Goal: Information Seeking & Learning: Check status

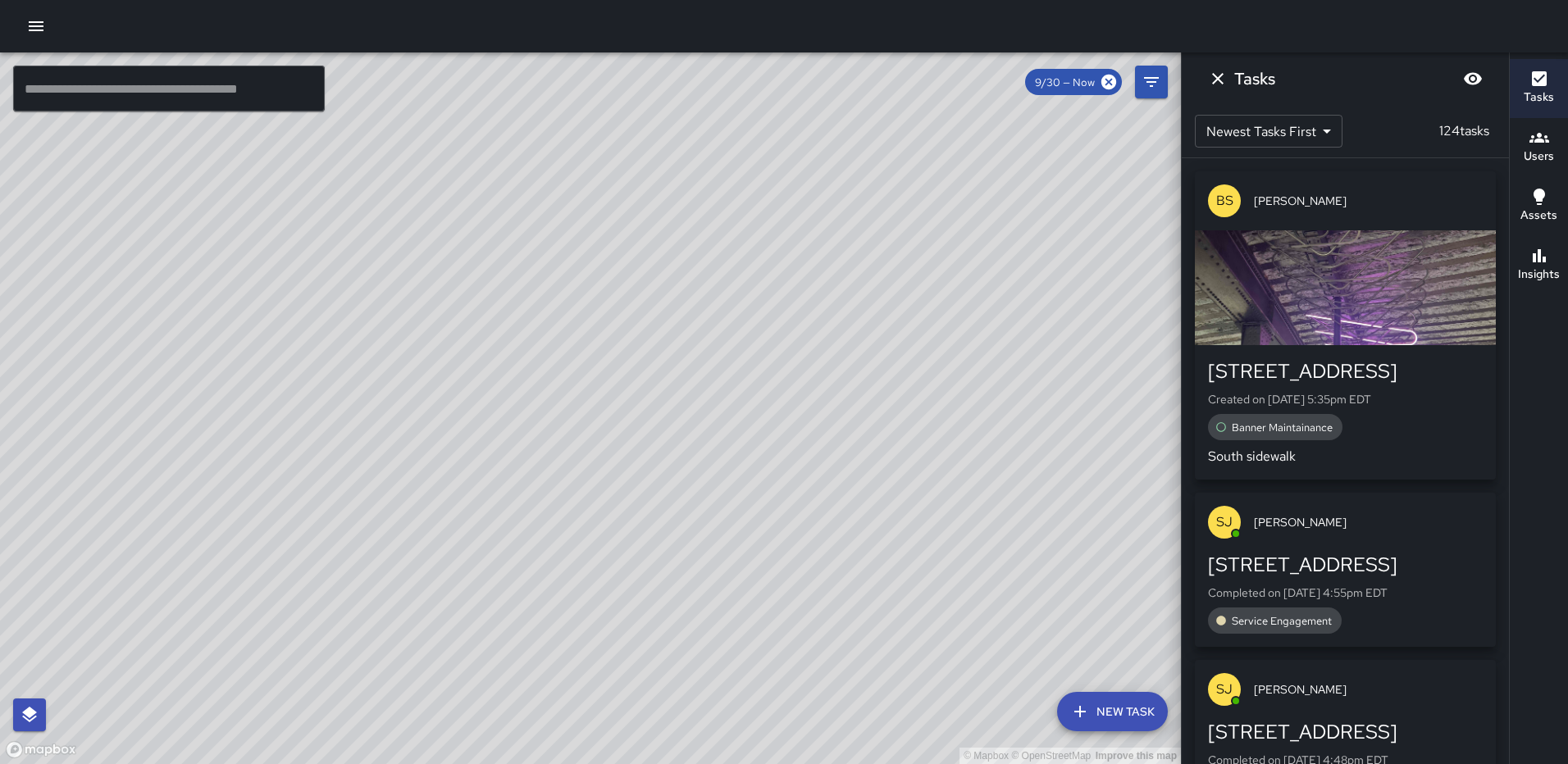
scroll to position [10687, 0]
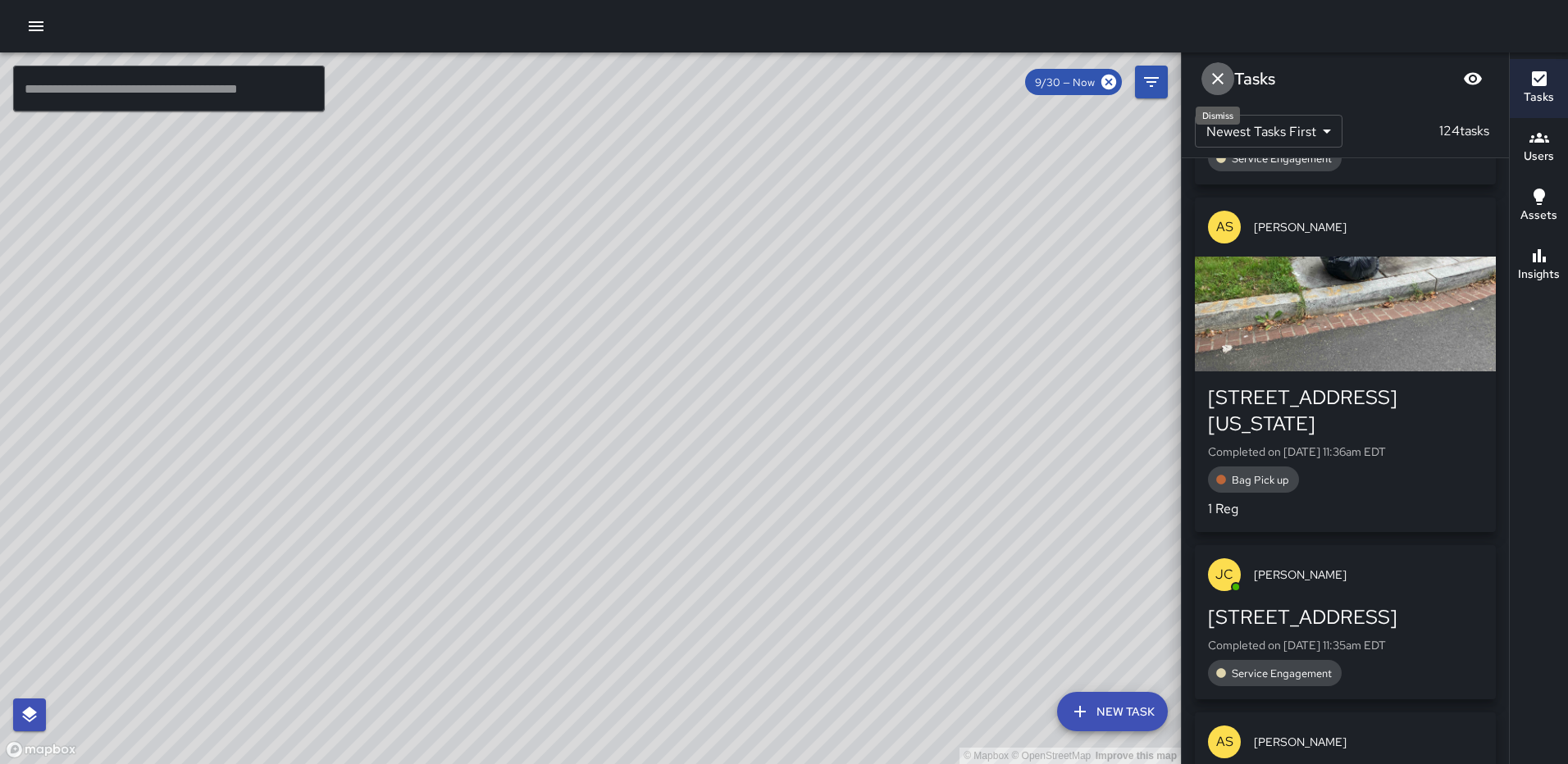
click at [1219, 82] on icon "Dismiss" at bounding box center [1218, 79] width 20 height 20
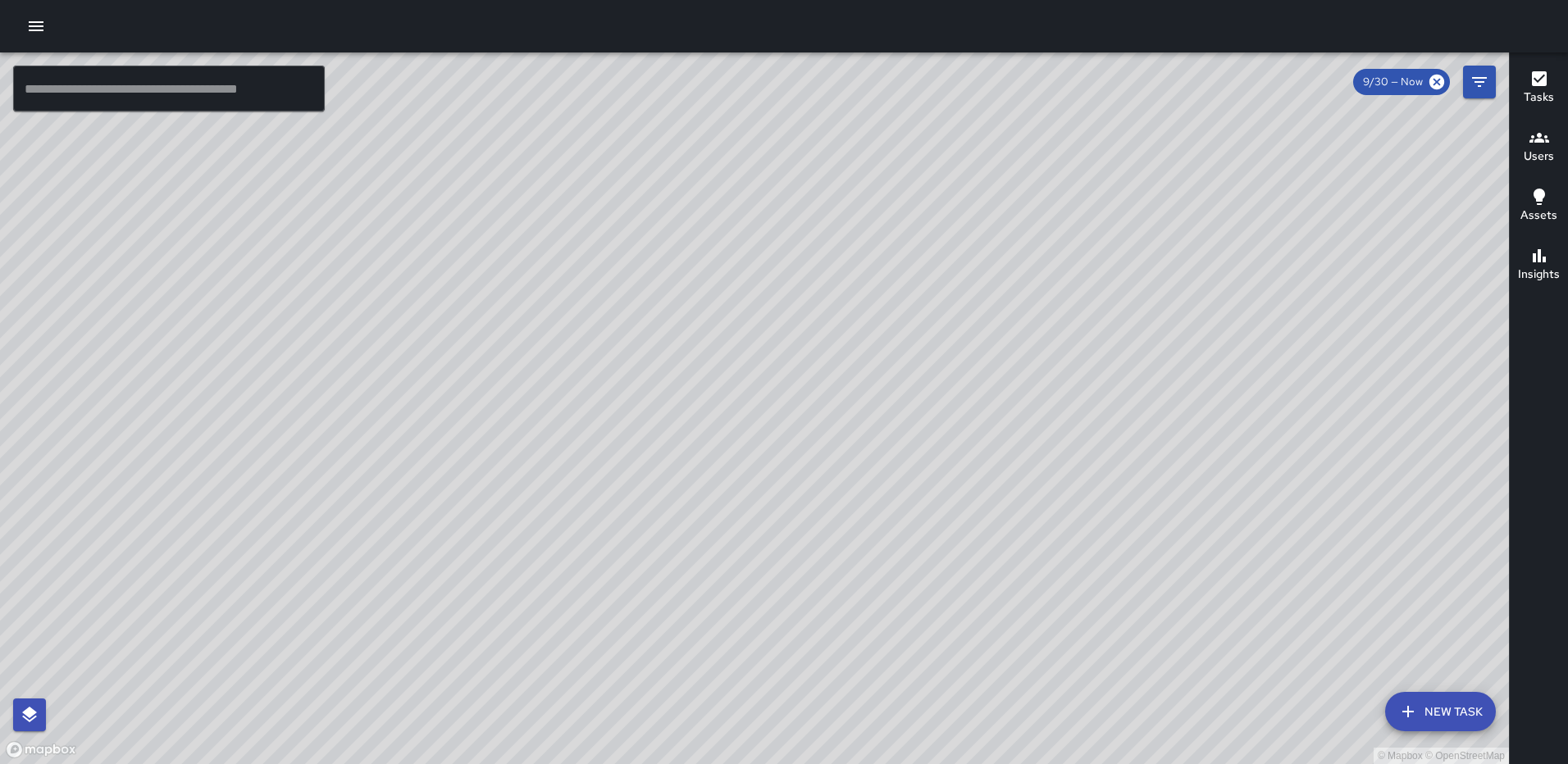
click at [1543, 70] on icon "button" at bounding box center [1539, 79] width 20 height 20
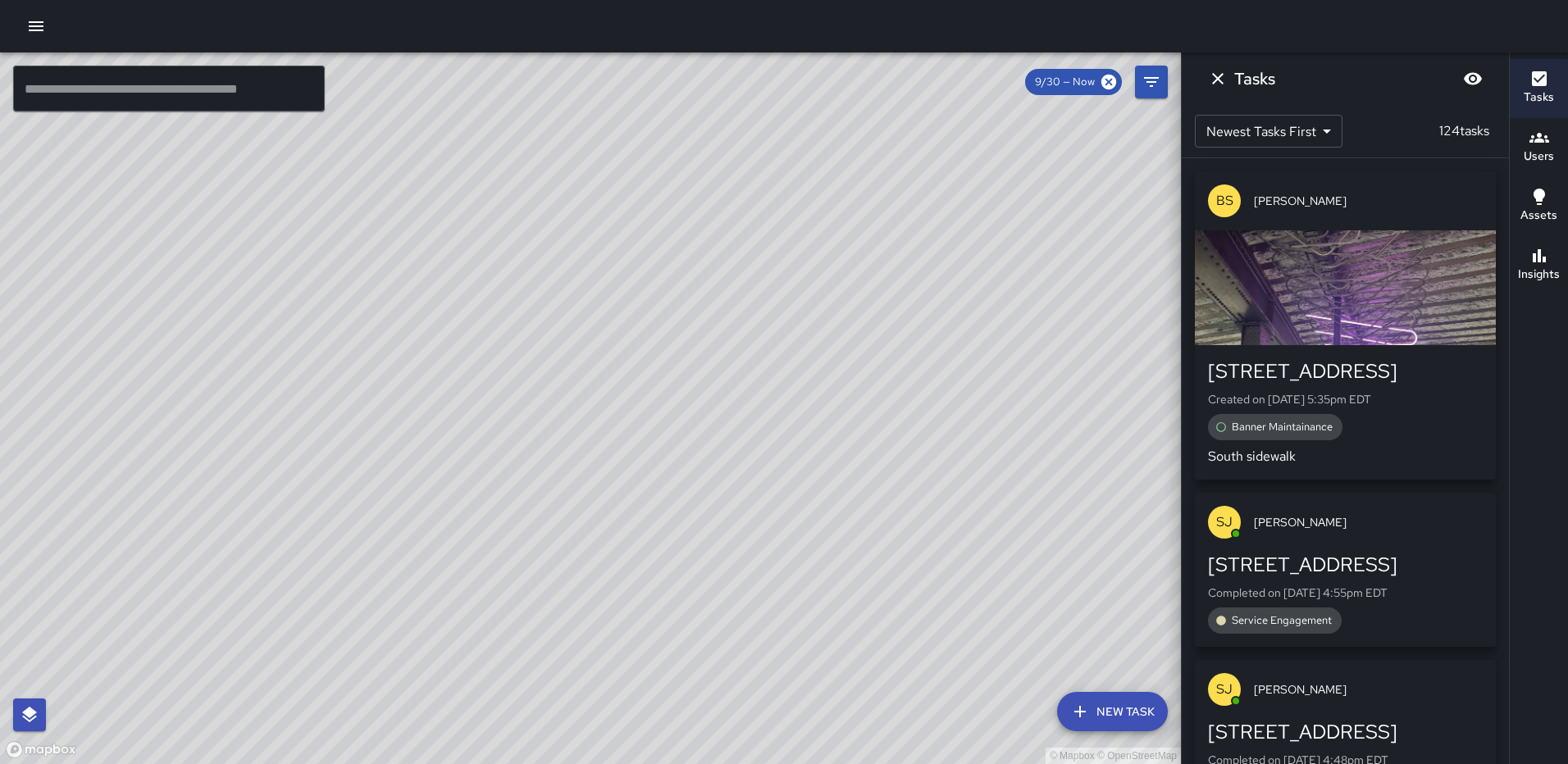
click at [1222, 86] on icon "Dismiss" at bounding box center [1218, 79] width 20 height 20
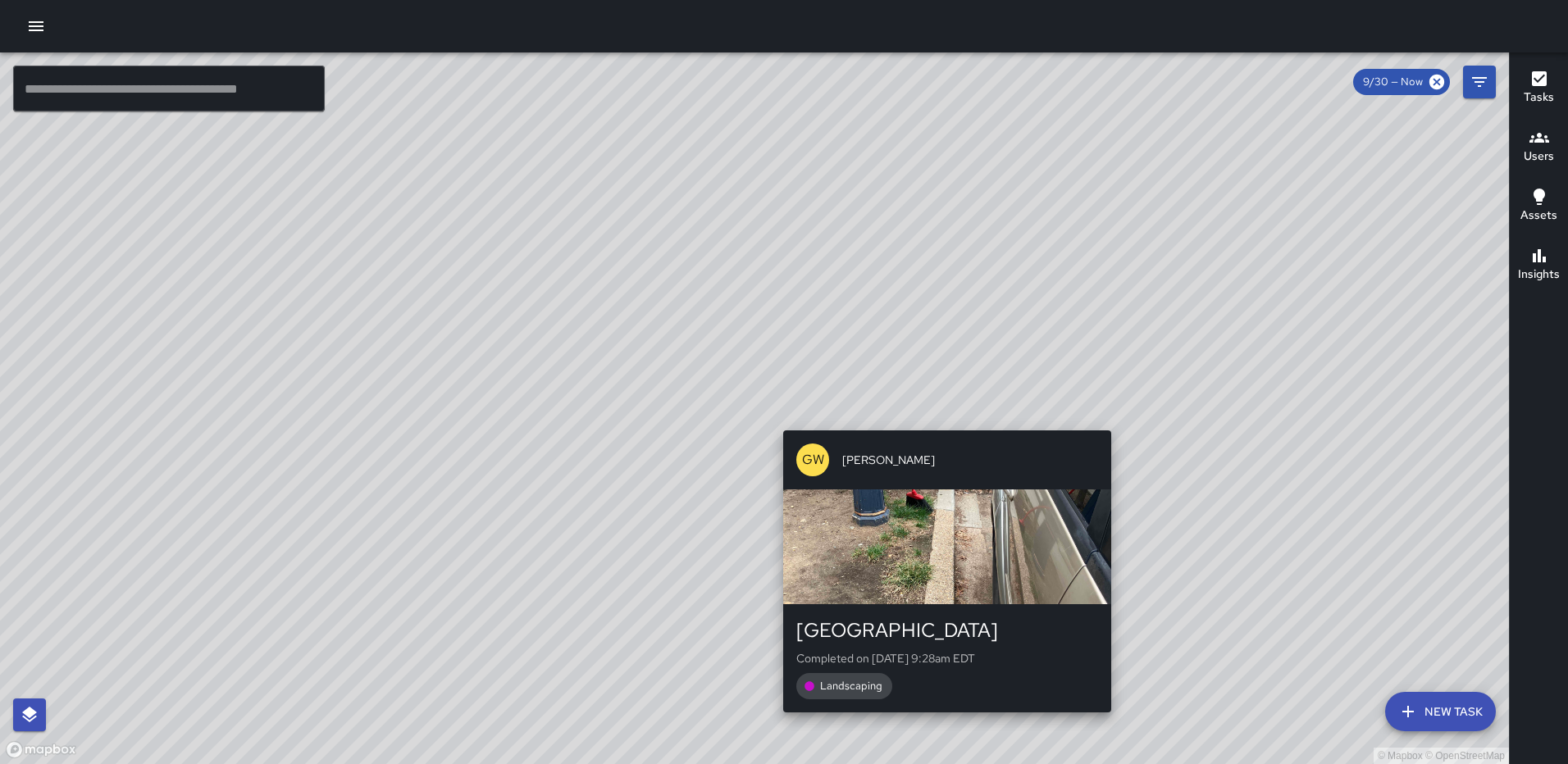
click at [939, 419] on div "© Mapbox © OpenStreetMap GW [PERSON_NAME] [STREET_ADDRESS] Completed on [DATE] …" at bounding box center [754, 408] width 1509 height 712
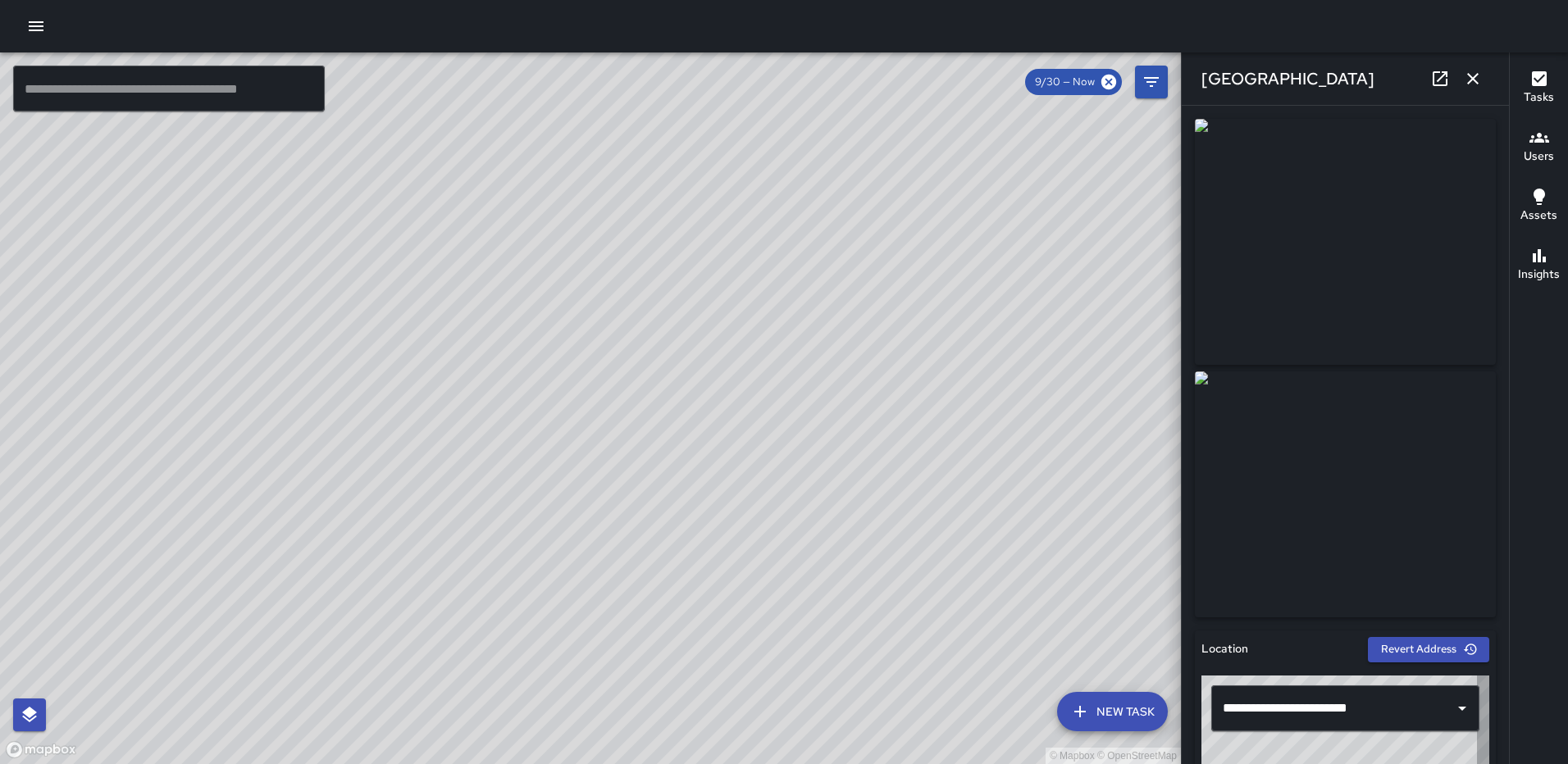
type input "**********"
click at [1472, 78] on icon "button" at bounding box center [1473, 79] width 12 height 12
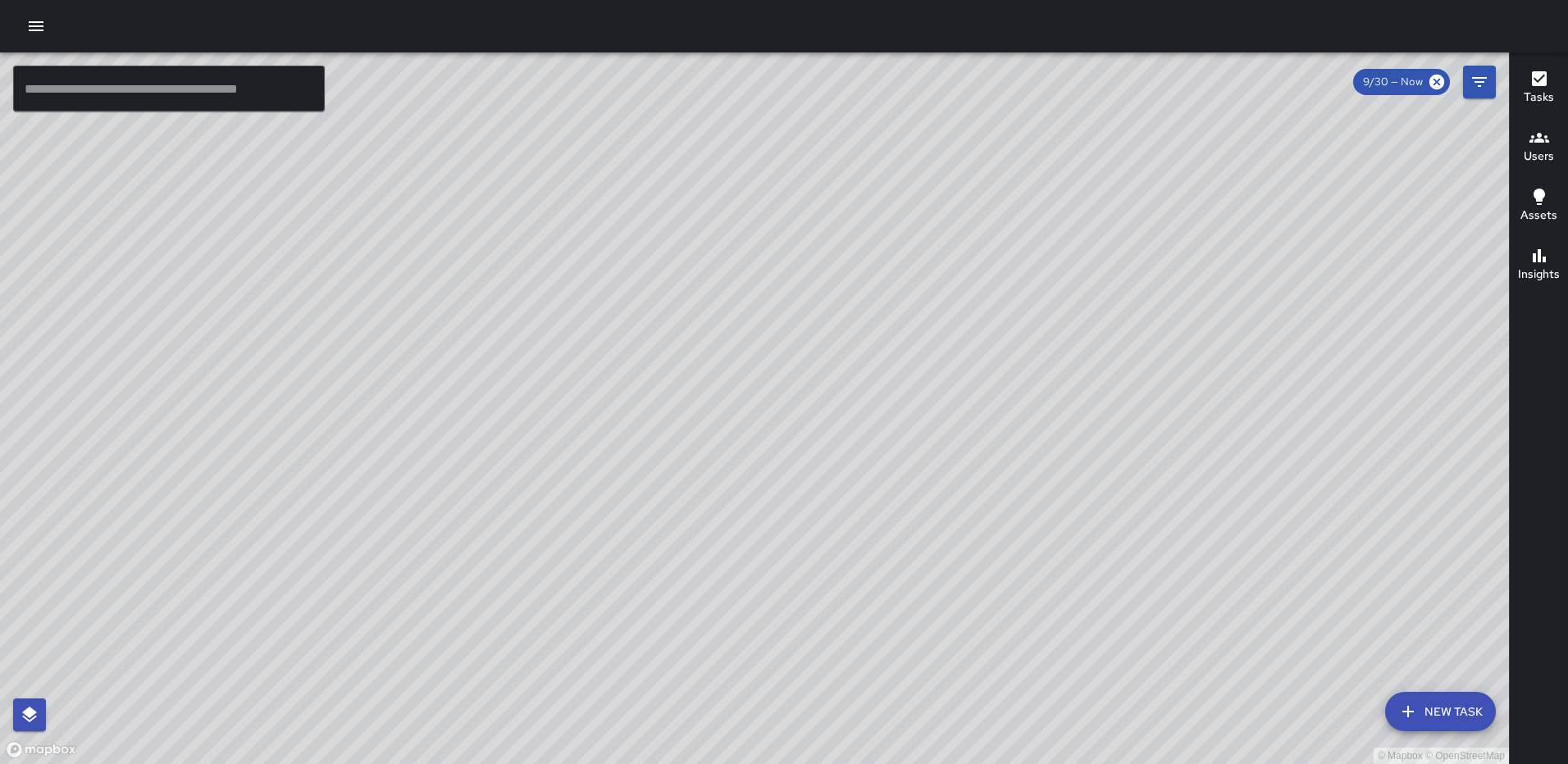
click at [795, 189] on div "© Mapbox © OpenStreetMap AS [PERSON_NAME] [STREET_ADDRESS] Completed on [DATE] …" at bounding box center [754, 408] width 1509 height 712
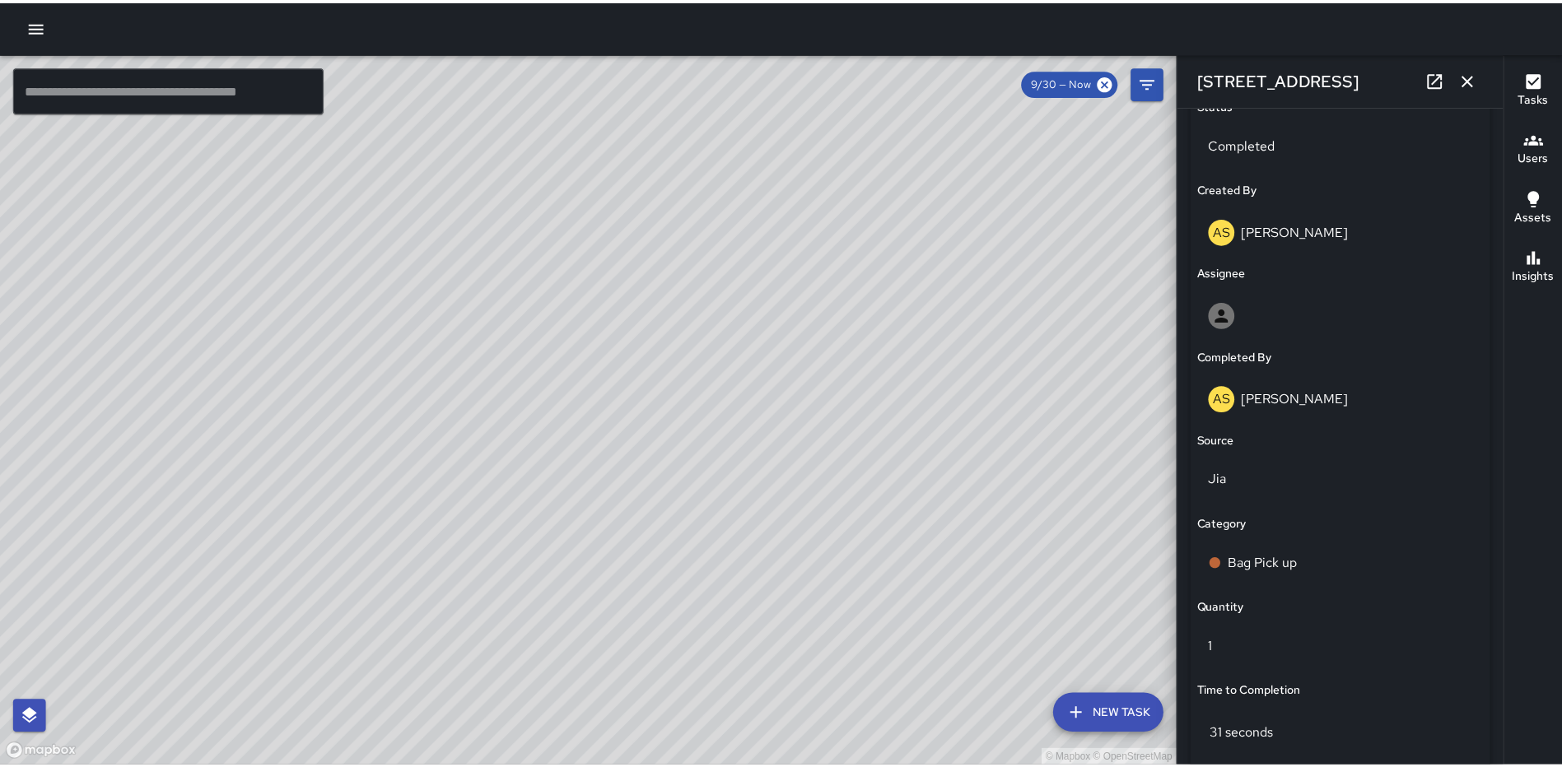
scroll to position [1071, 0]
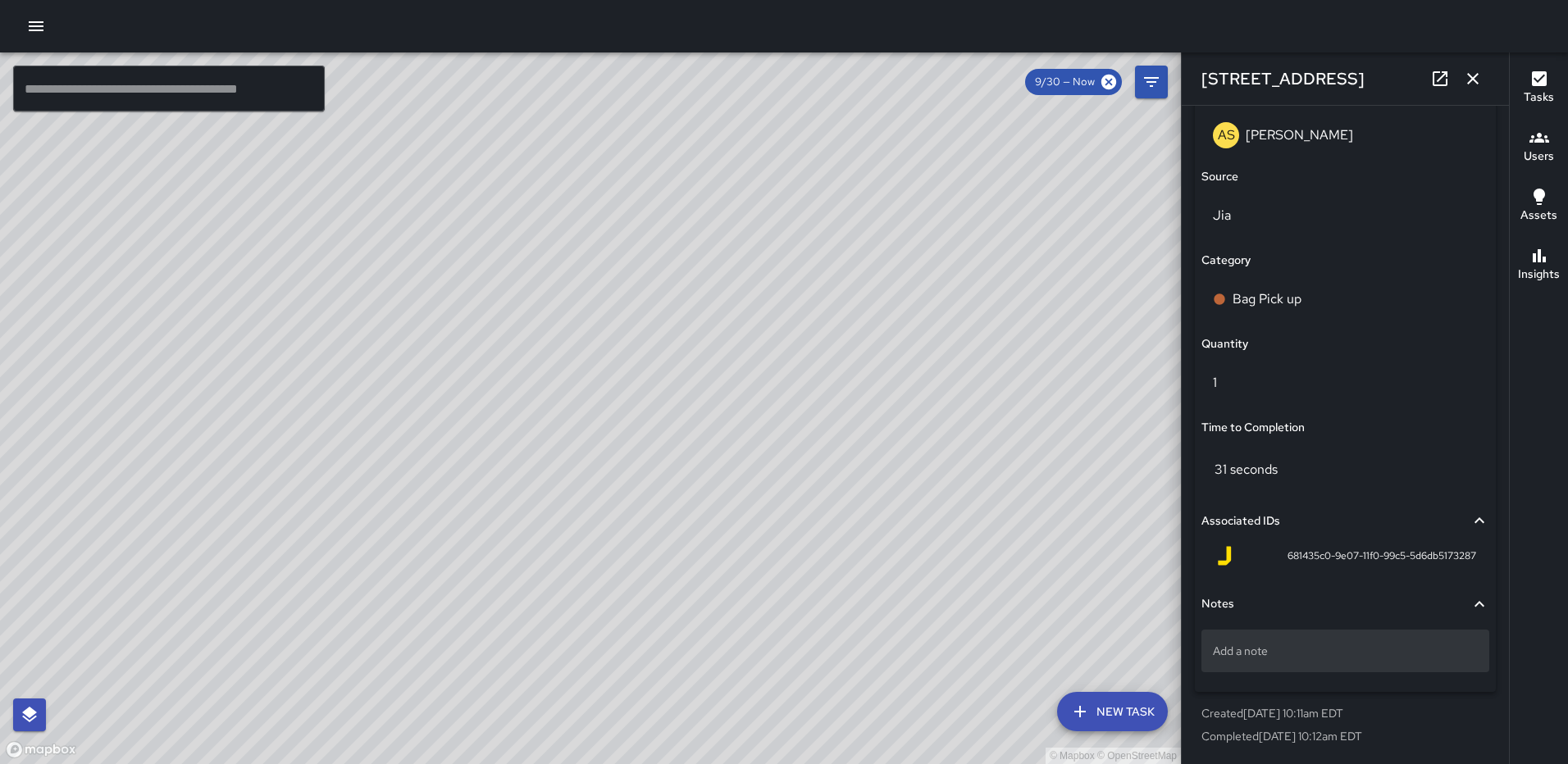
click at [1304, 643] on p "Add a note" at bounding box center [1345, 650] width 265 height 16
type textarea "*****"
click at [1473, 84] on icon "button" at bounding box center [1473, 79] width 20 height 20
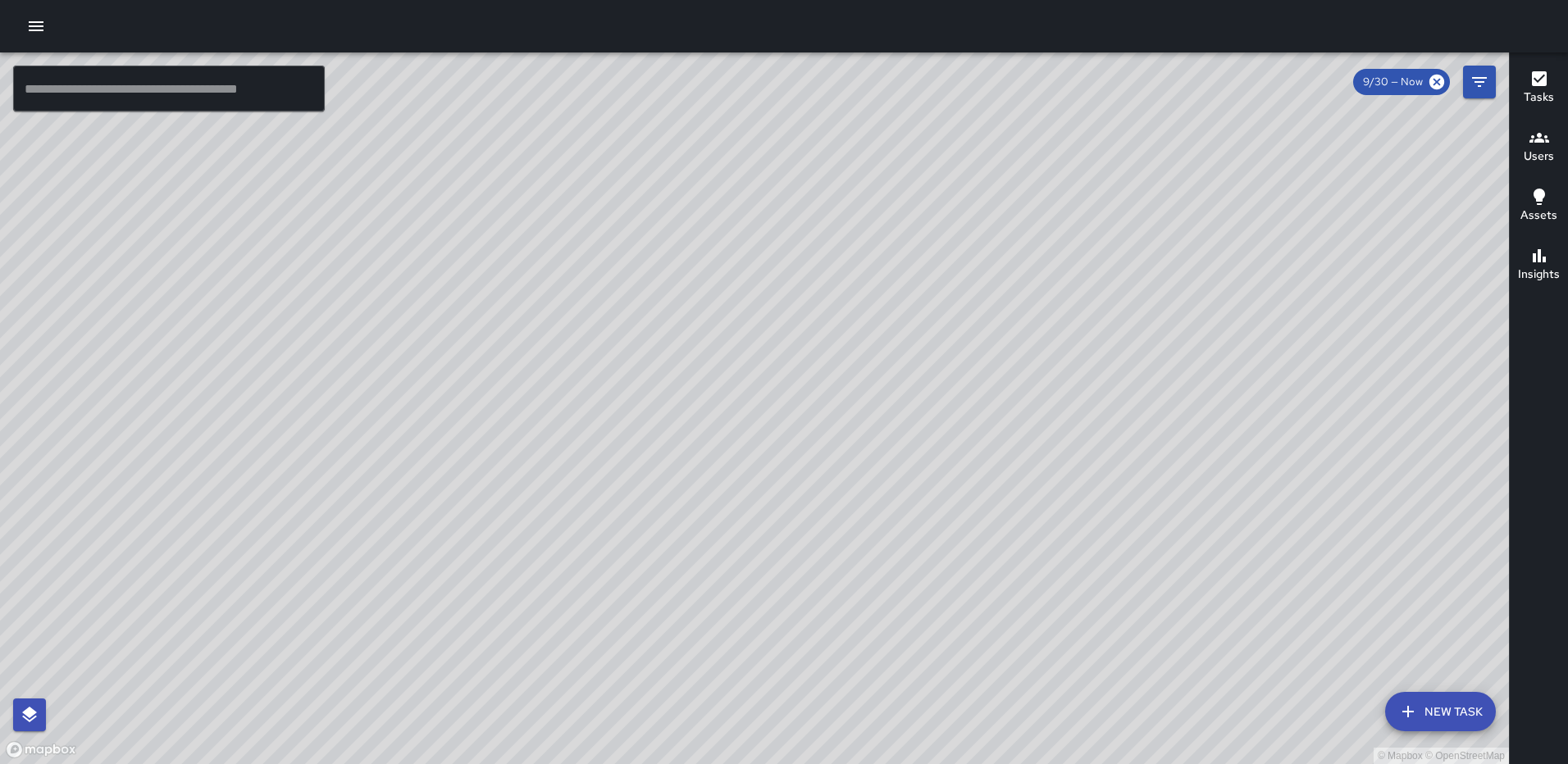
click at [30, 21] on icon "button" at bounding box center [36, 26] width 15 height 10
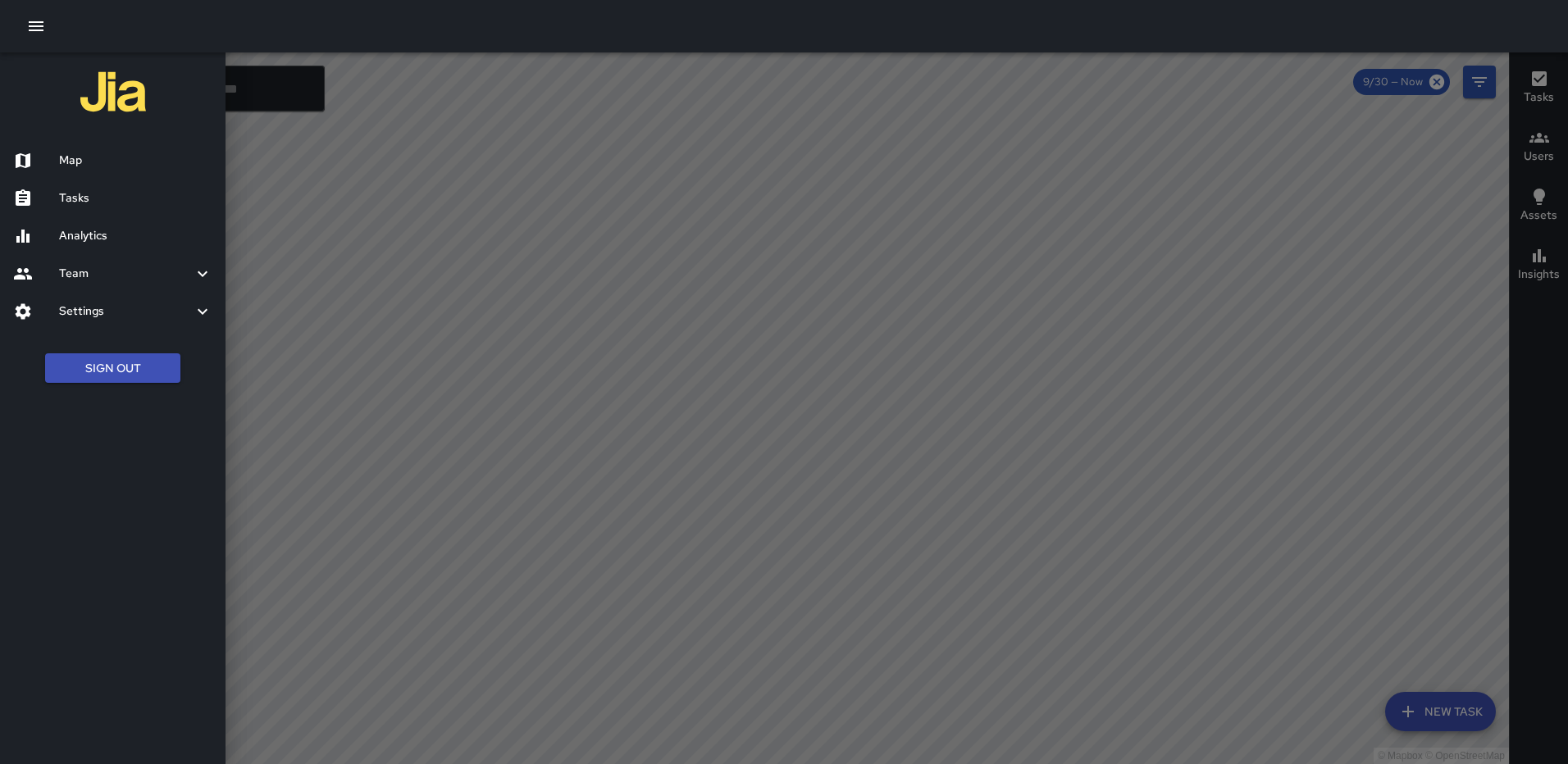
click at [33, 18] on icon "button" at bounding box center [36, 26] width 20 height 20
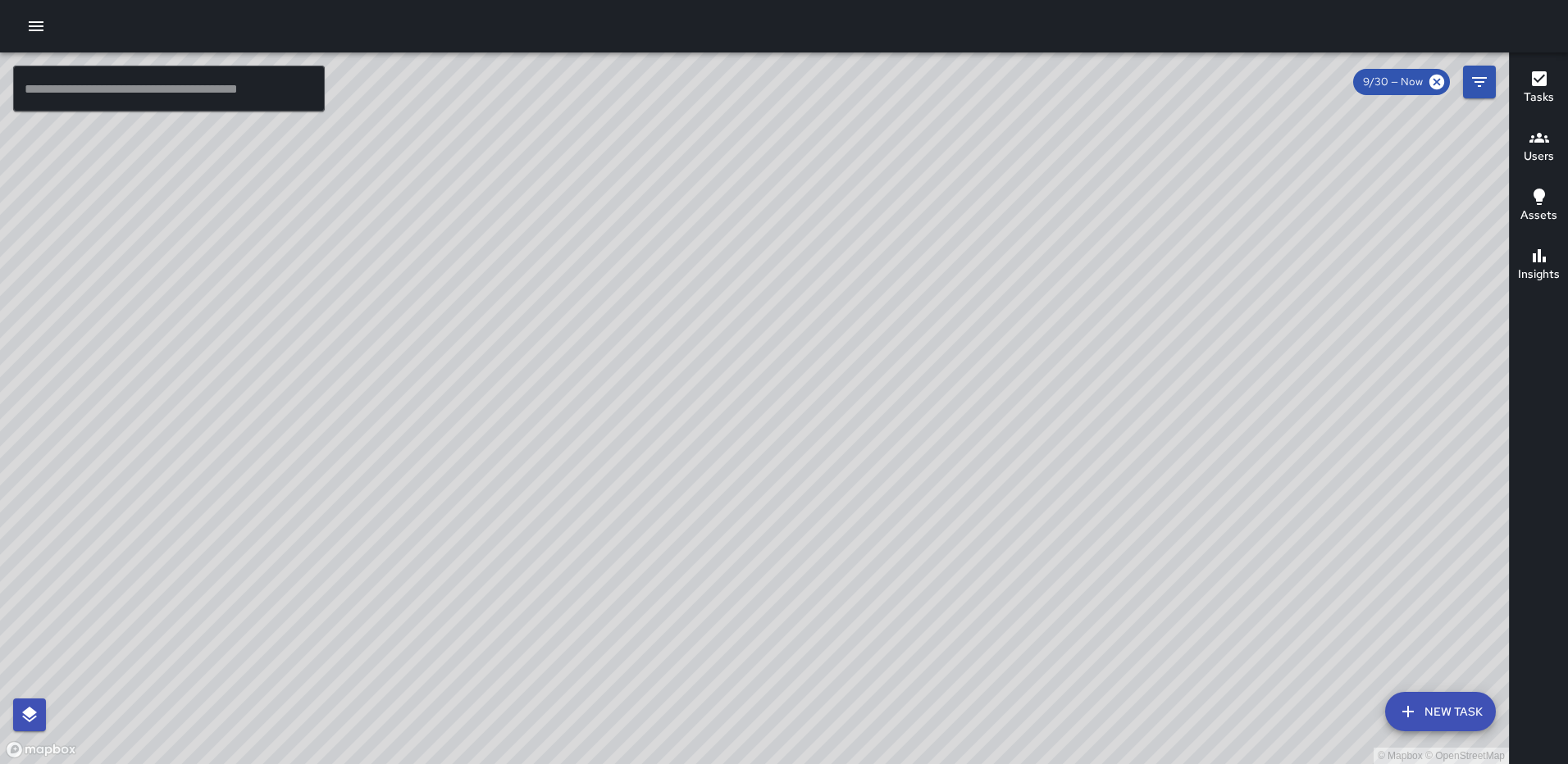
click at [38, 21] on icon "button" at bounding box center [36, 26] width 15 height 10
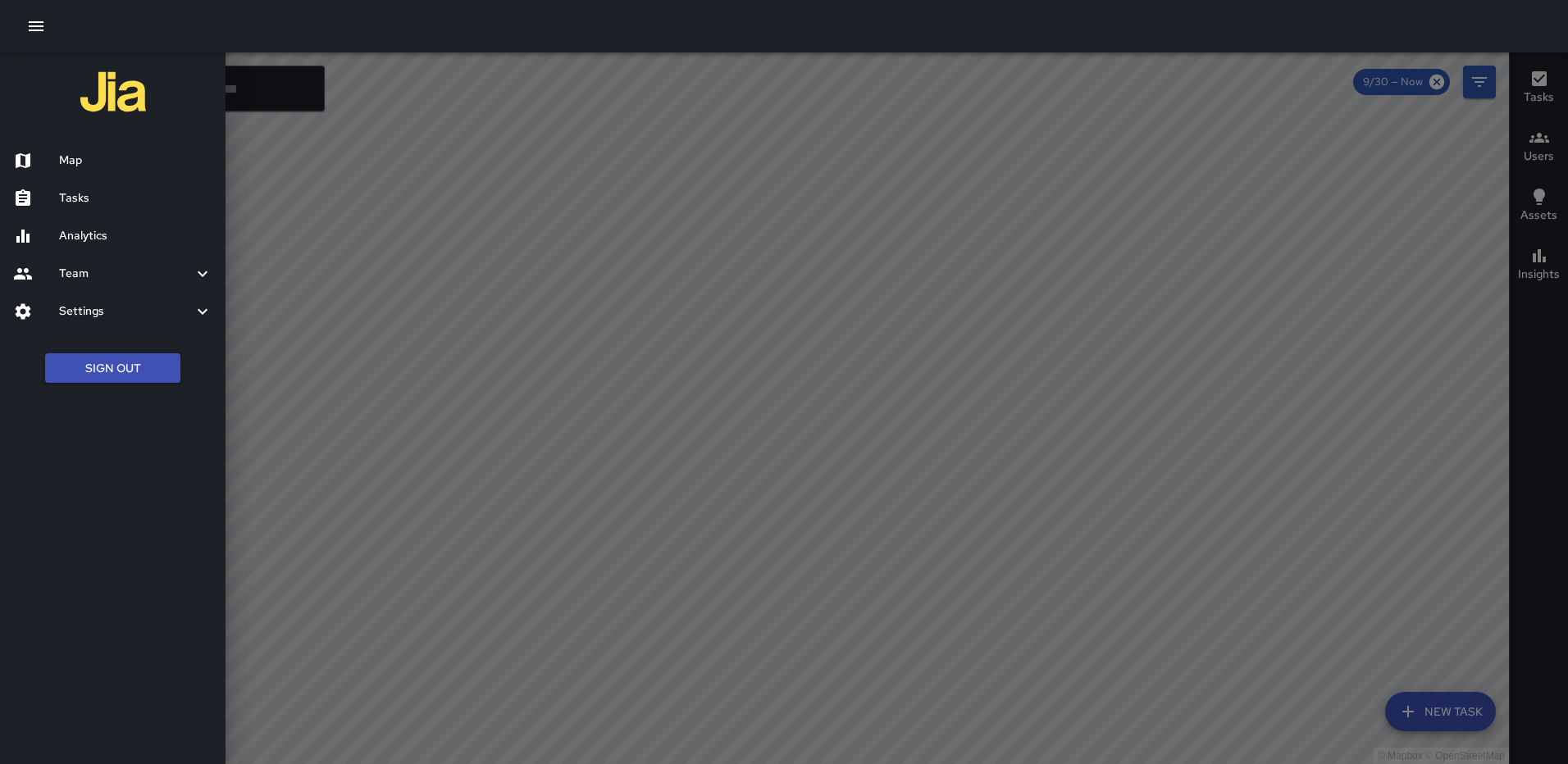
click at [112, 234] on h6 "Analytics" at bounding box center [135, 236] width 153 height 18
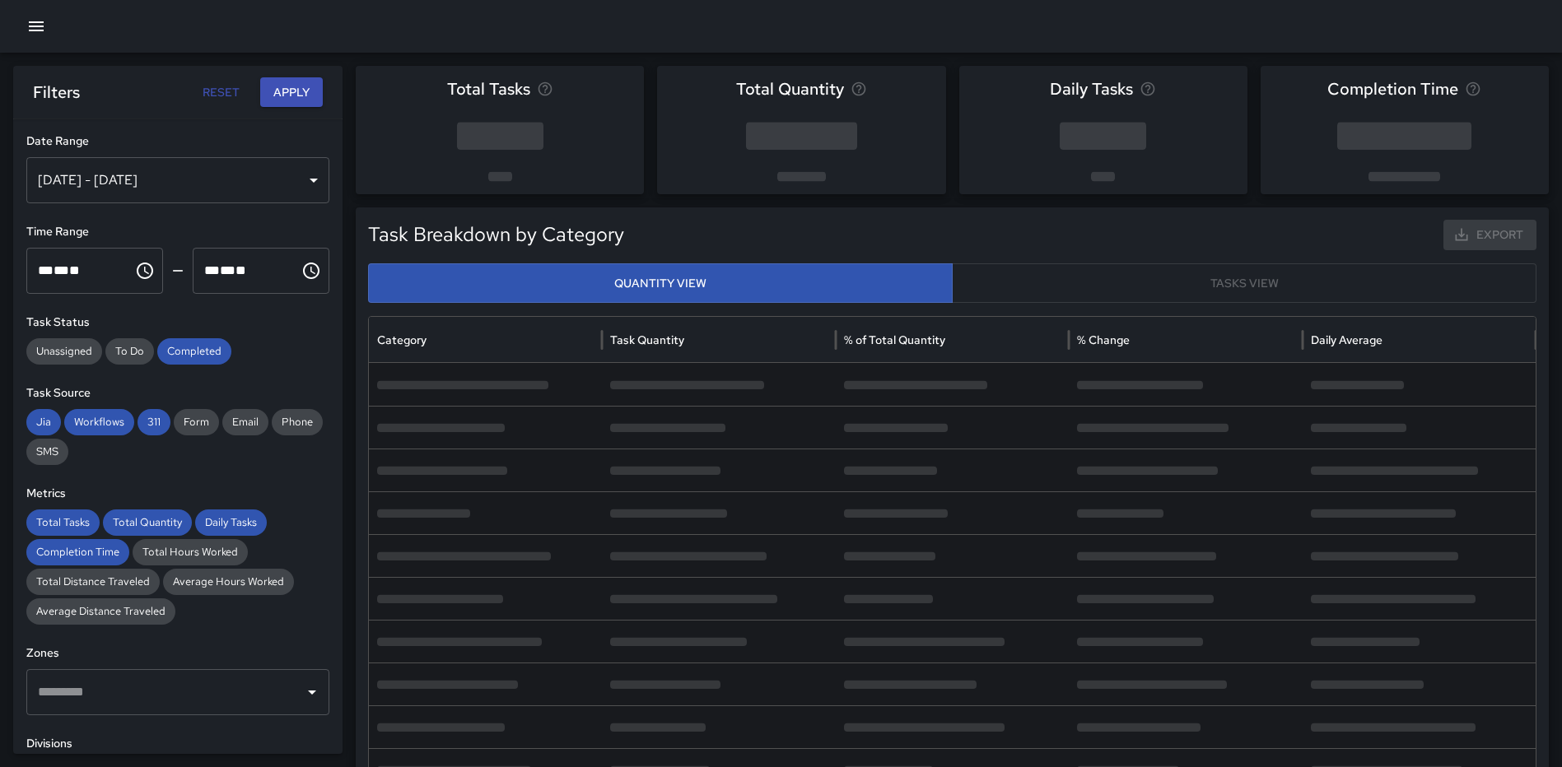
click at [291, 170] on div "[DATE] - [DATE]" at bounding box center [177, 180] width 303 height 46
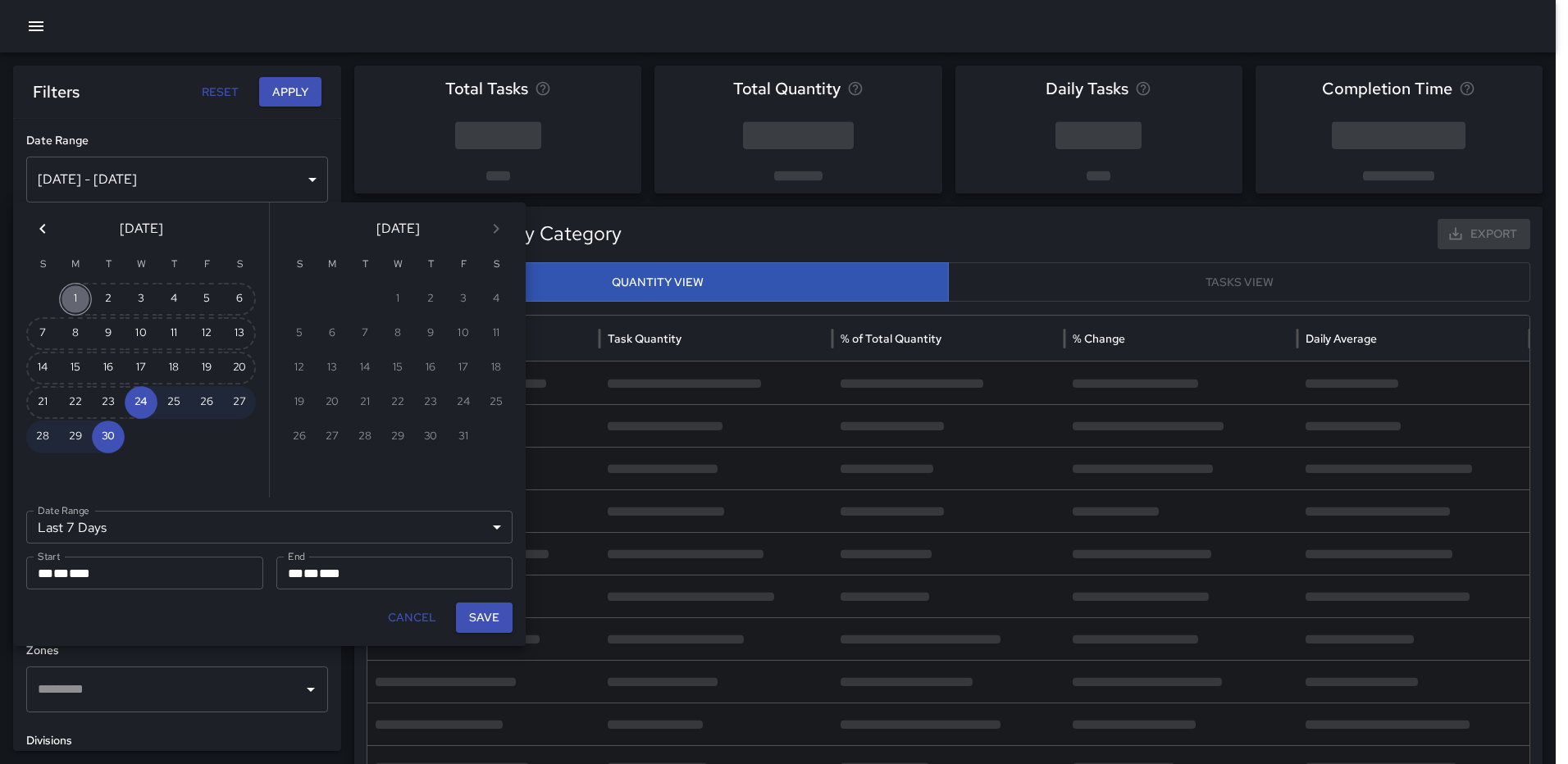
click at [81, 298] on button "1" at bounding box center [75, 299] width 33 height 33
type input "******"
type input "**********"
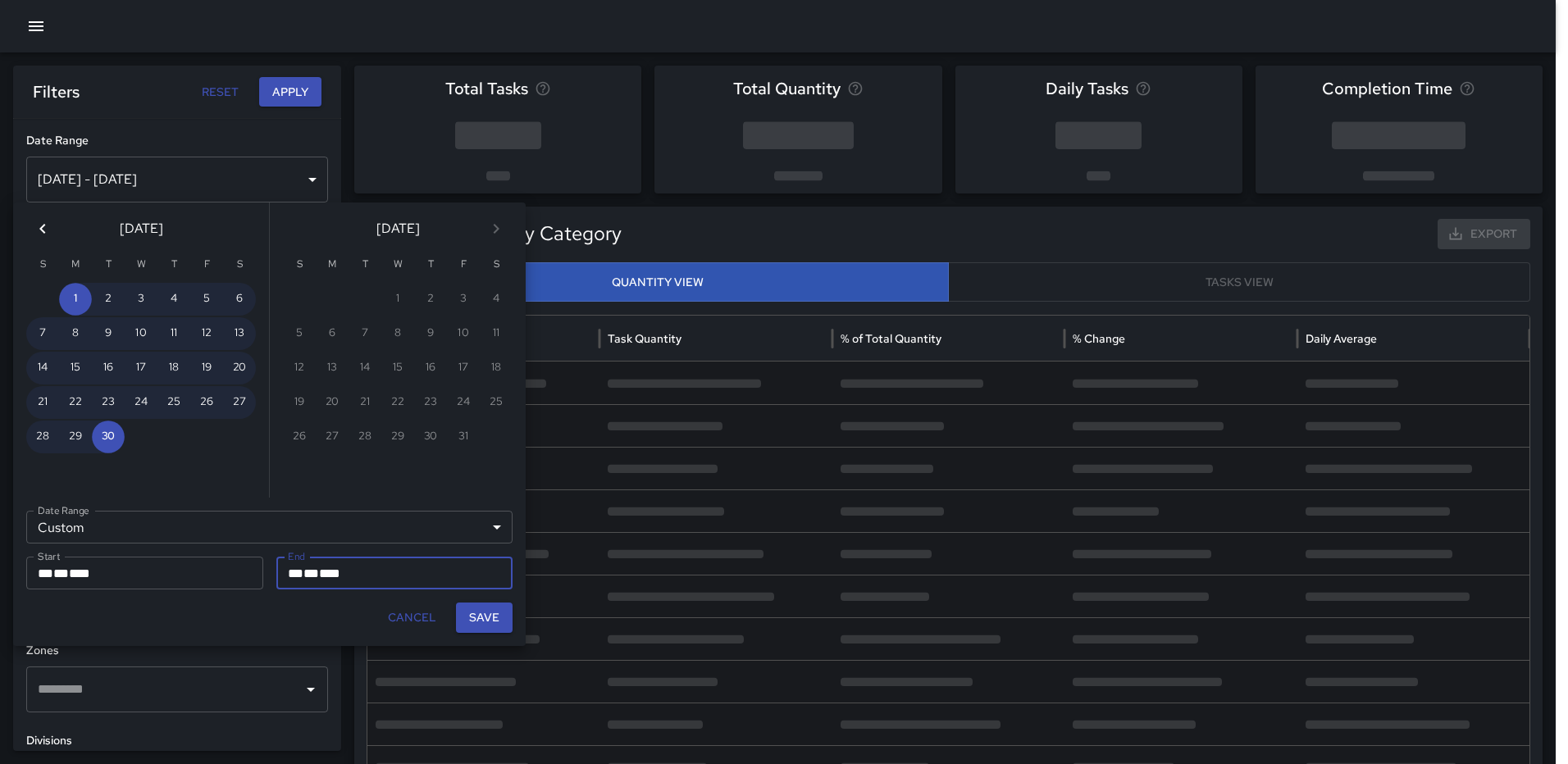
click at [498, 626] on button "Save" at bounding box center [484, 618] width 57 height 30
type input "**********"
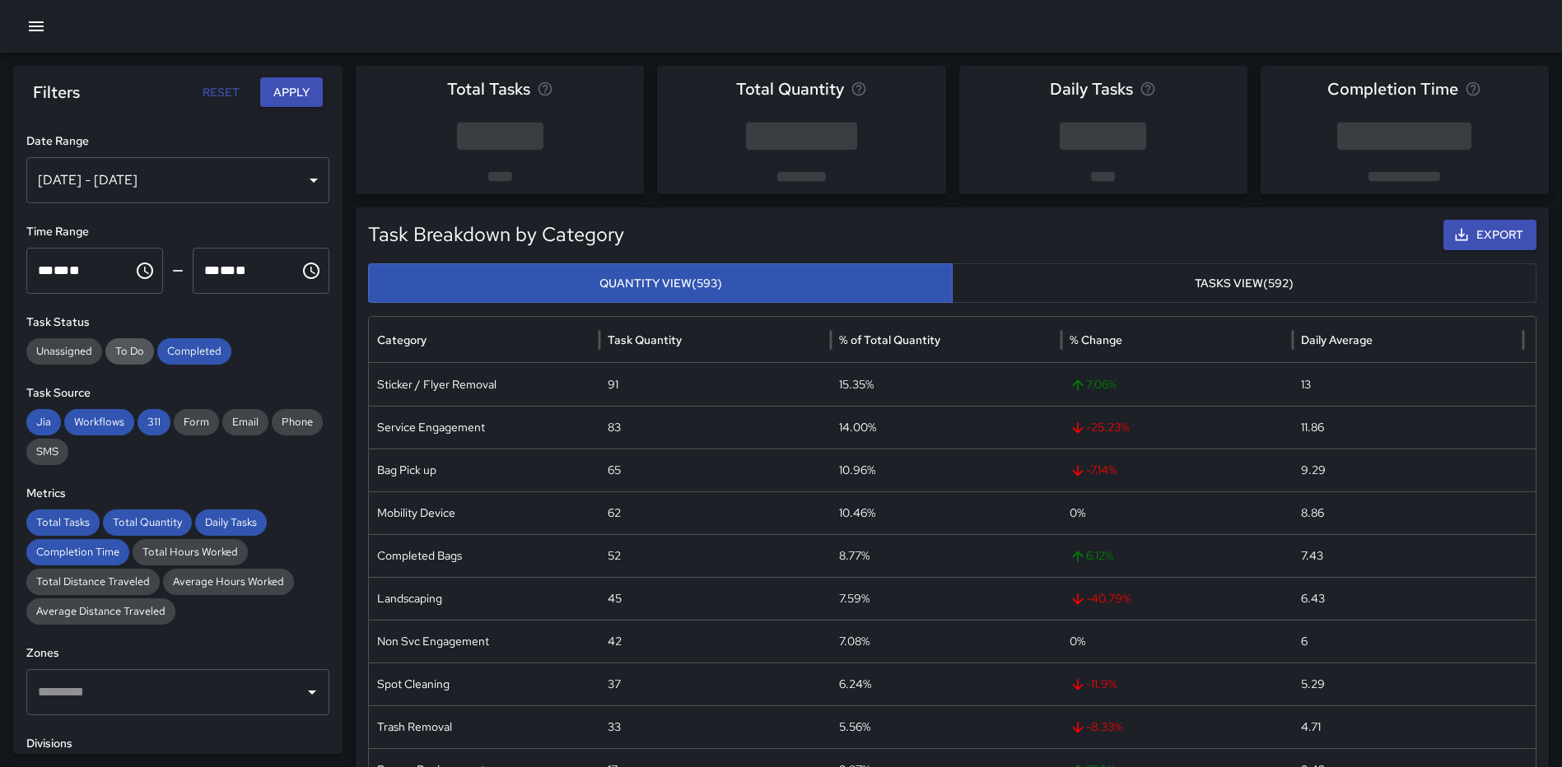
click at [133, 349] on span "To Do" at bounding box center [129, 351] width 49 height 16
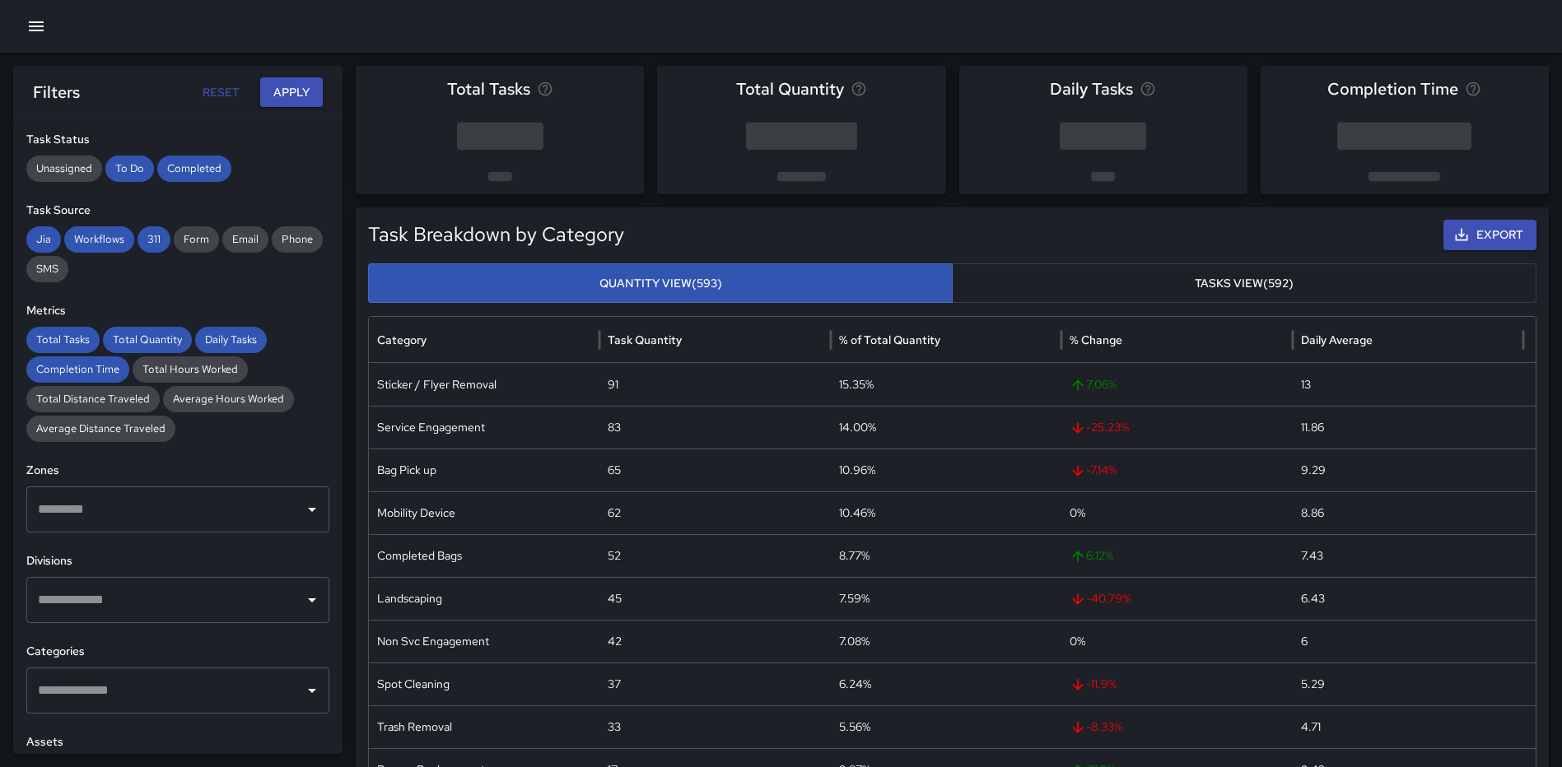
scroll to position [247, 0]
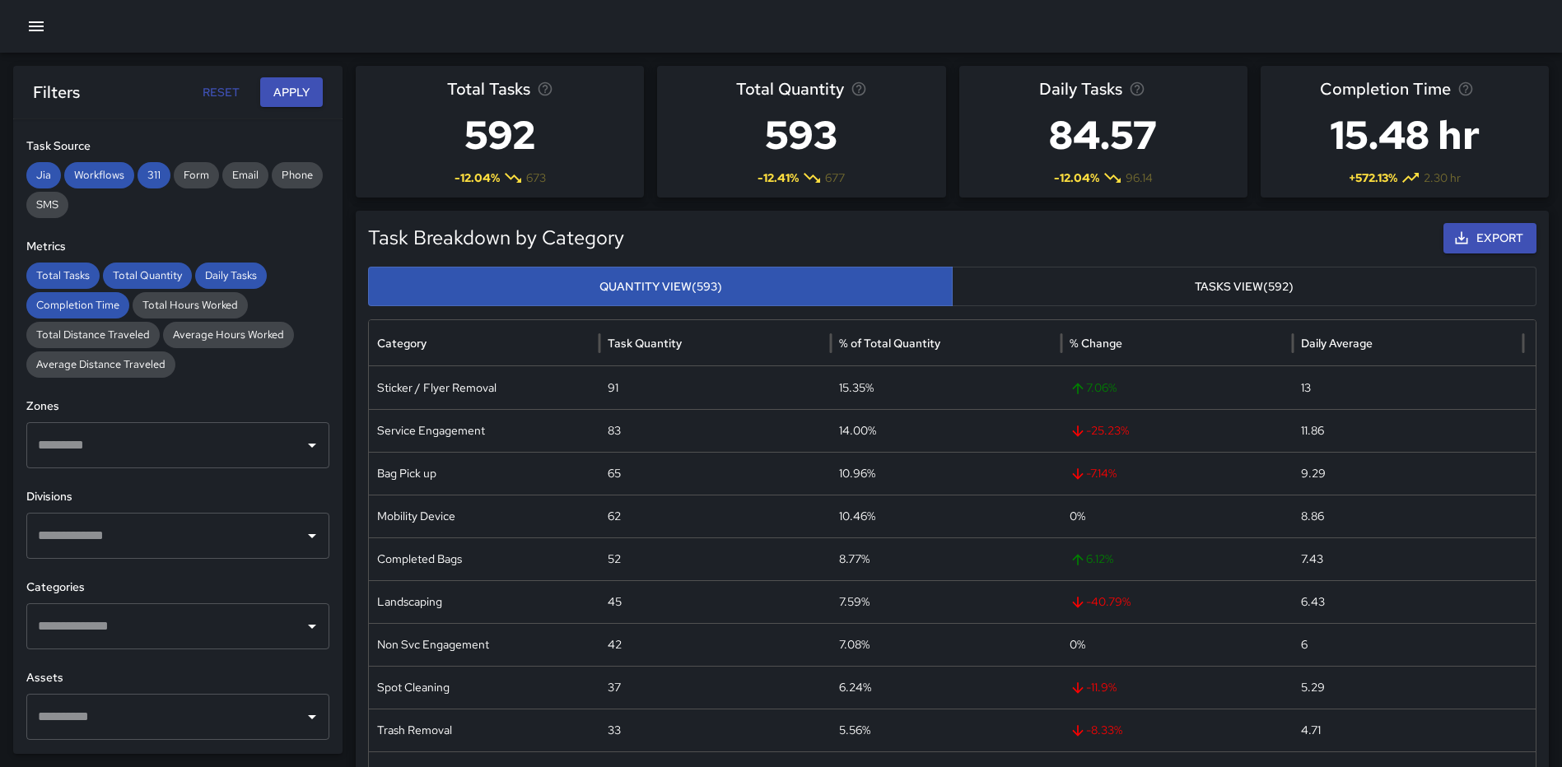
click at [205, 465] on div "​" at bounding box center [177, 445] width 303 height 46
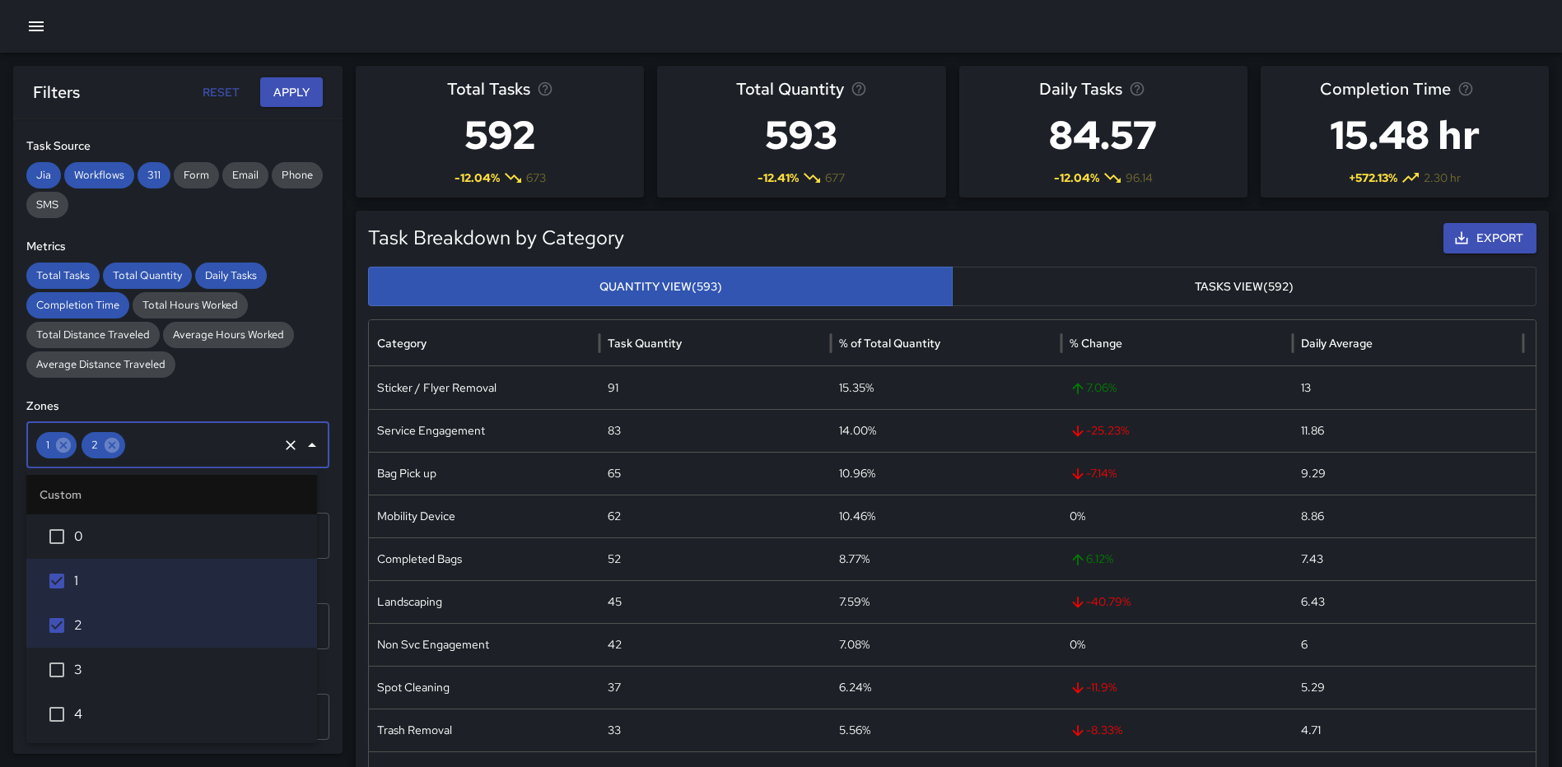
click at [305, 357] on div "Total Tasks Total Quantity Daily Tasks Completion Time Total Hours Worked Total…" at bounding box center [177, 320] width 303 height 115
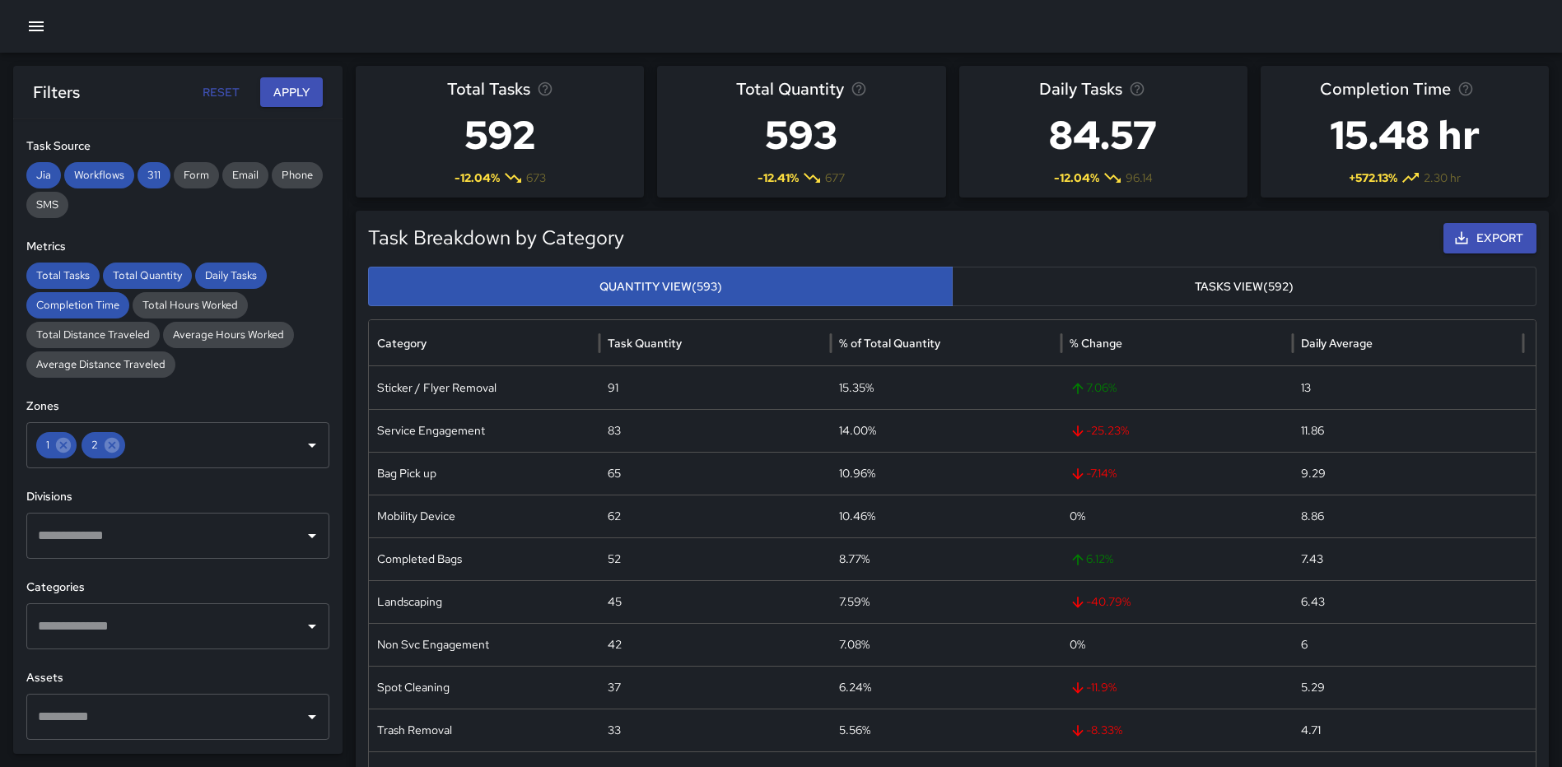
click at [100, 632] on input "text" at bounding box center [165, 626] width 263 height 31
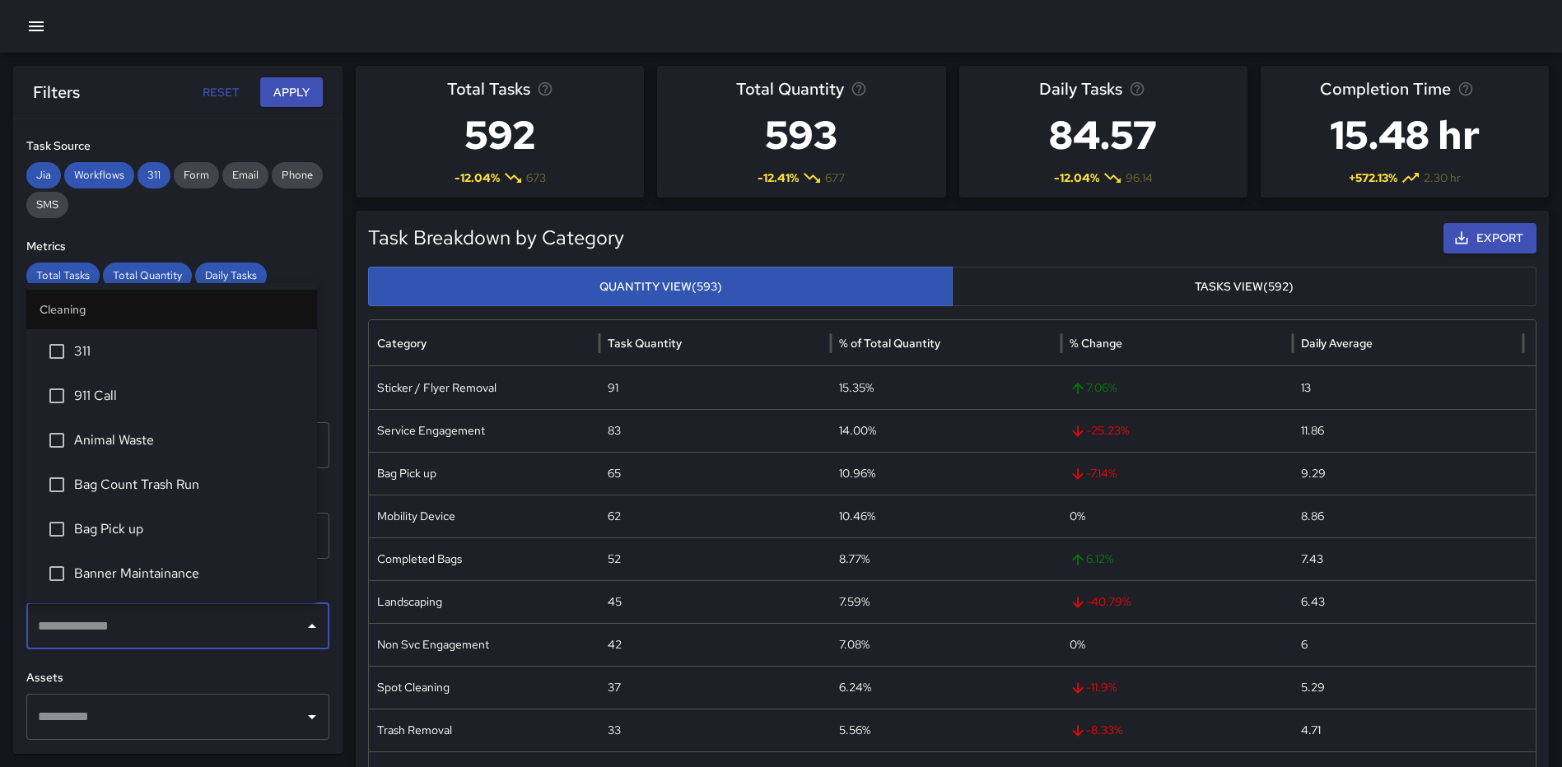
scroll to position [82, 0]
click at [133, 539] on span "Banner Replacement" at bounding box center [189, 536] width 230 height 20
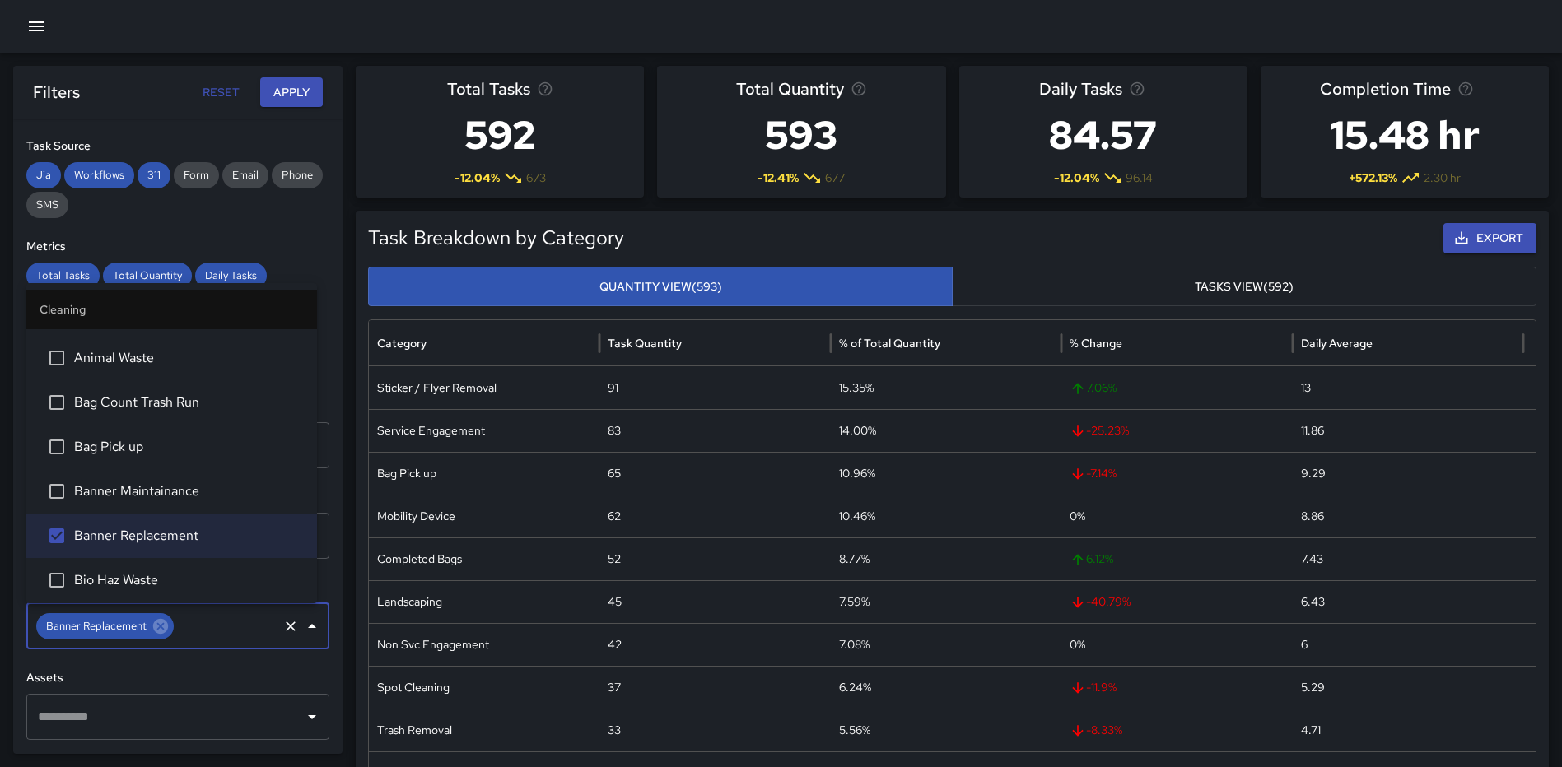
click at [291, 86] on button "Apply" at bounding box center [291, 92] width 63 height 30
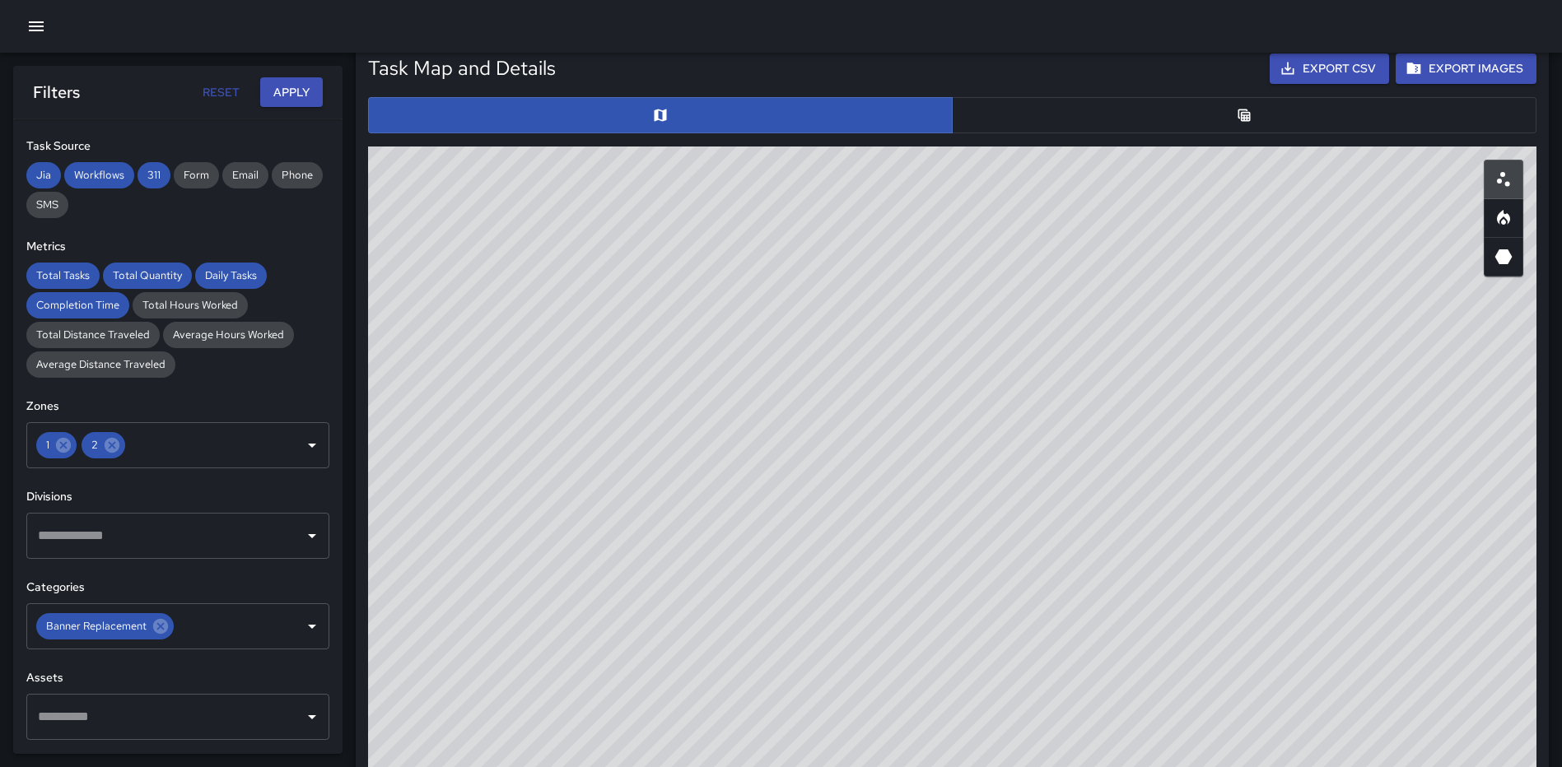
scroll to position [747, 0]
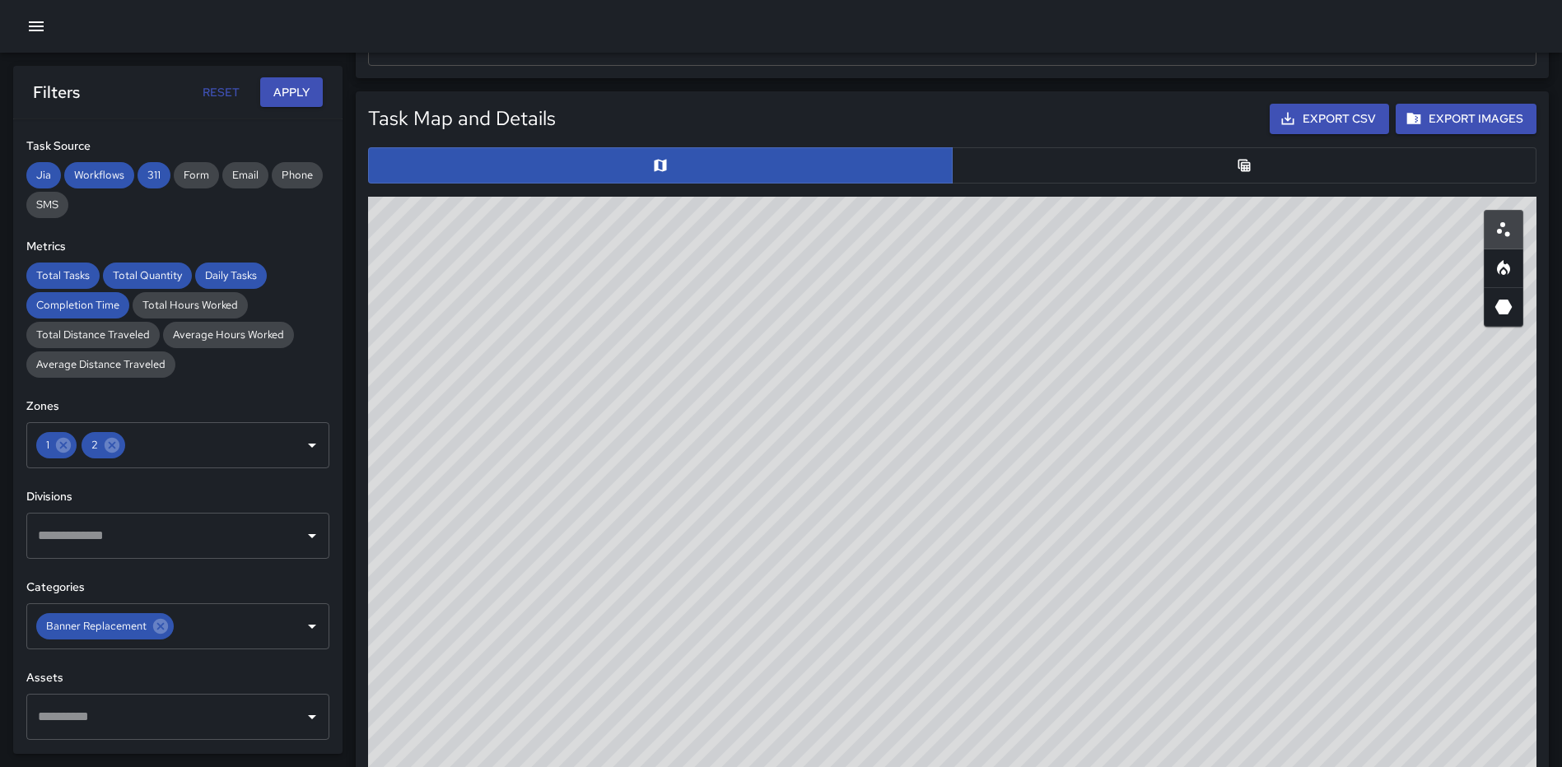
click at [1245, 168] on icon "Table" at bounding box center [1244, 165] width 16 height 16
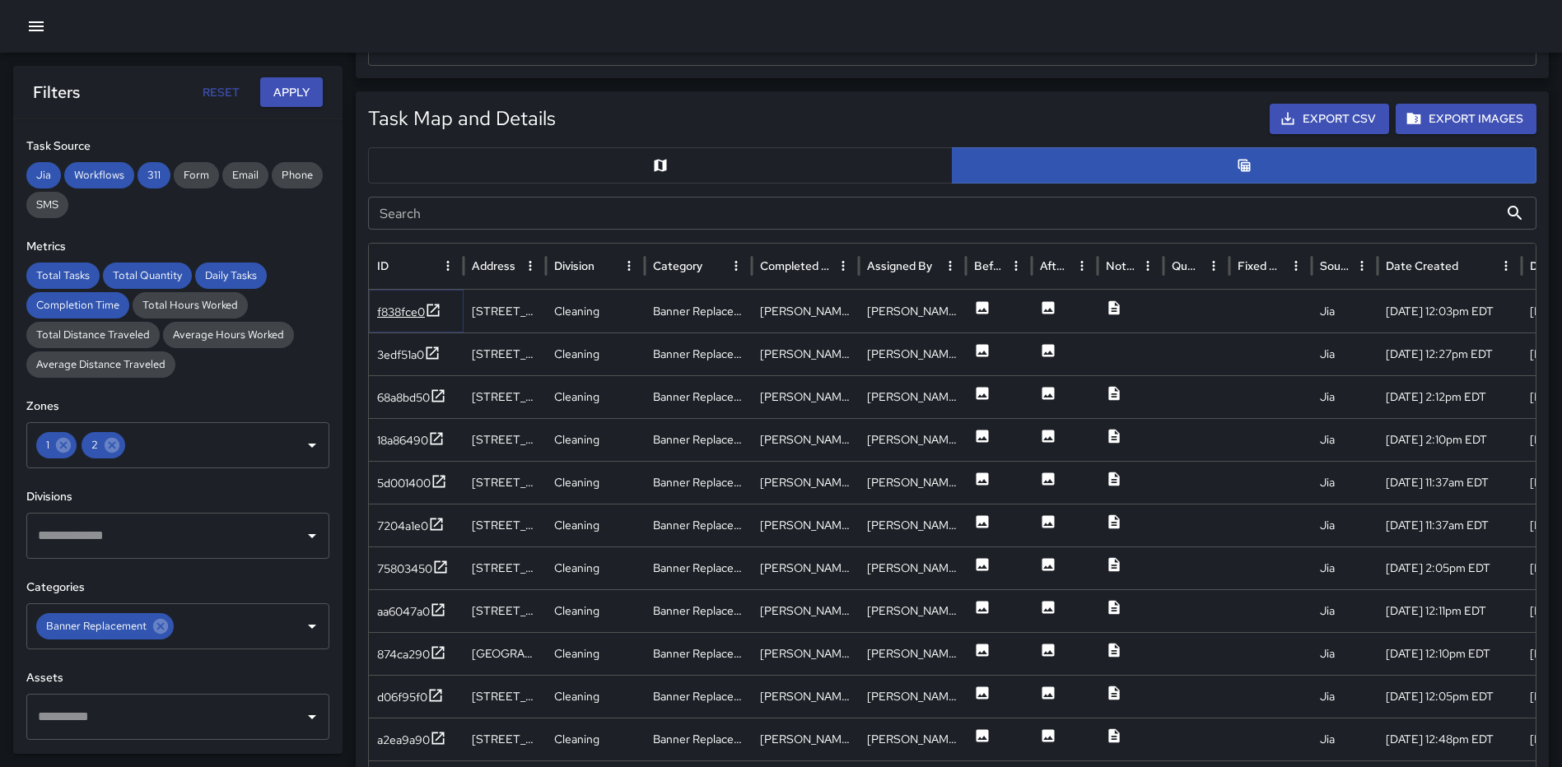
click at [431, 309] on icon at bounding box center [433, 310] width 16 height 16
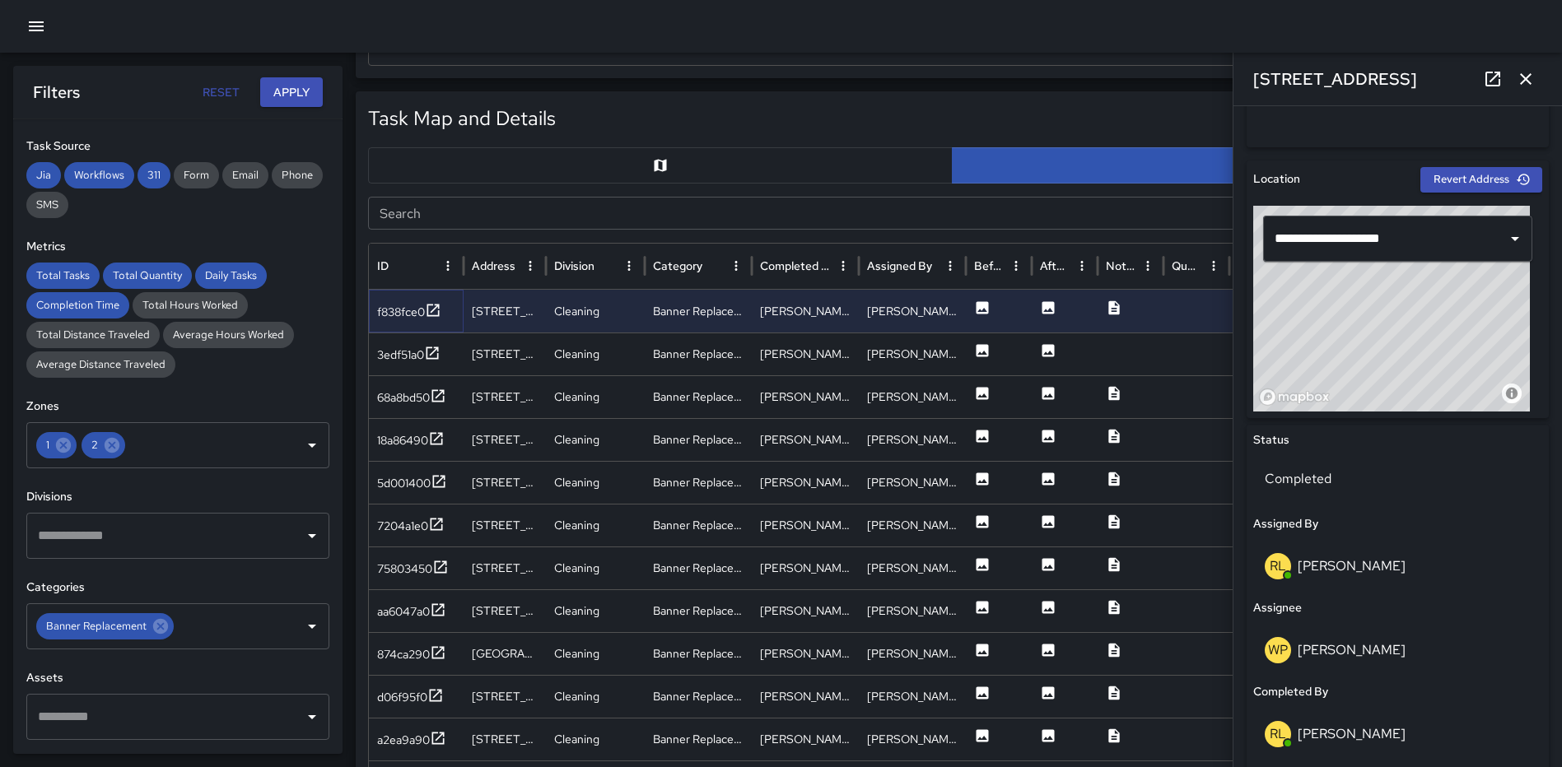
scroll to position [483, 0]
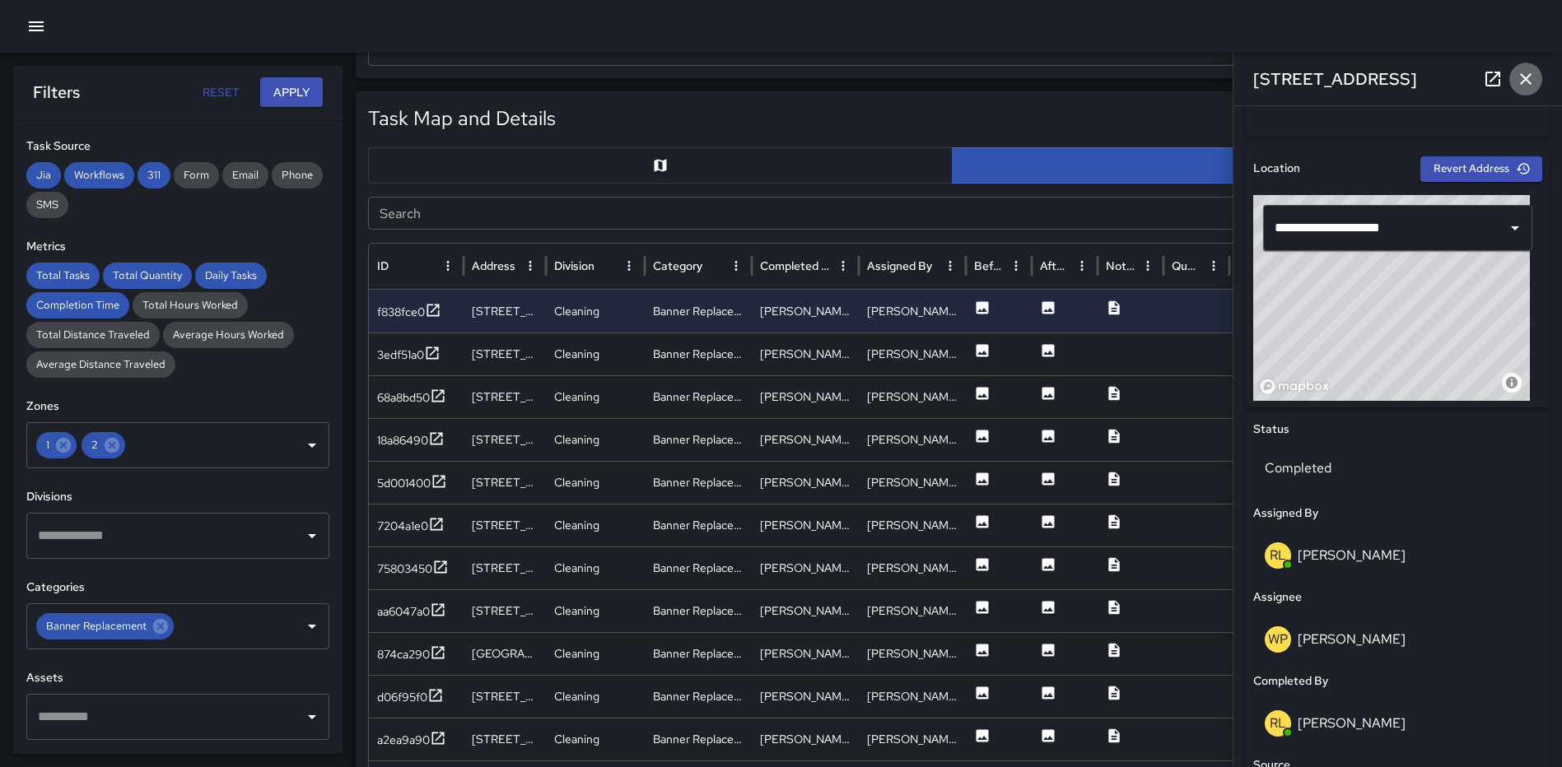
drag, startPoint x: 1519, startPoint y: 69, endPoint x: 1464, endPoint y: 108, distance: 66.7
click at [1519, 69] on icon "button" at bounding box center [1525, 79] width 20 height 20
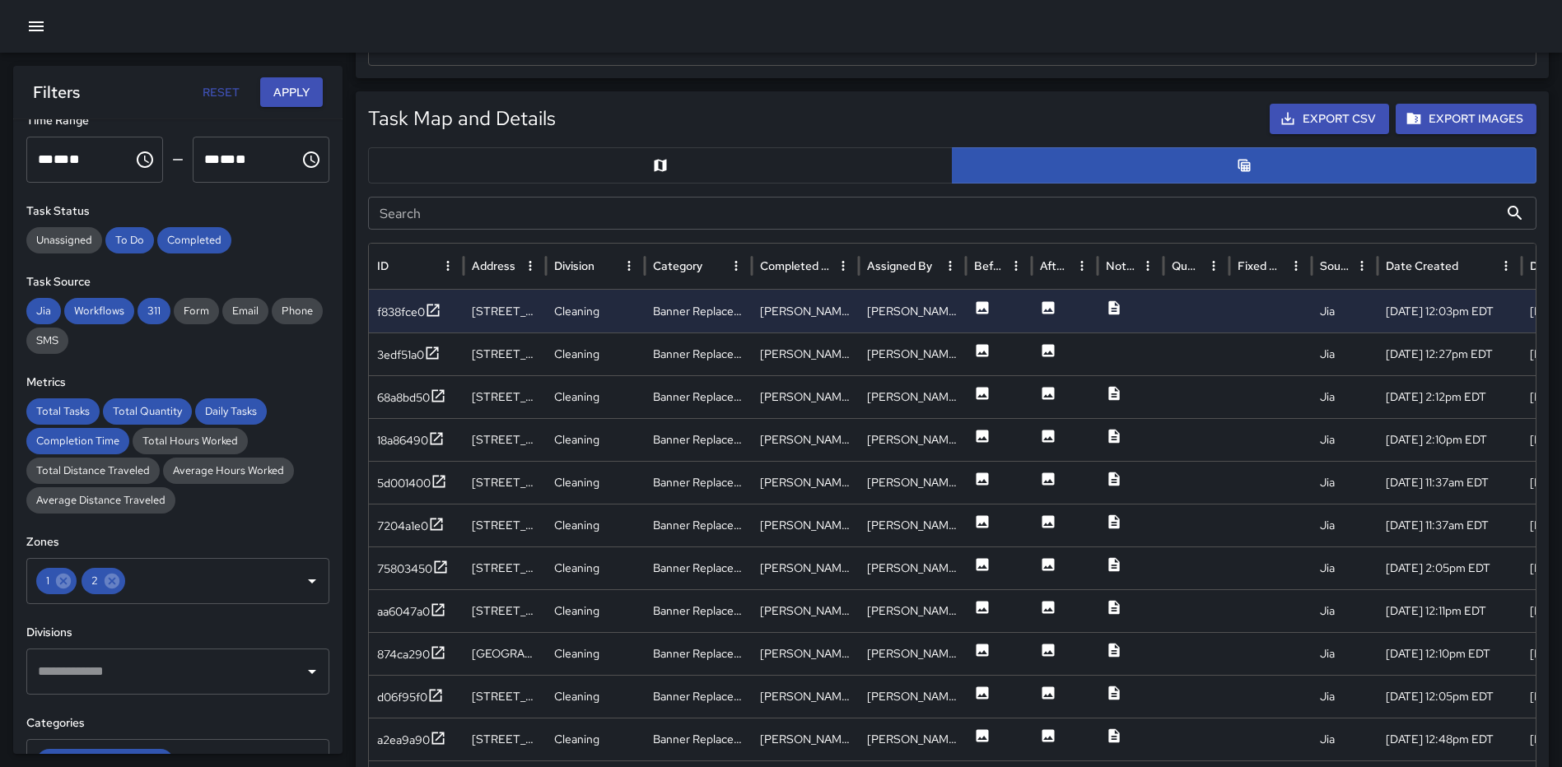
scroll to position [109, 0]
click at [176, 232] on div "Completed" at bounding box center [194, 242] width 74 height 26
click at [296, 91] on button "Apply" at bounding box center [291, 92] width 63 height 30
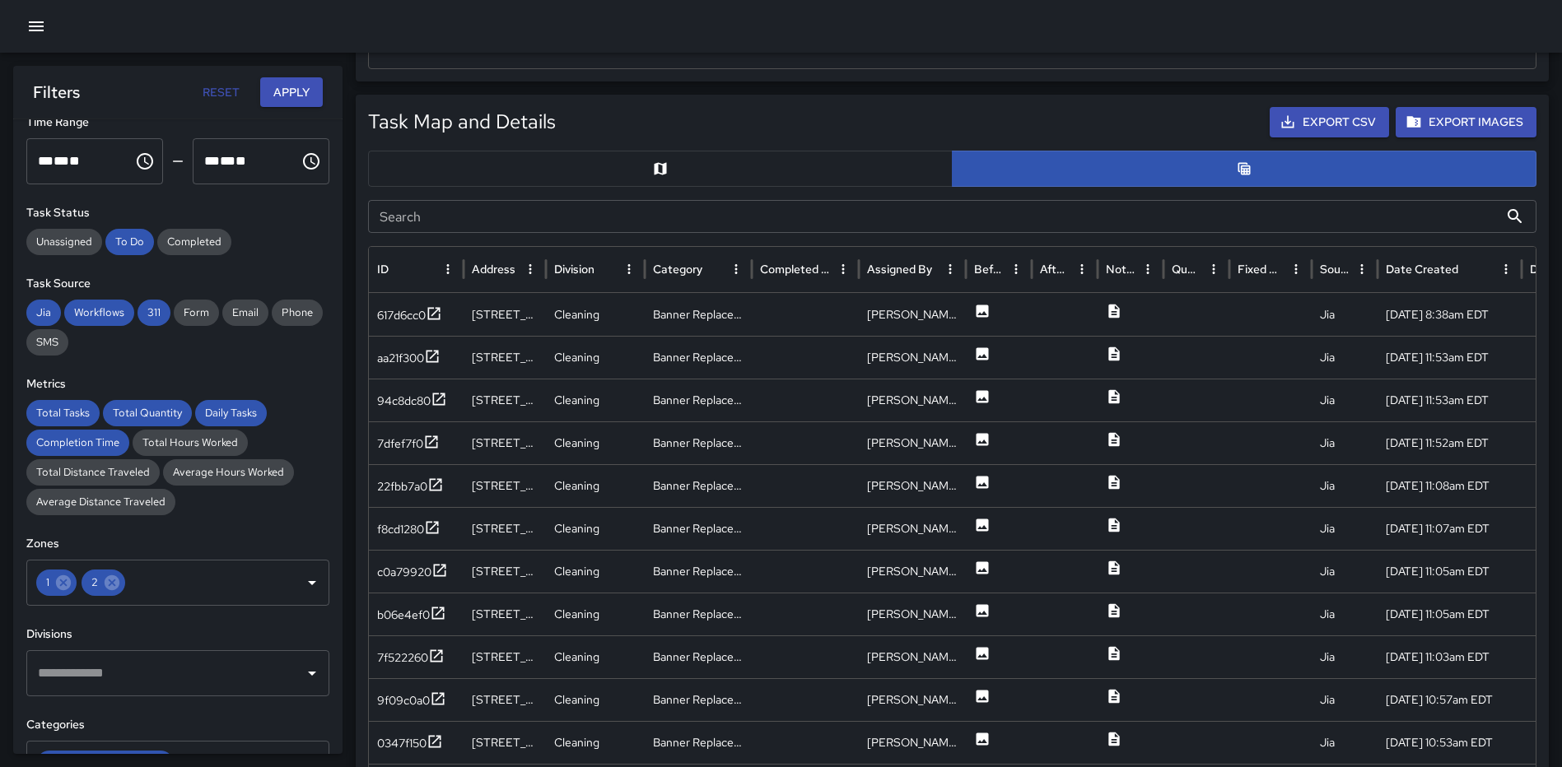
scroll to position [747, 0]
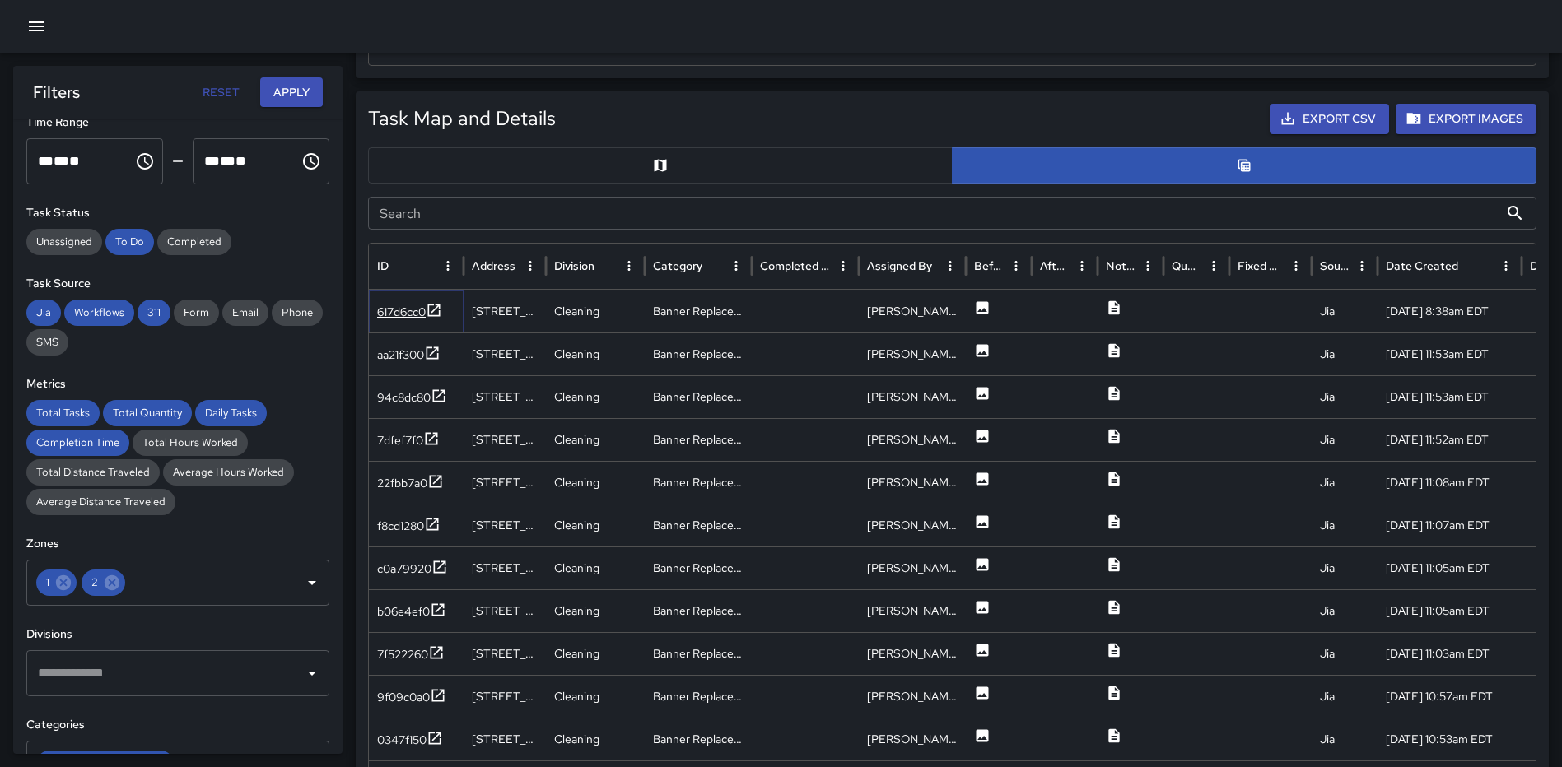
click at [435, 307] on icon at bounding box center [434, 310] width 16 height 16
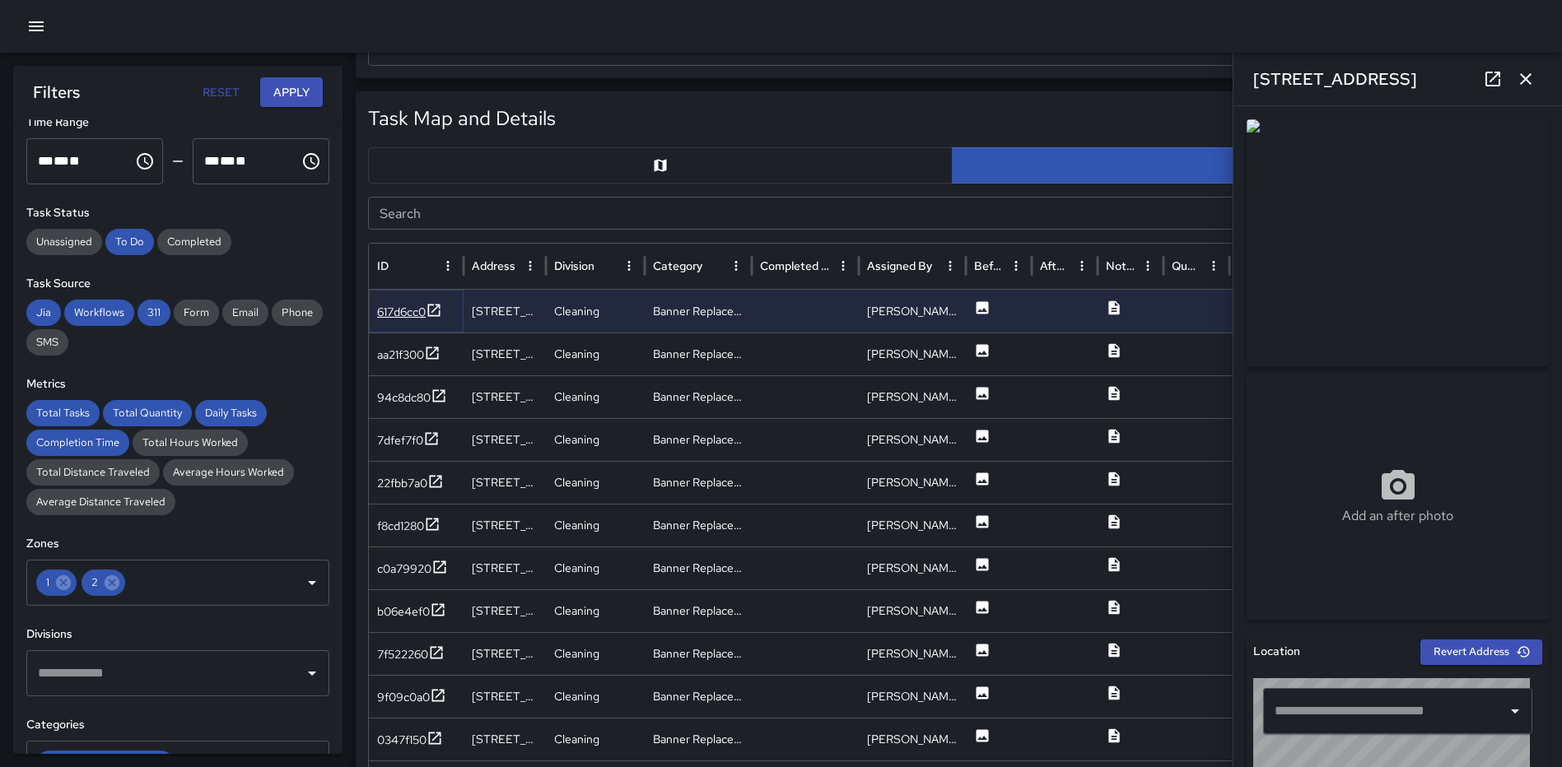
type input "**********"
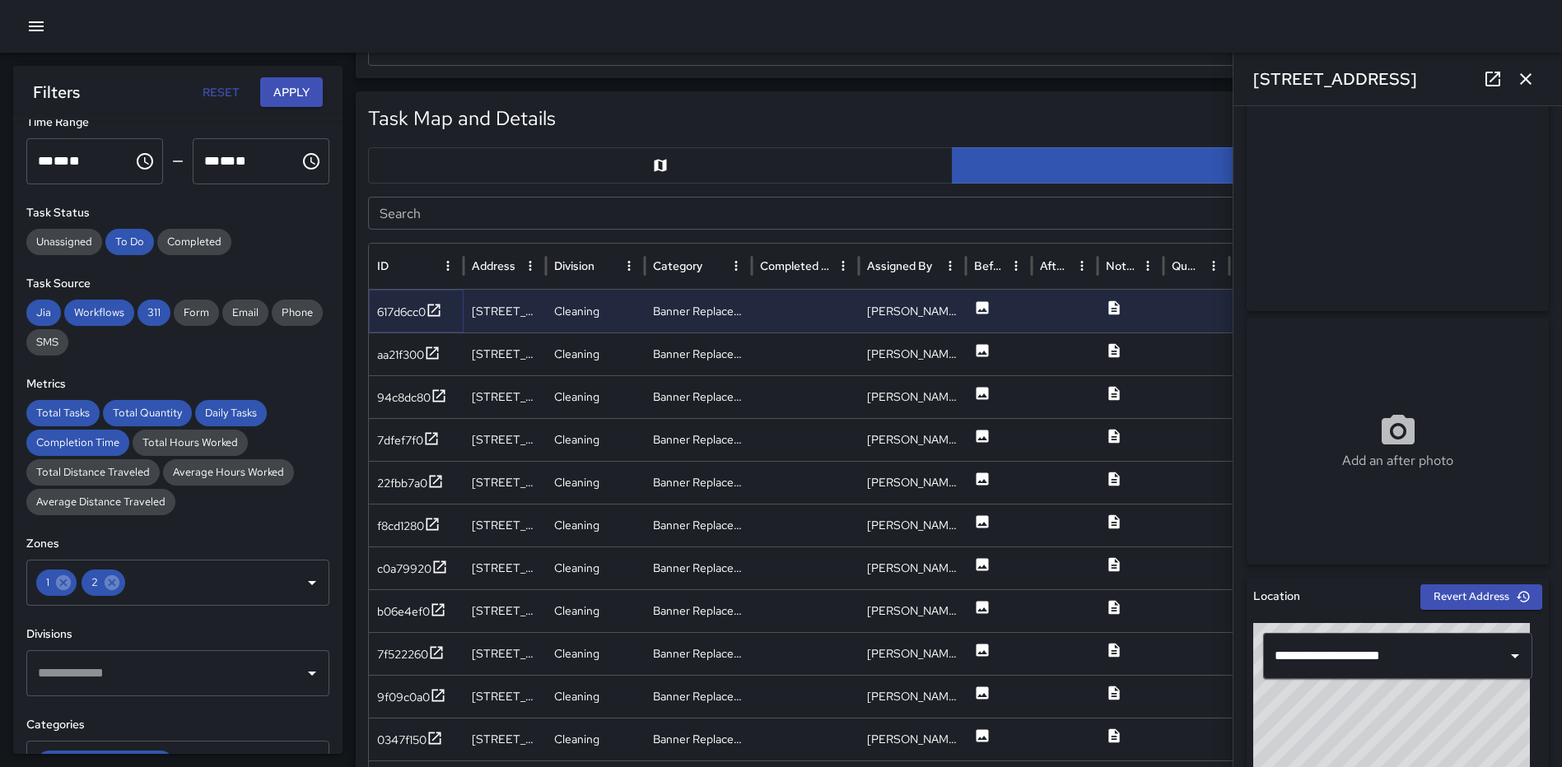
scroll to position [0, 0]
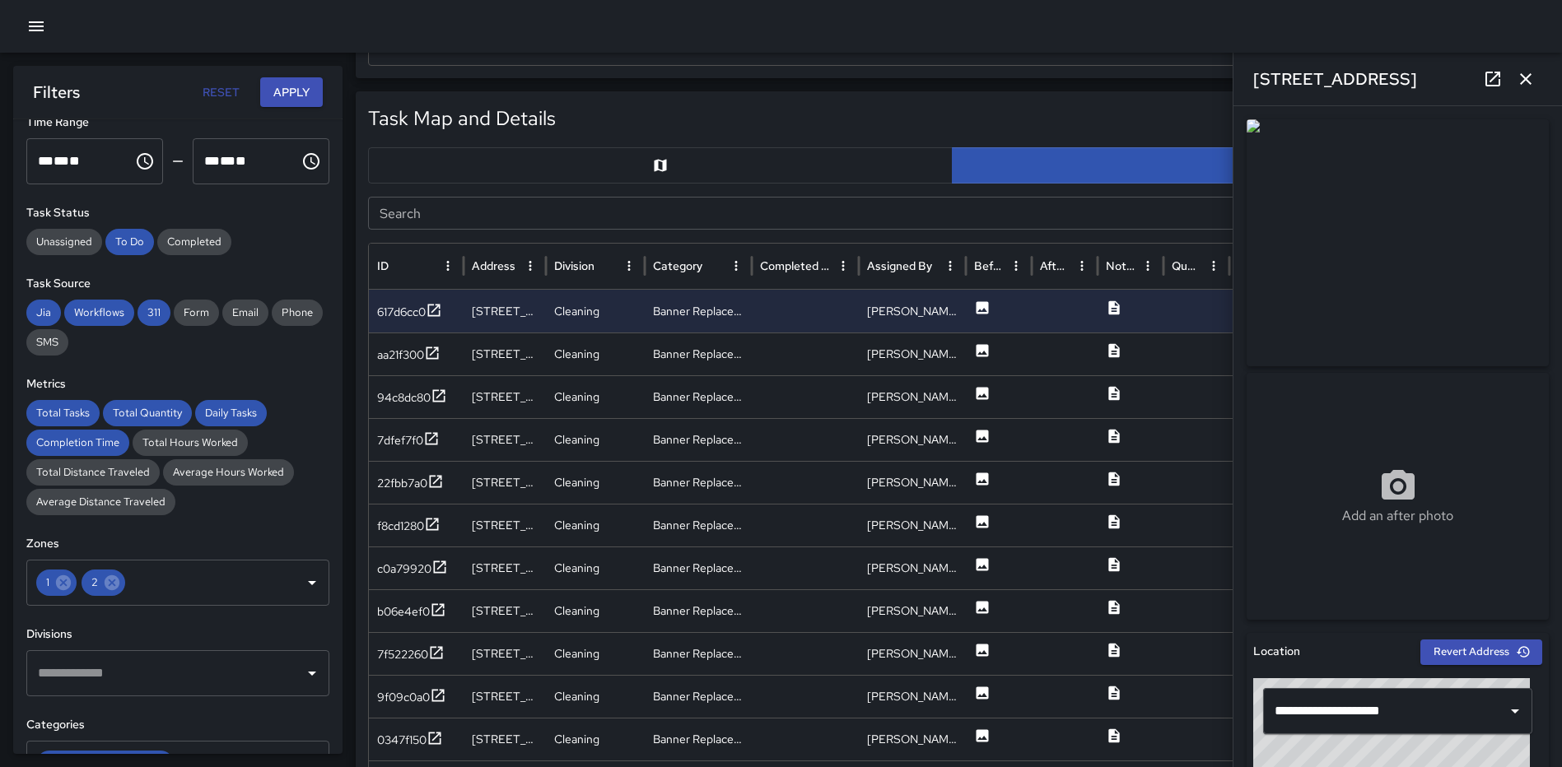
click at [1521, 77] on icon "button" at bounding box center [1525, 79] width 20 height 20
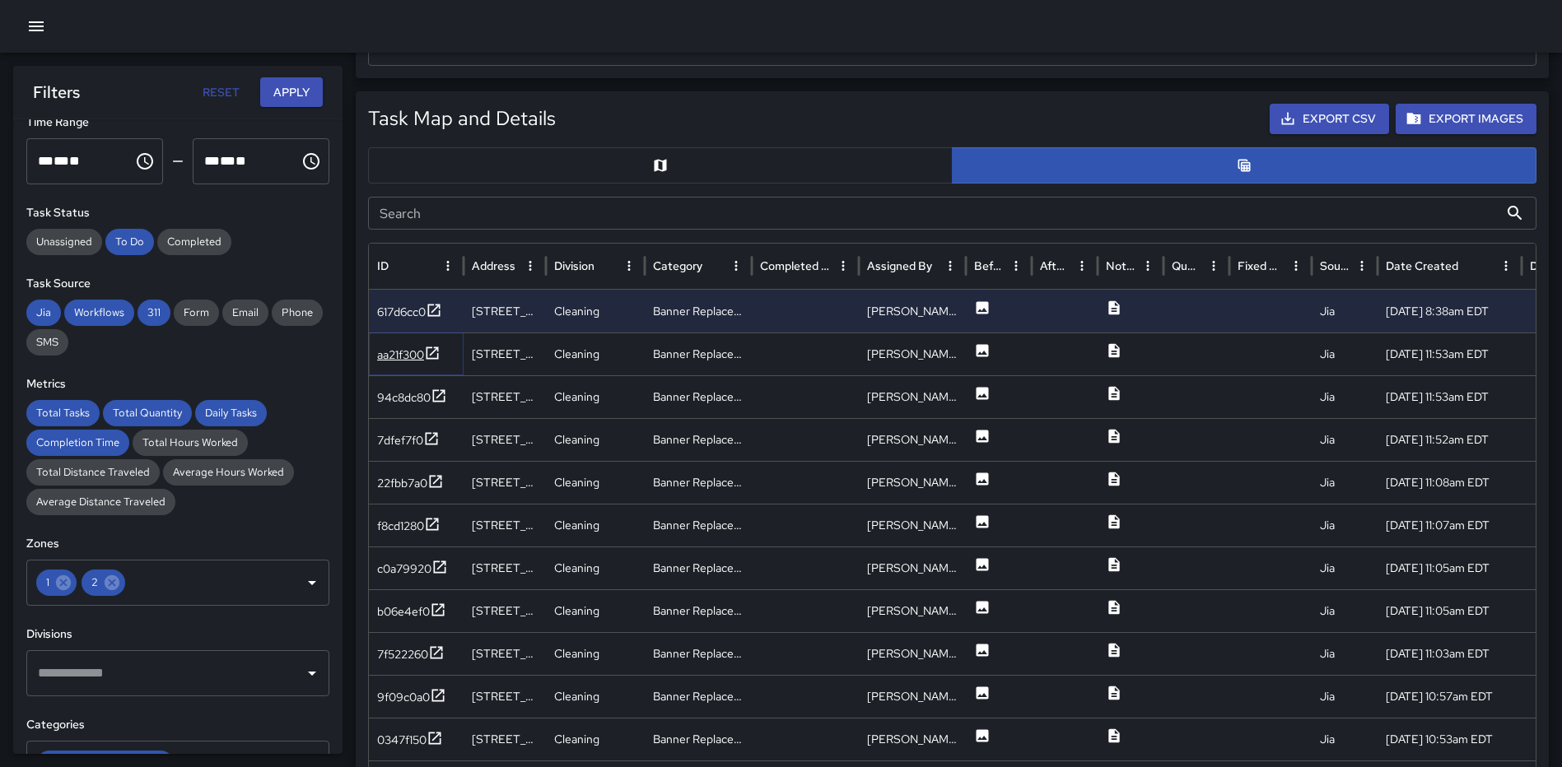
click at [433, 351] on icon at bounding box center [432, 353] width 16 height 16
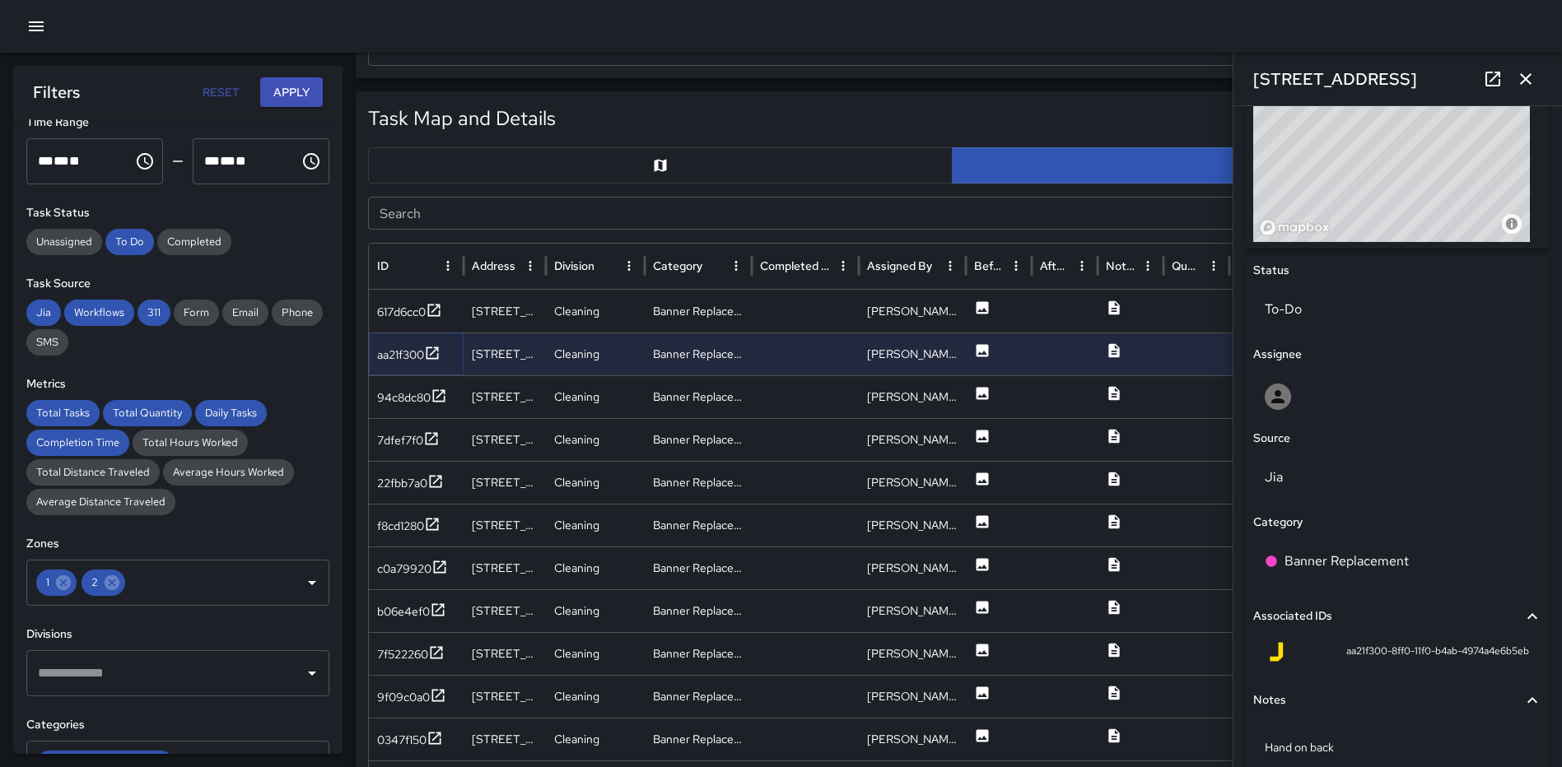
scroll to position [713, 0]
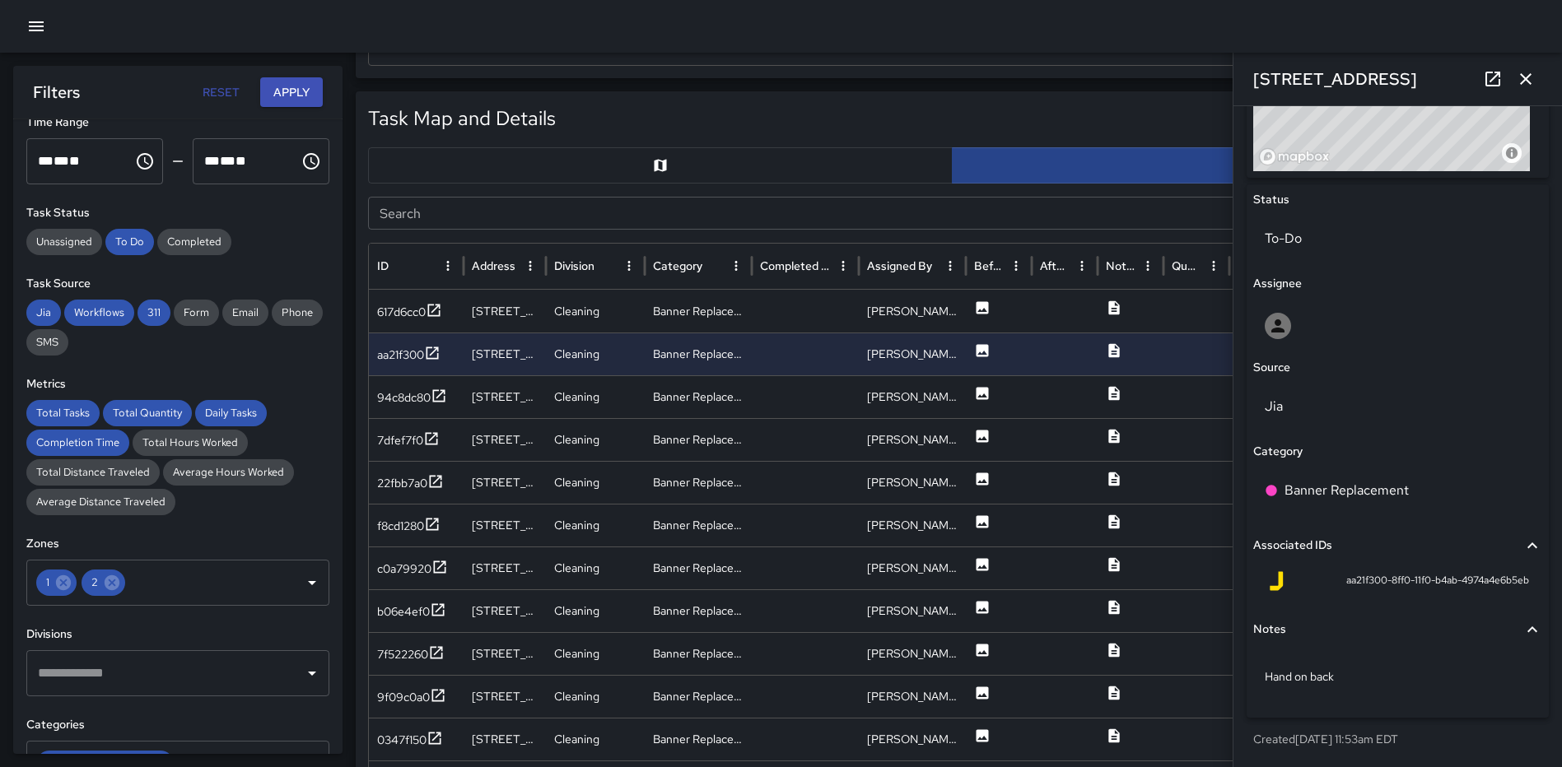
click at [1534, 86] on icon "button" at bounding box center [1525, 79] width 20 height 20
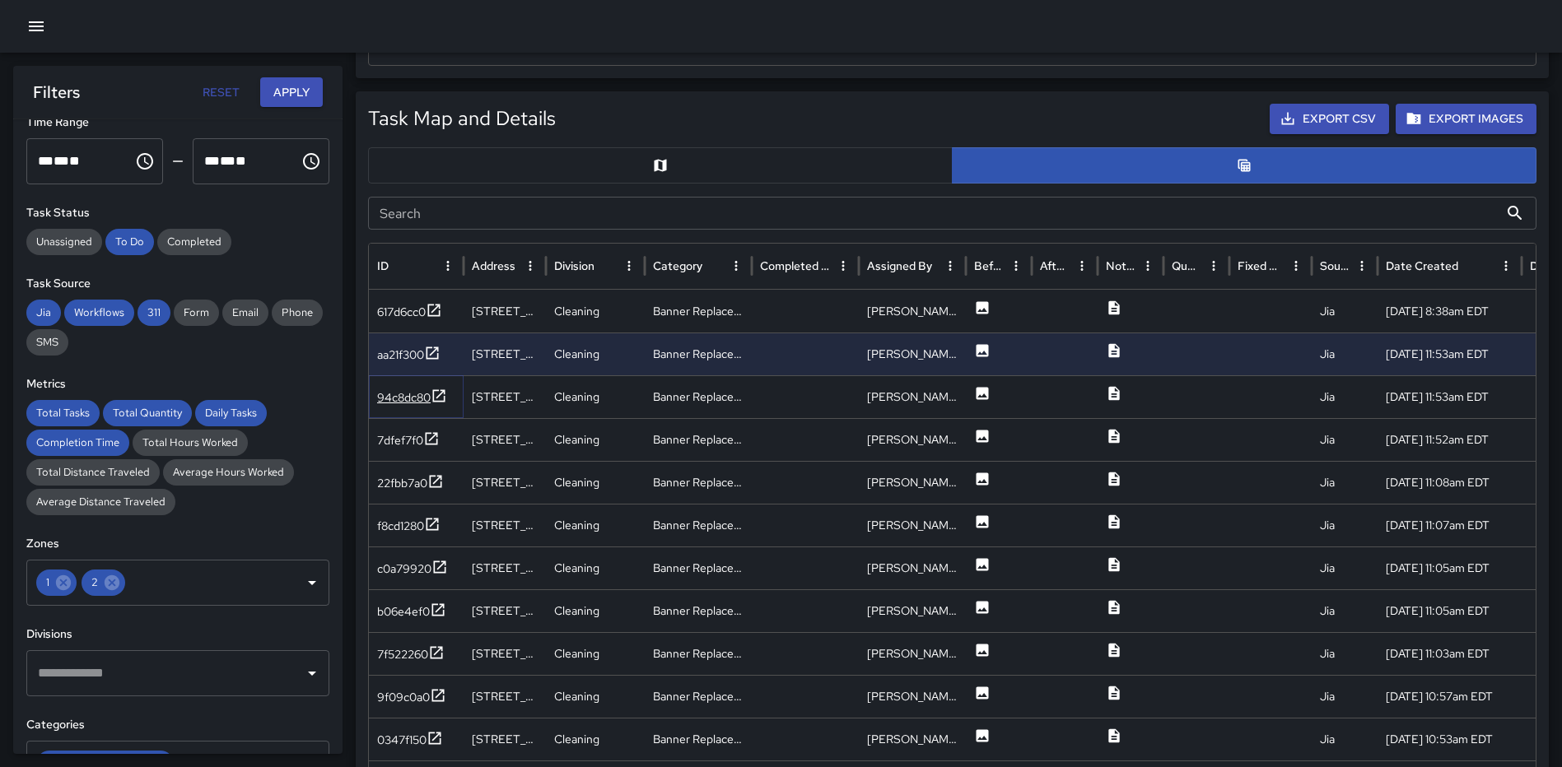
click at [447, 394] on icon at bounding box center [439, 396] width 16 height 16
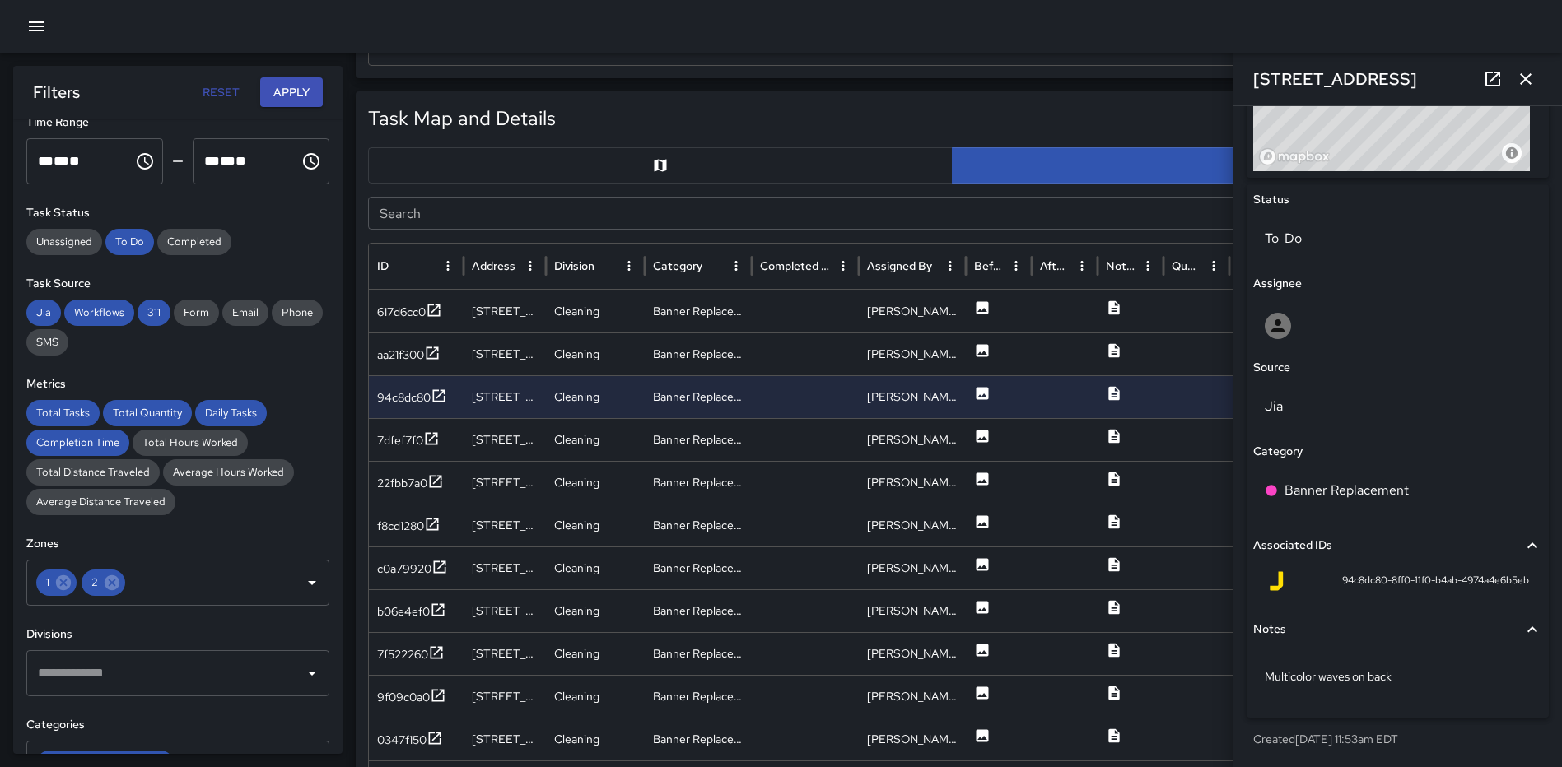
click at [1526, 75] on icon "button" at bounding box center [1525, 79] width 20 height 20
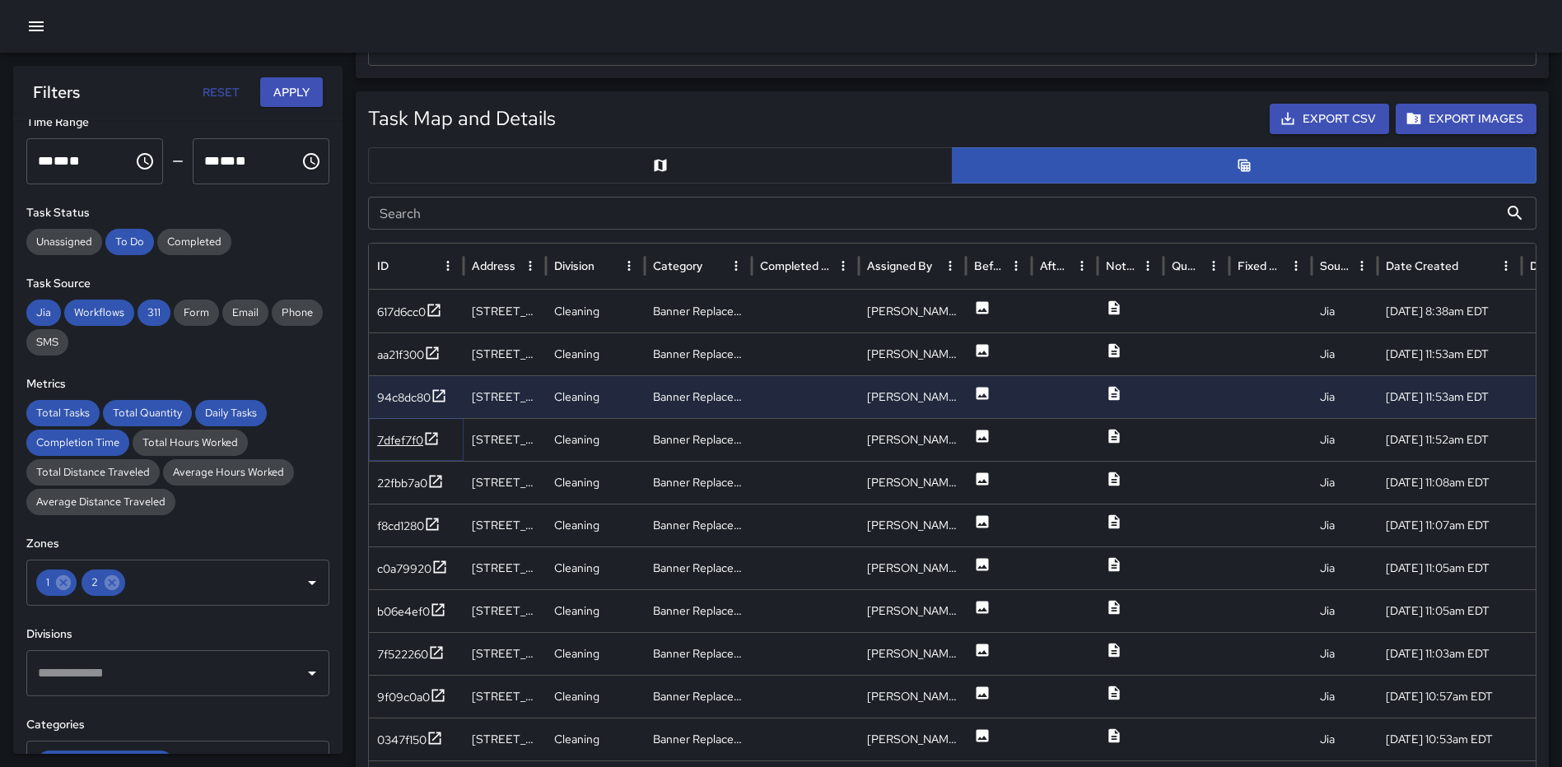
click at [431, 435] on icon at bounding box center [431, 439] width 16 height 16
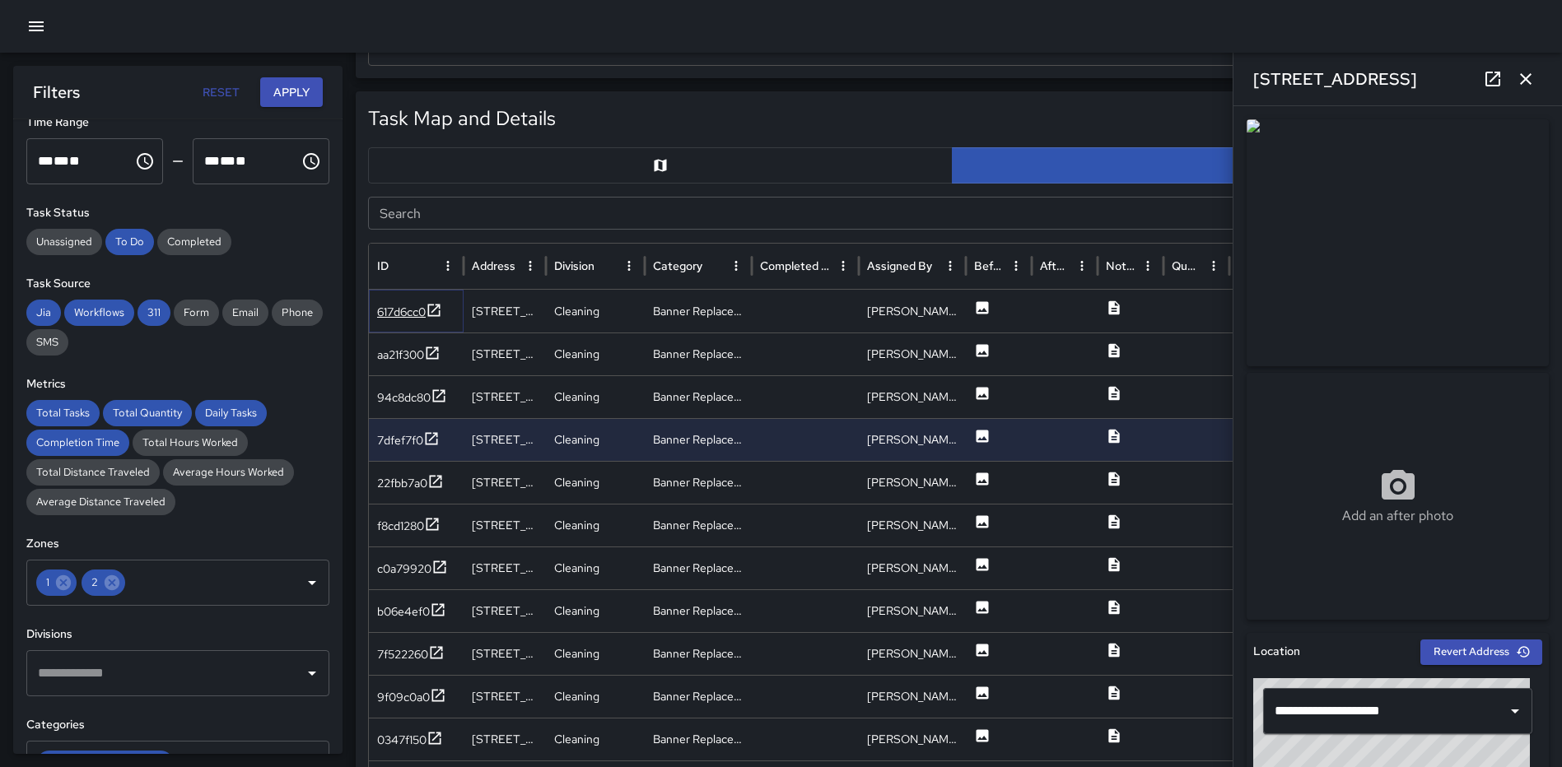
click at [434, 305] on icon at bounding box center [434, 310] width 12 height 12
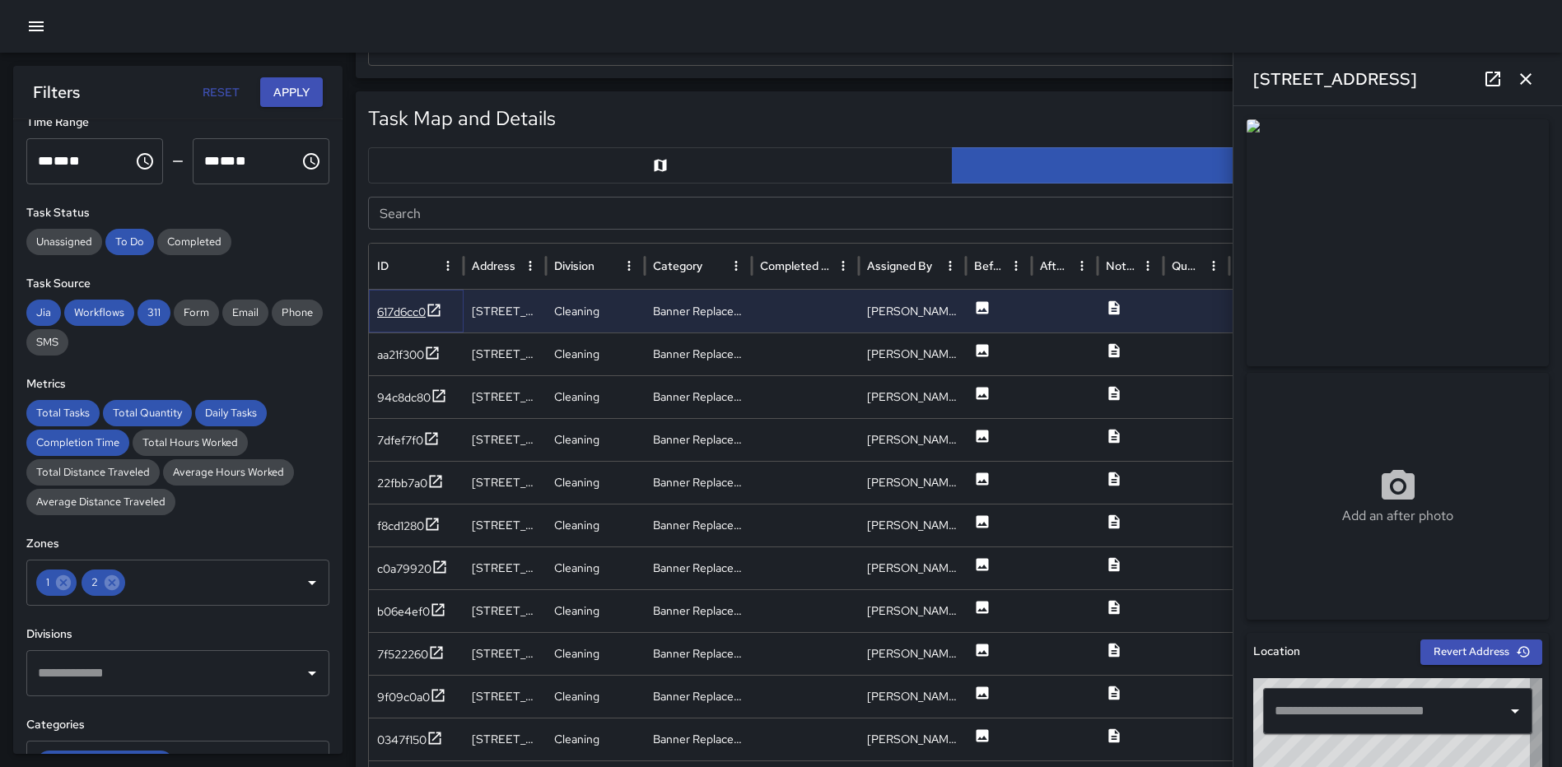
type input "**********"
click at [1525, 77] on icon "button" at bounding box center [1525, 79] width 20 height 20
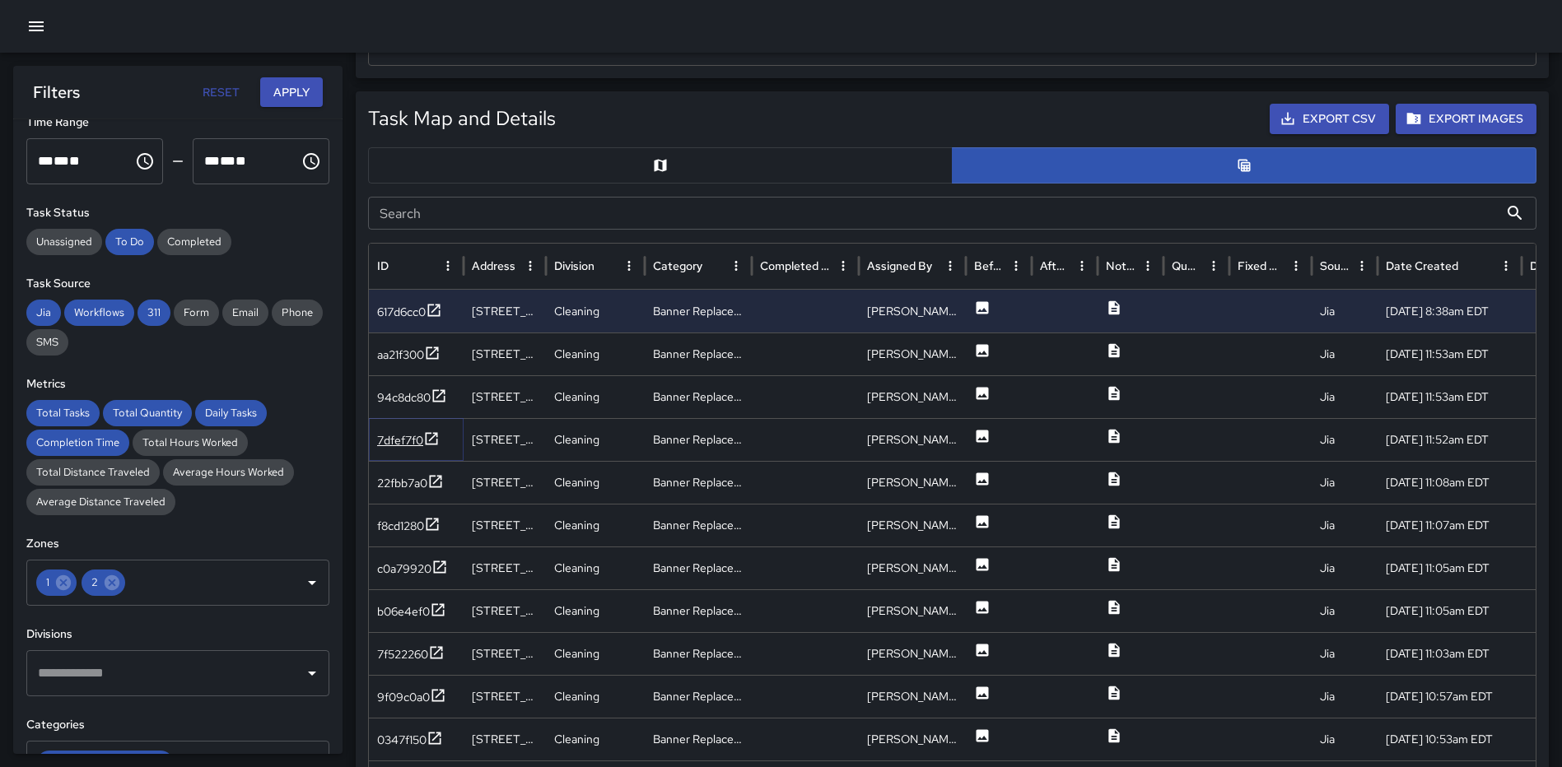
click at [431, 435] on icon at bounding box center [431, 439] width 16 height 16
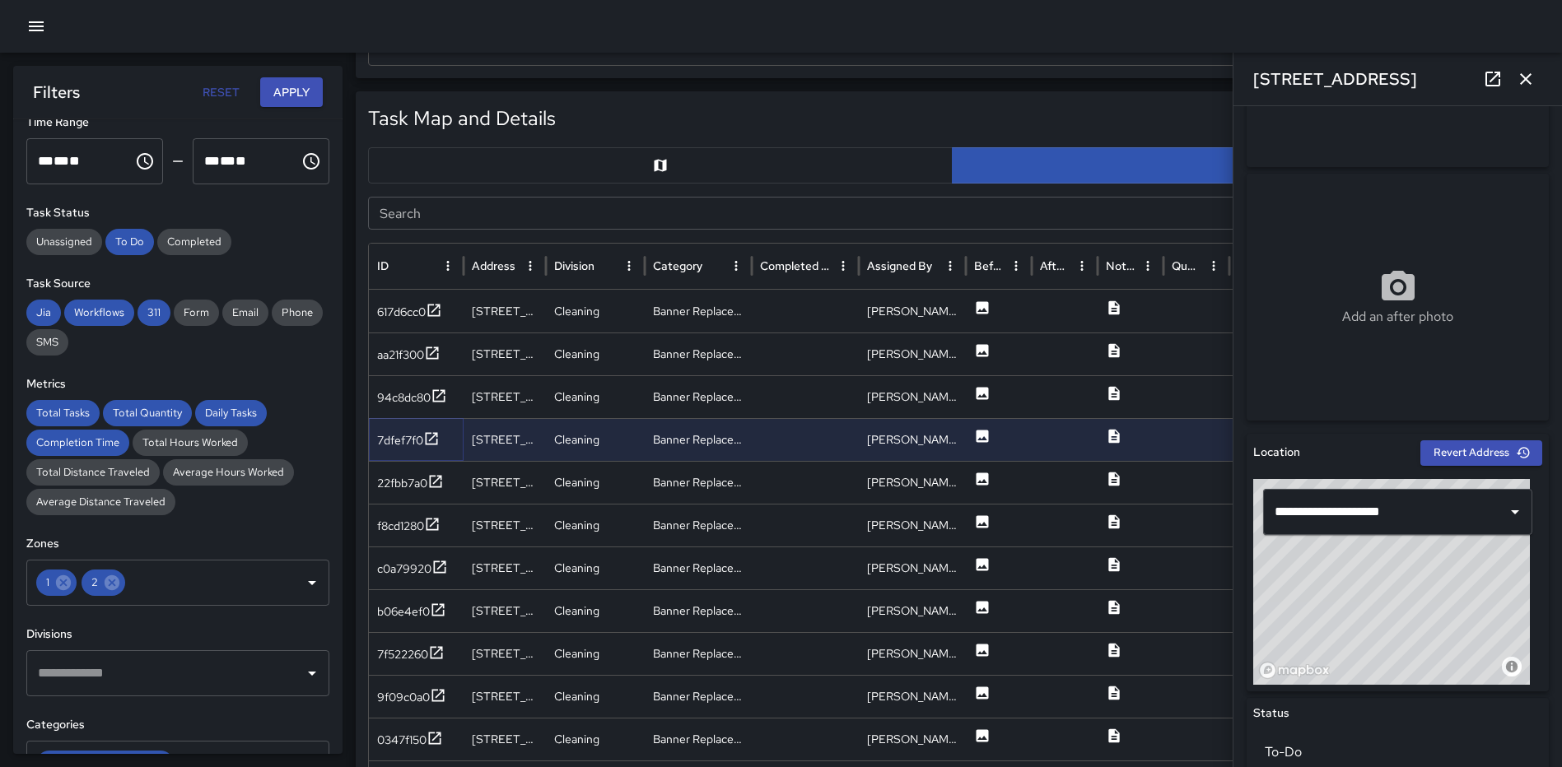
scroll to position [0, 0]
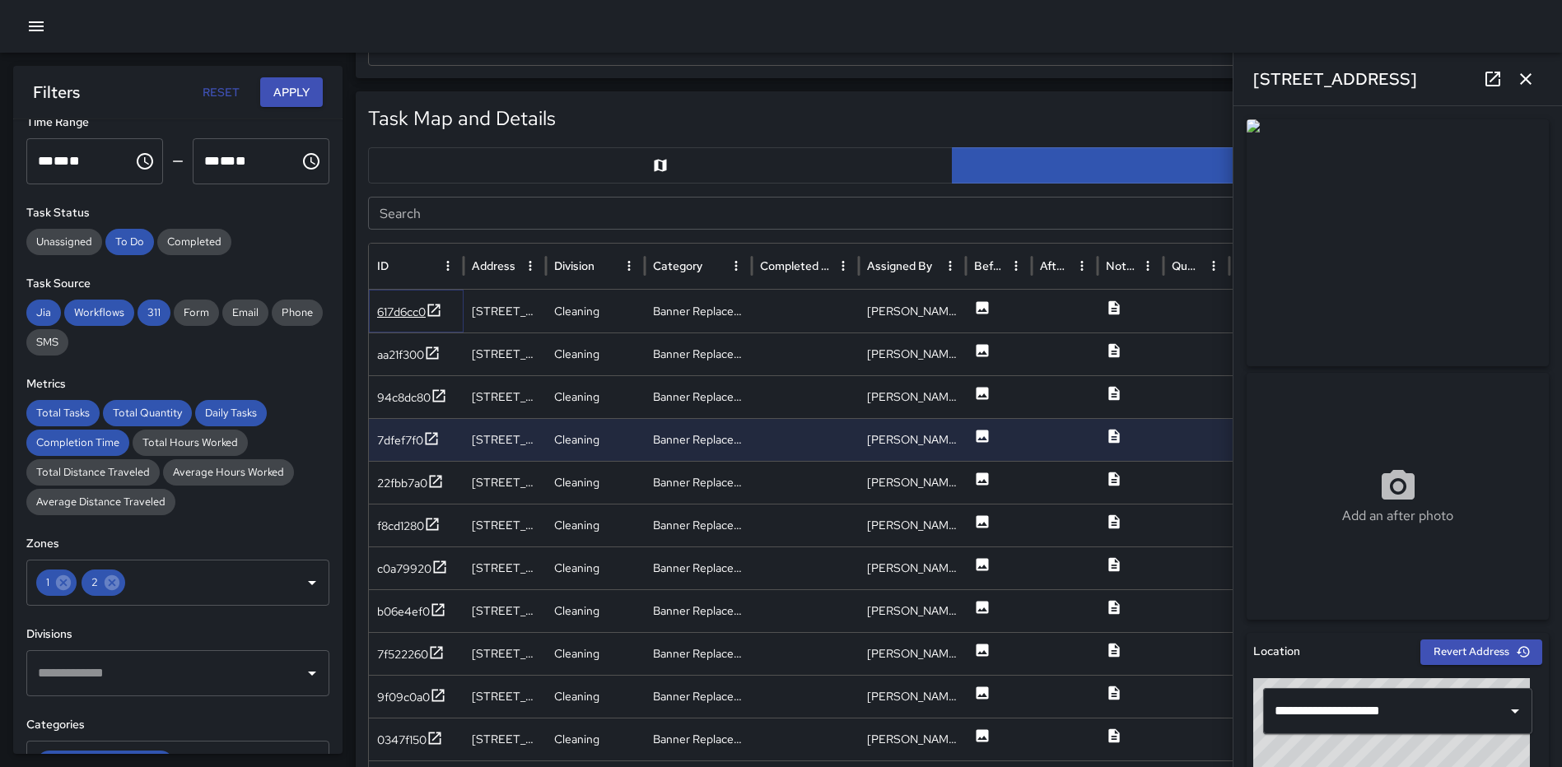
click at [433, 311] on icon at bounding box center [434, 310] width 16 height 16
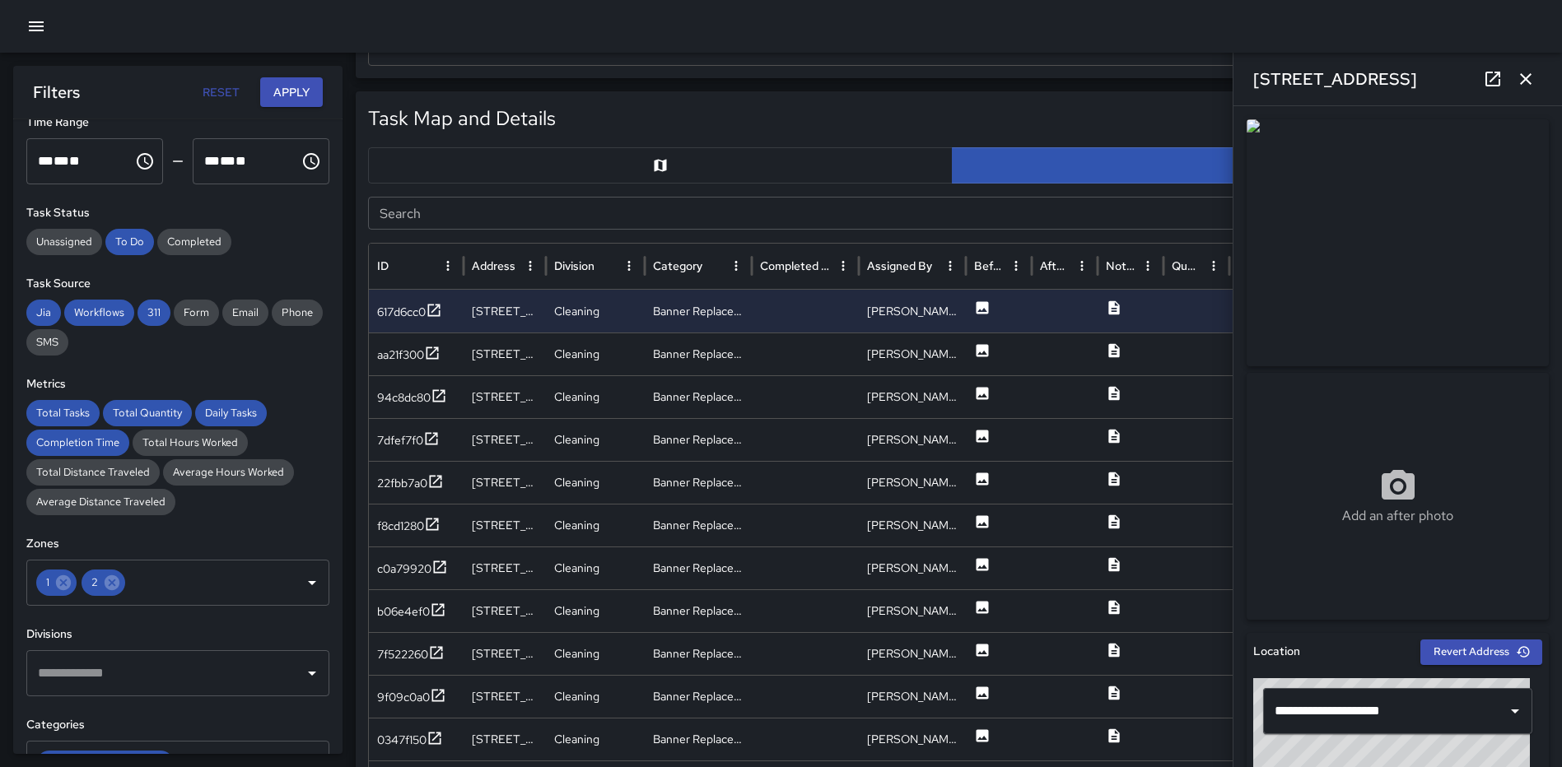
click at [1522, 81] on icon "button" at bounding box center [1526, 79] width 12 height 12
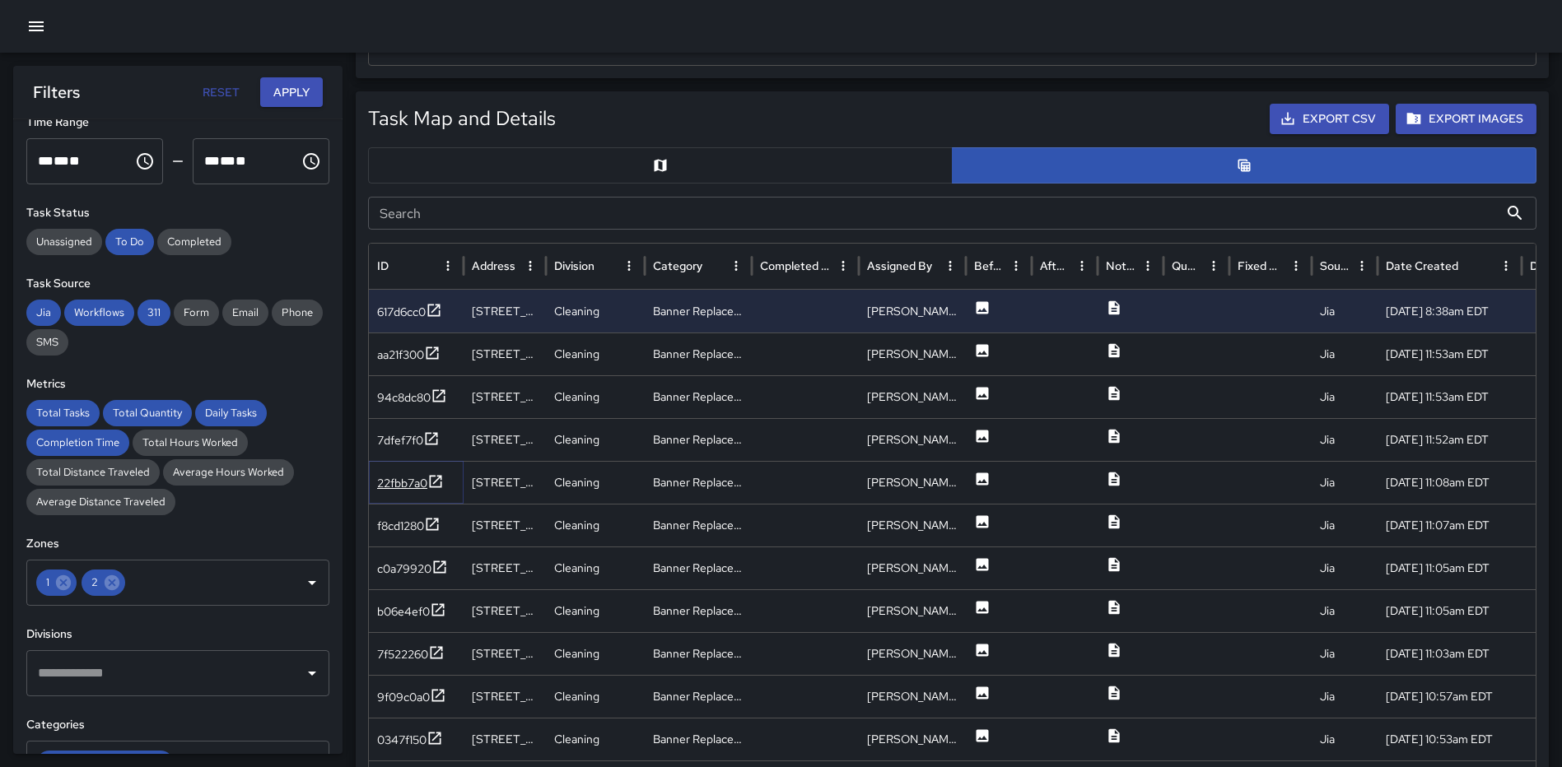
click at [439, 477] on icon at bounding box center [435, 481] width 16 height 16
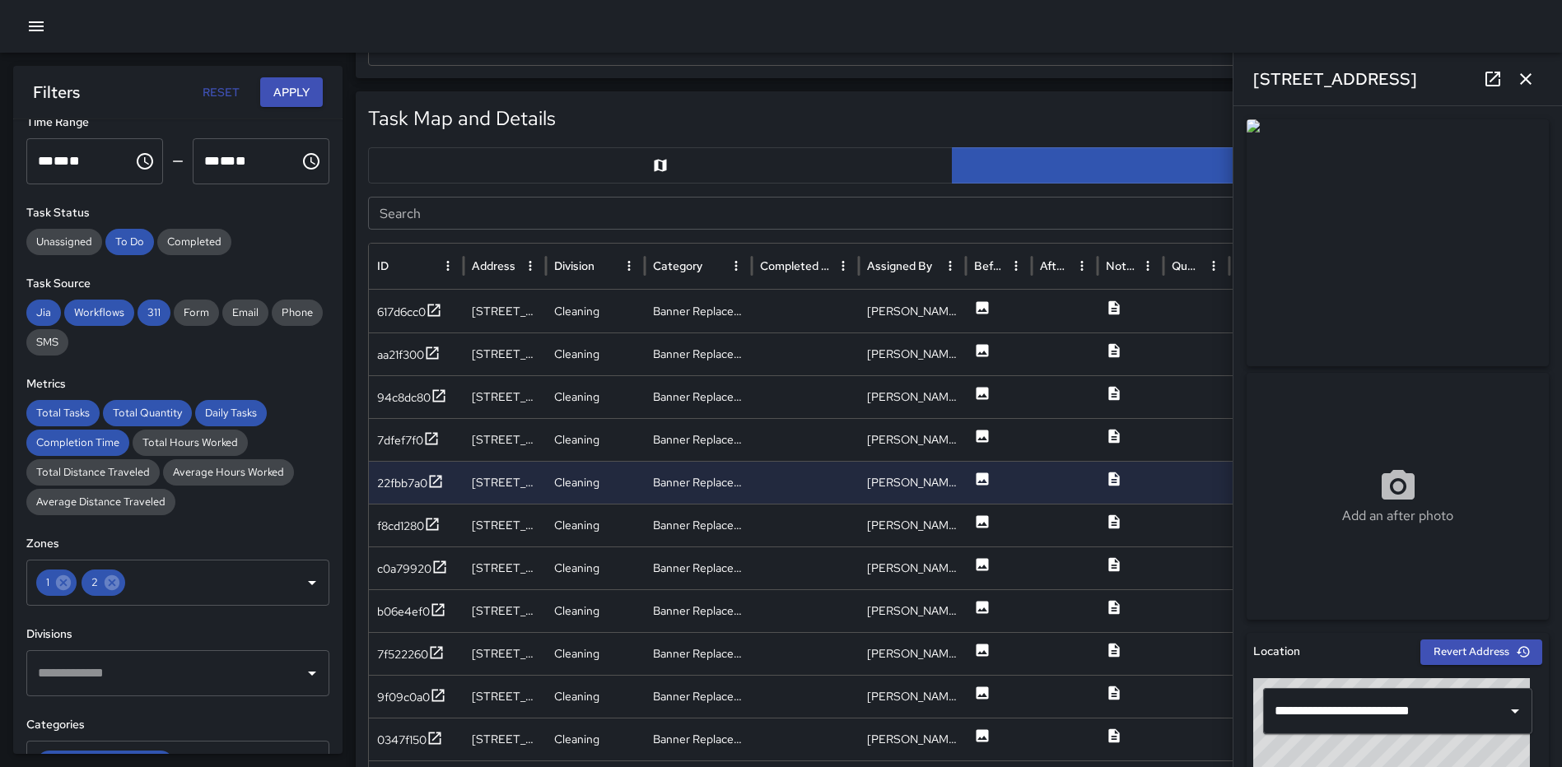
drag, startPoint x: 1529, startPoint y: 72, endPoint x: 1498, endPoint y: 98, distance: 40.9
click at [1529, 72] on icon "button" at bounding box center [1525, 79] width 20 height 20
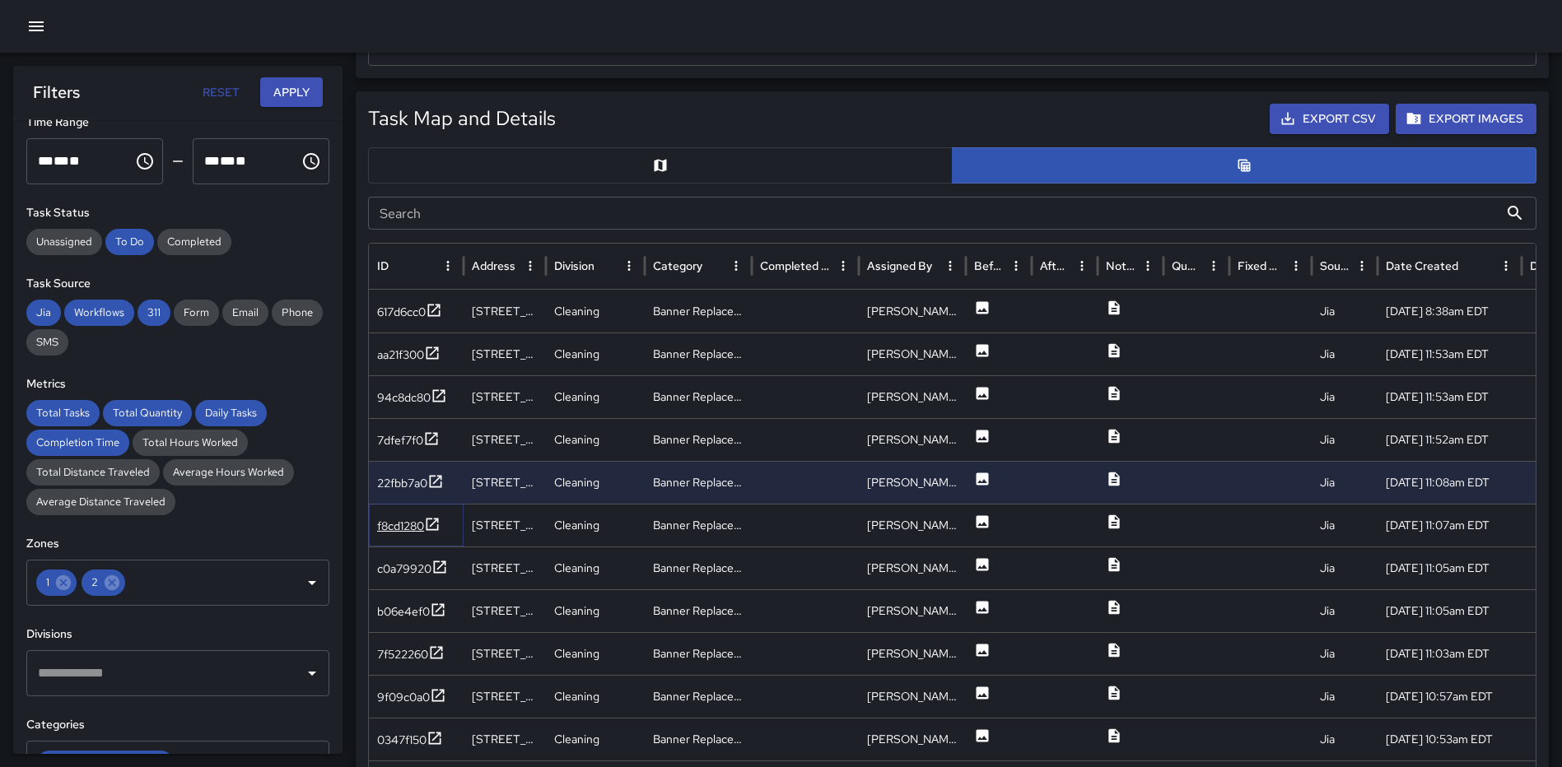
click at [437, 524] on icon at bounding box center [432, 524] width 16 height 16
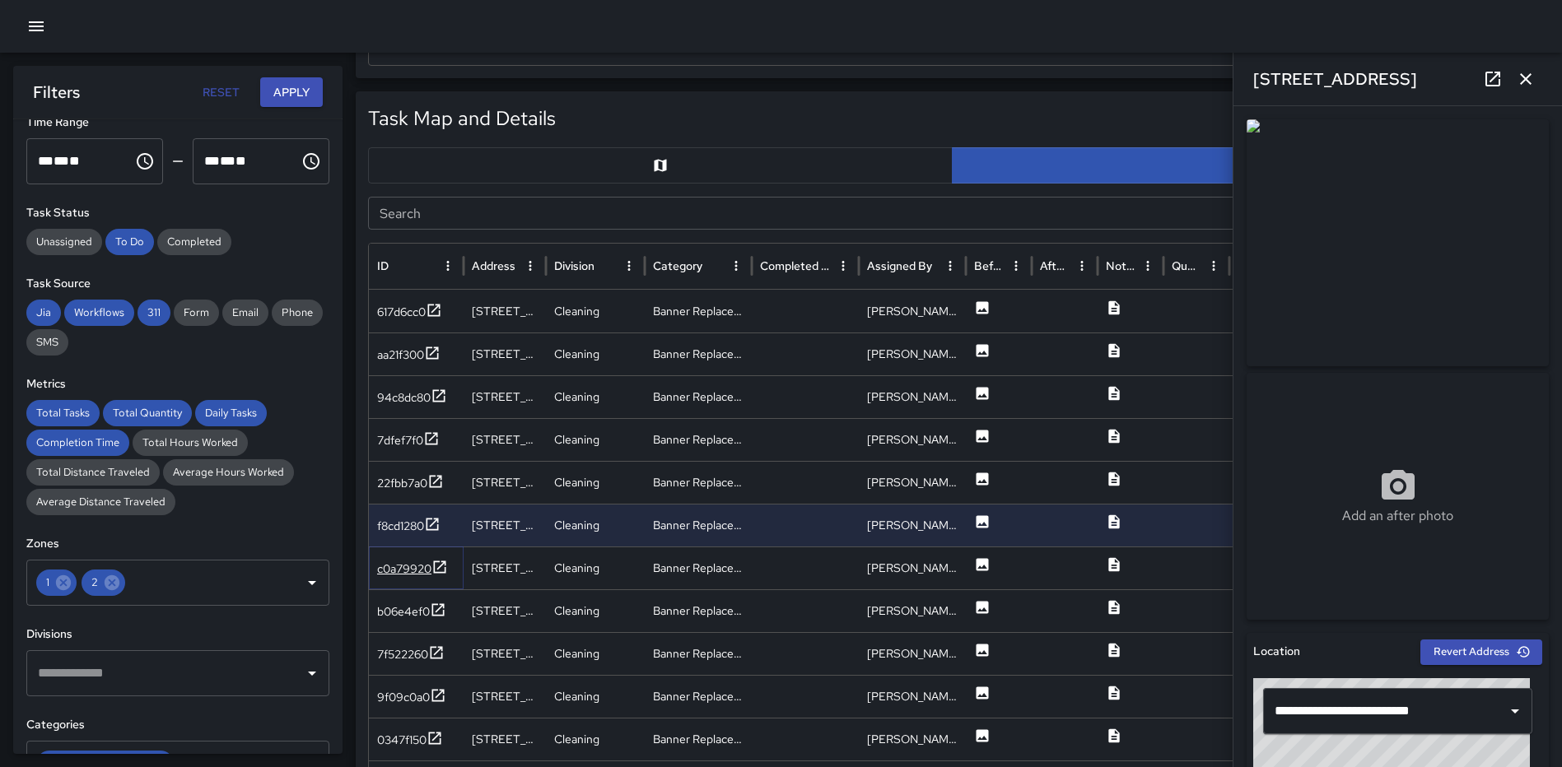
click at [437, 566] on icon at bounding box center [439, 567] width 16 height 16
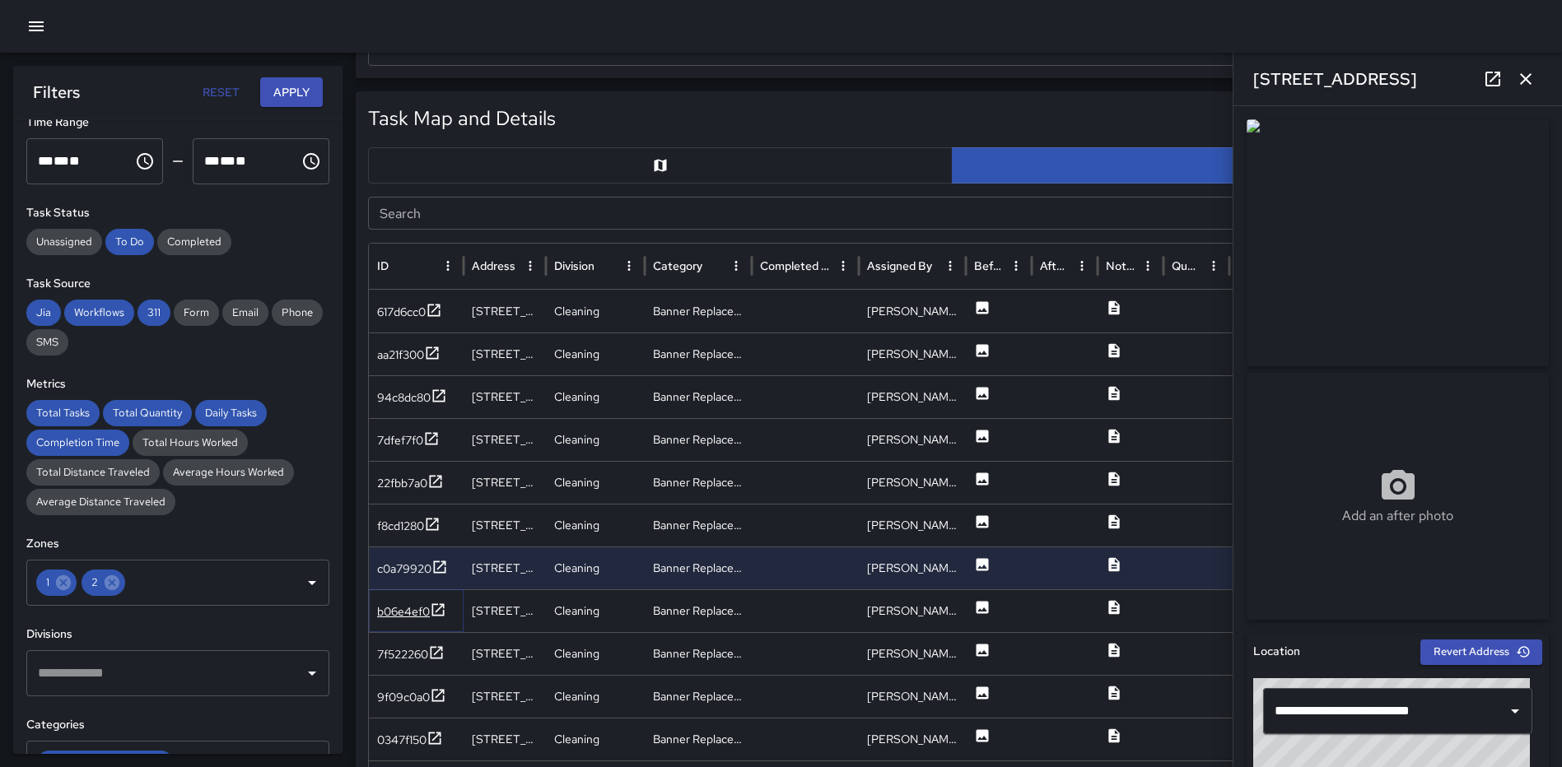
click at [446, 607] on icon at bounding box center [438, 610] width 16 height 16
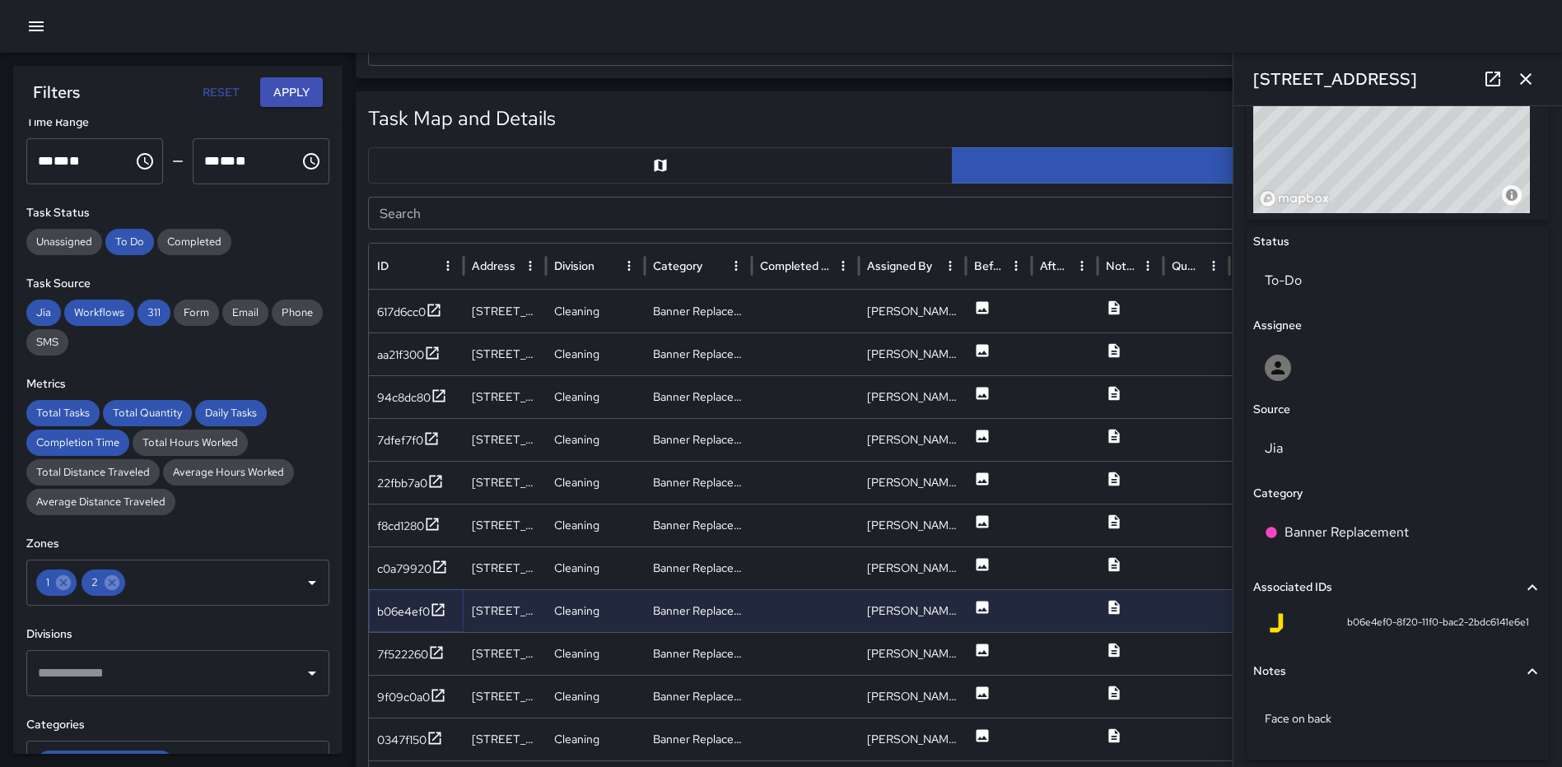
scroll to position [713, 0]
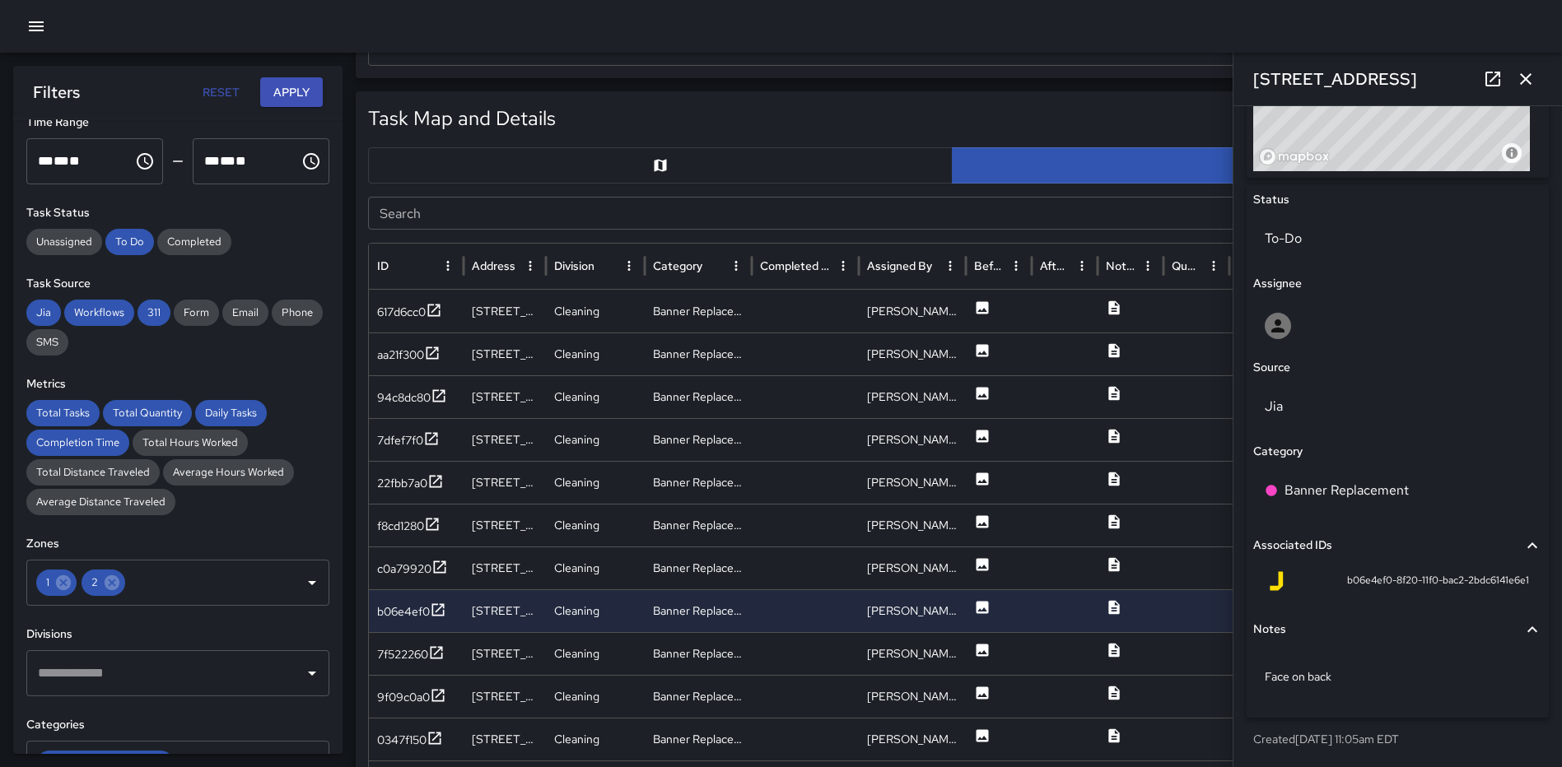
click at [1534, 84] on icon "button" at bounding box center [1525, 79] width 20 height 20
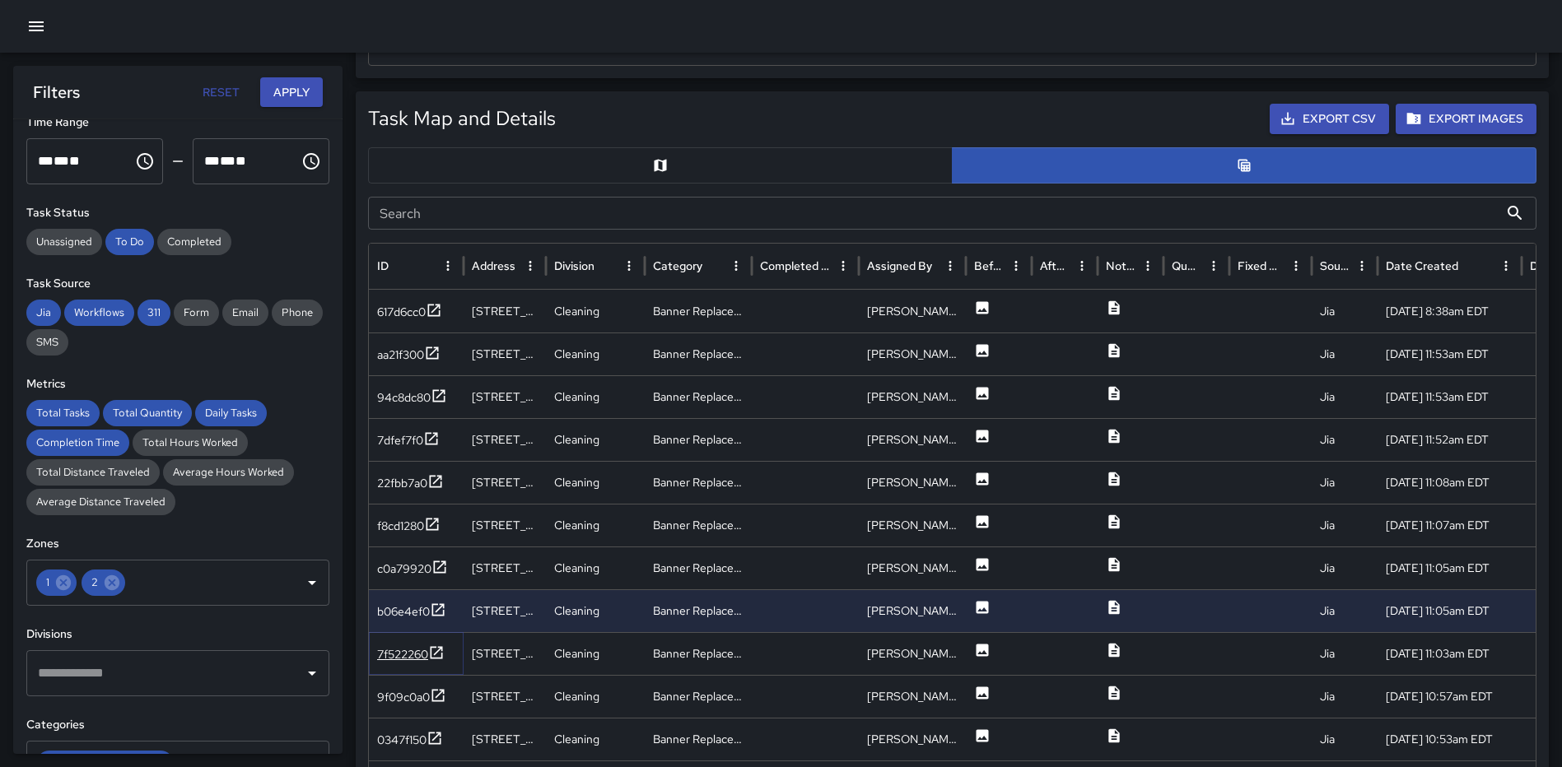
click at [439, 651] on icon at bounding box center [437, 652] width 12 height 12
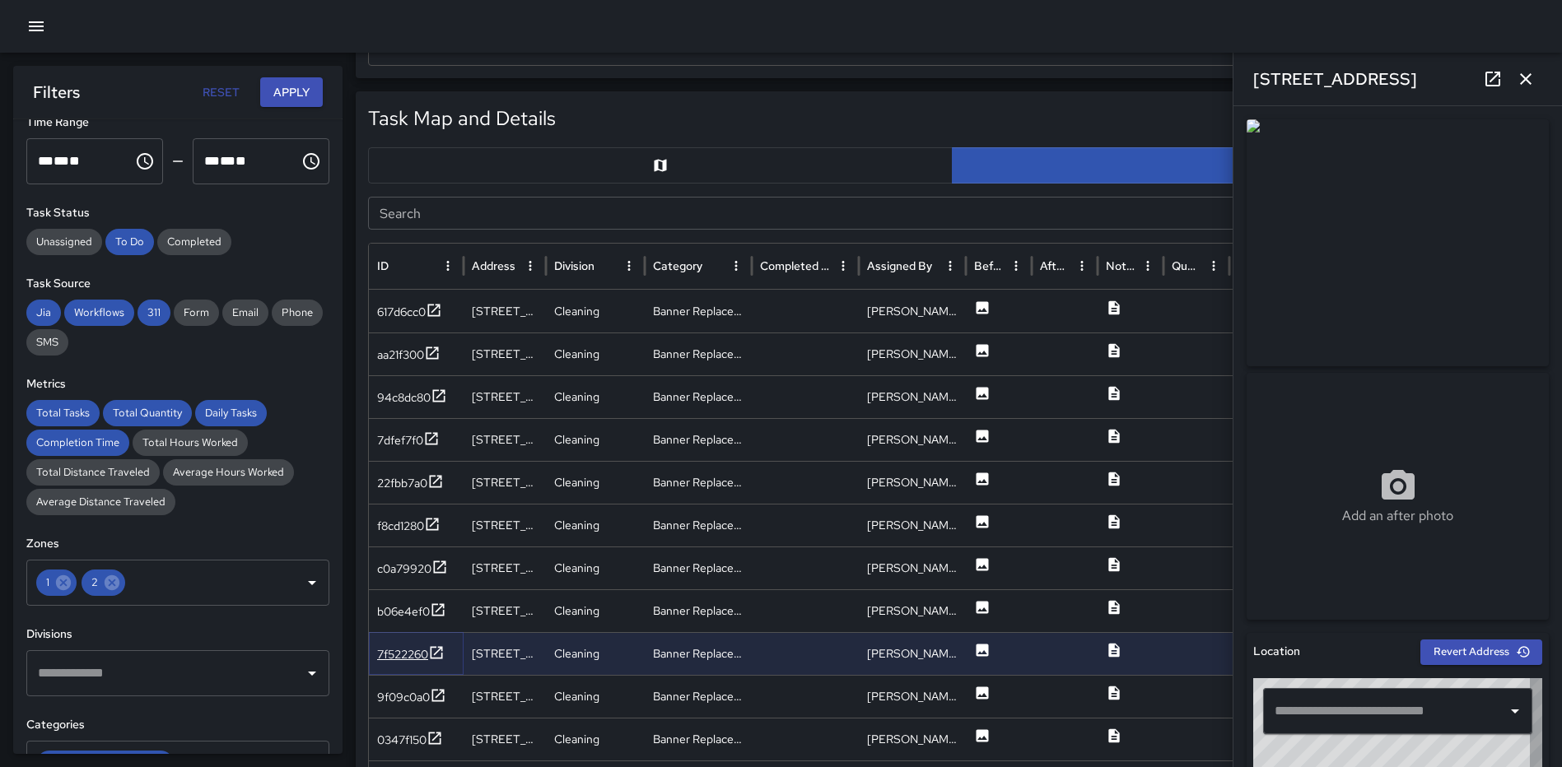
type input "**********"
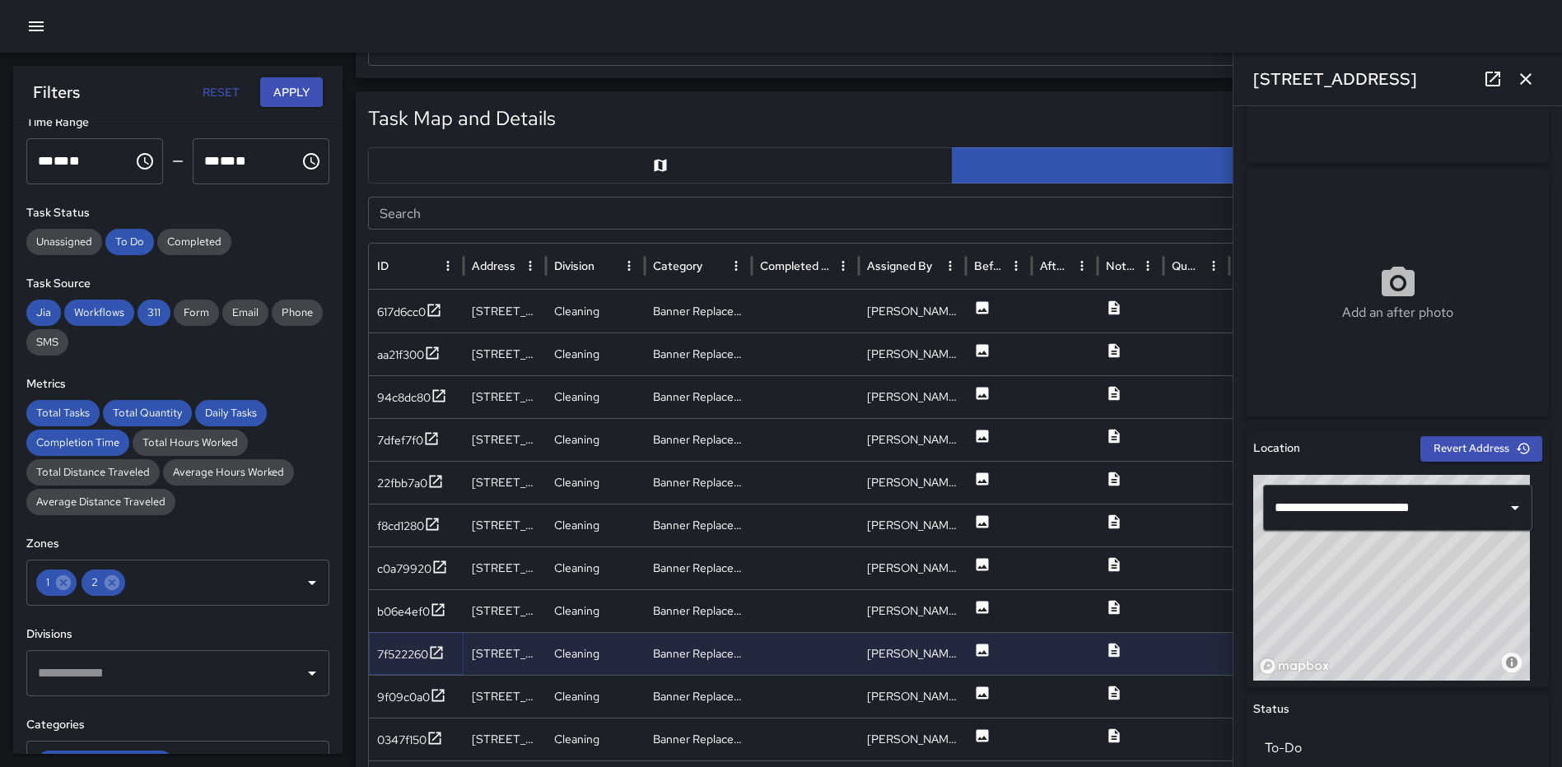
scroll to position [152, 0]
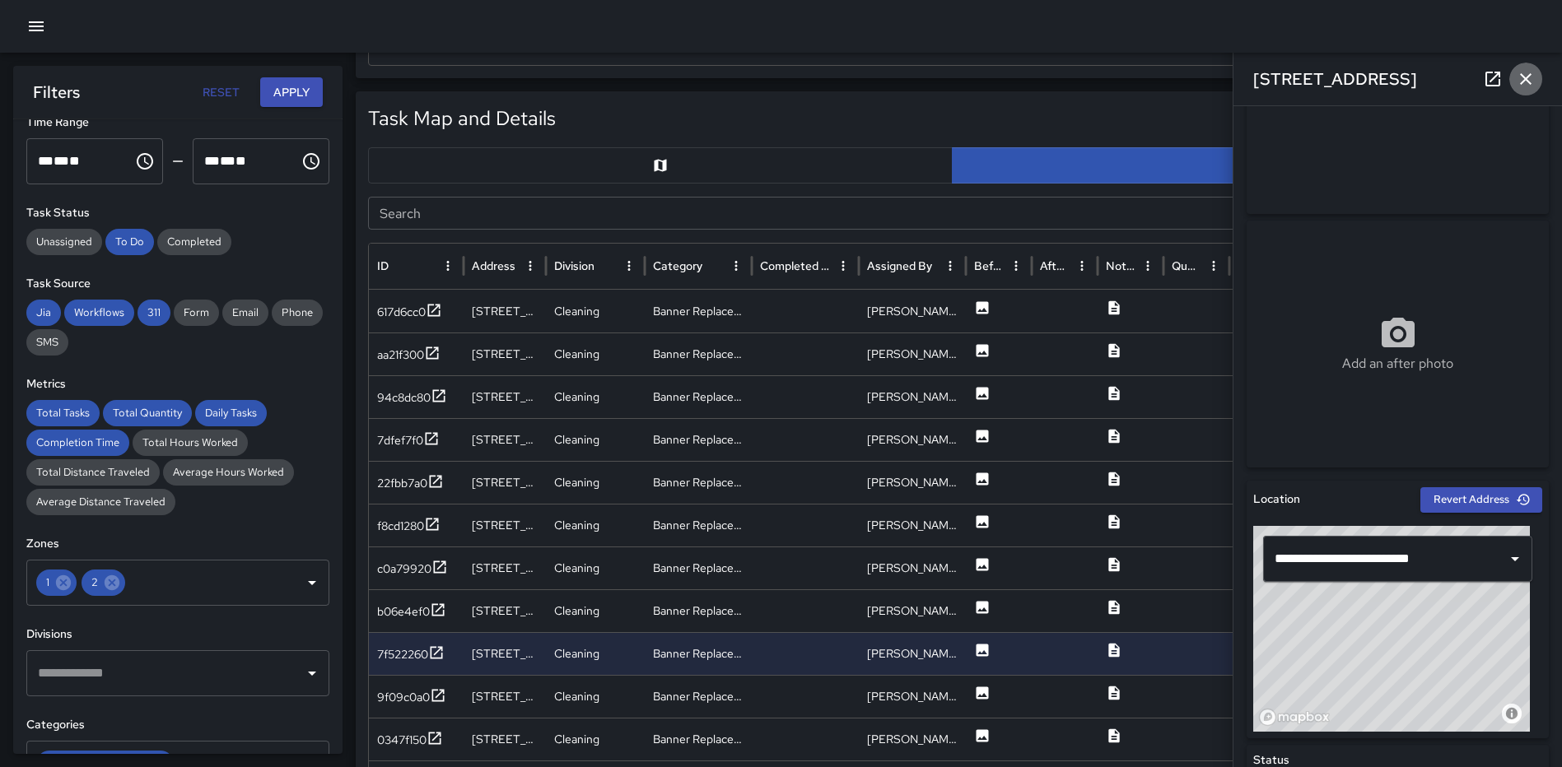
click at [1531, 84] on icon "button" at bounding box center [1525, 79] width 20 height 20
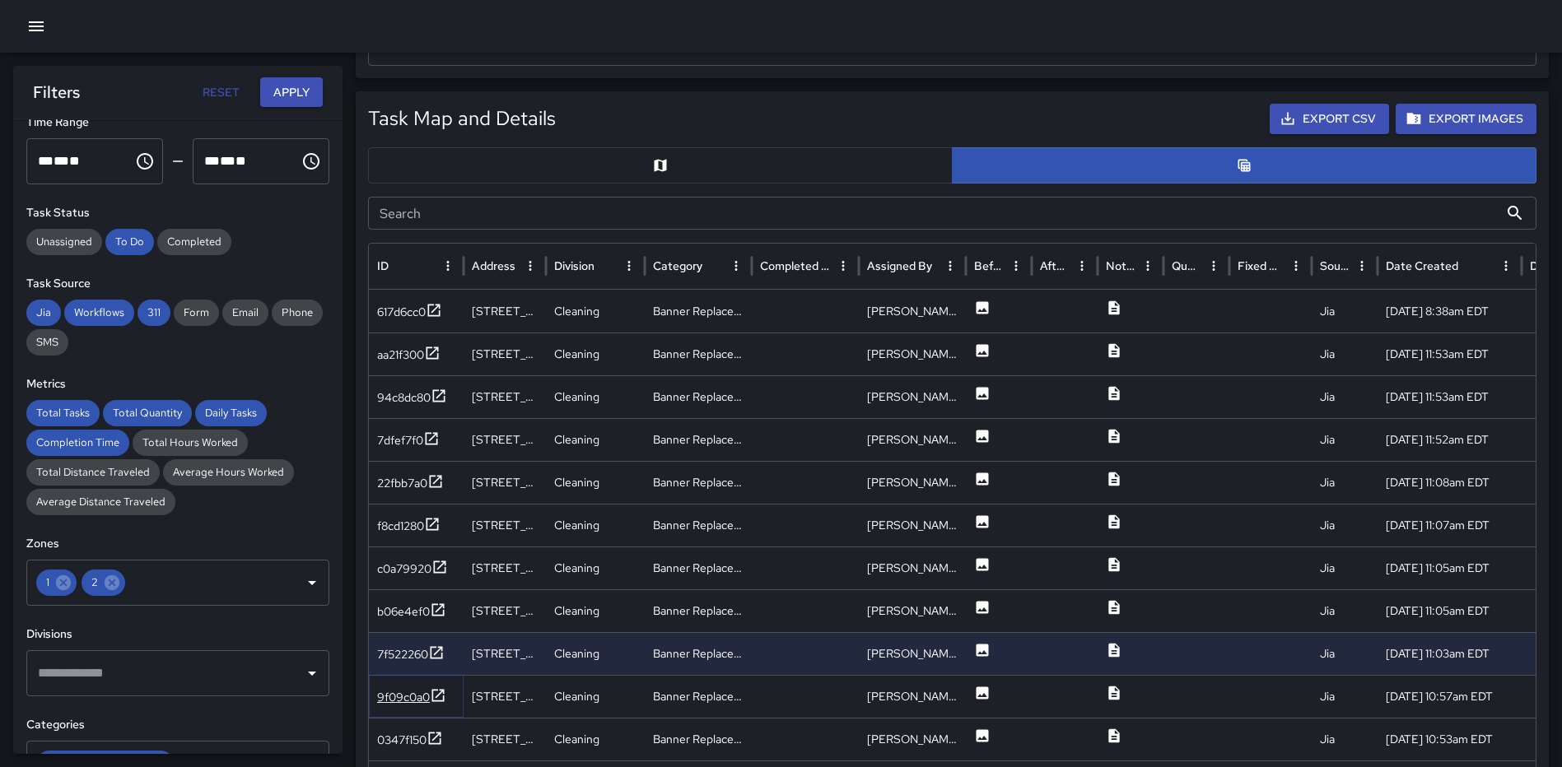
click at [440, 696] on icon at bounding box center [438, 695] width 16 height 16
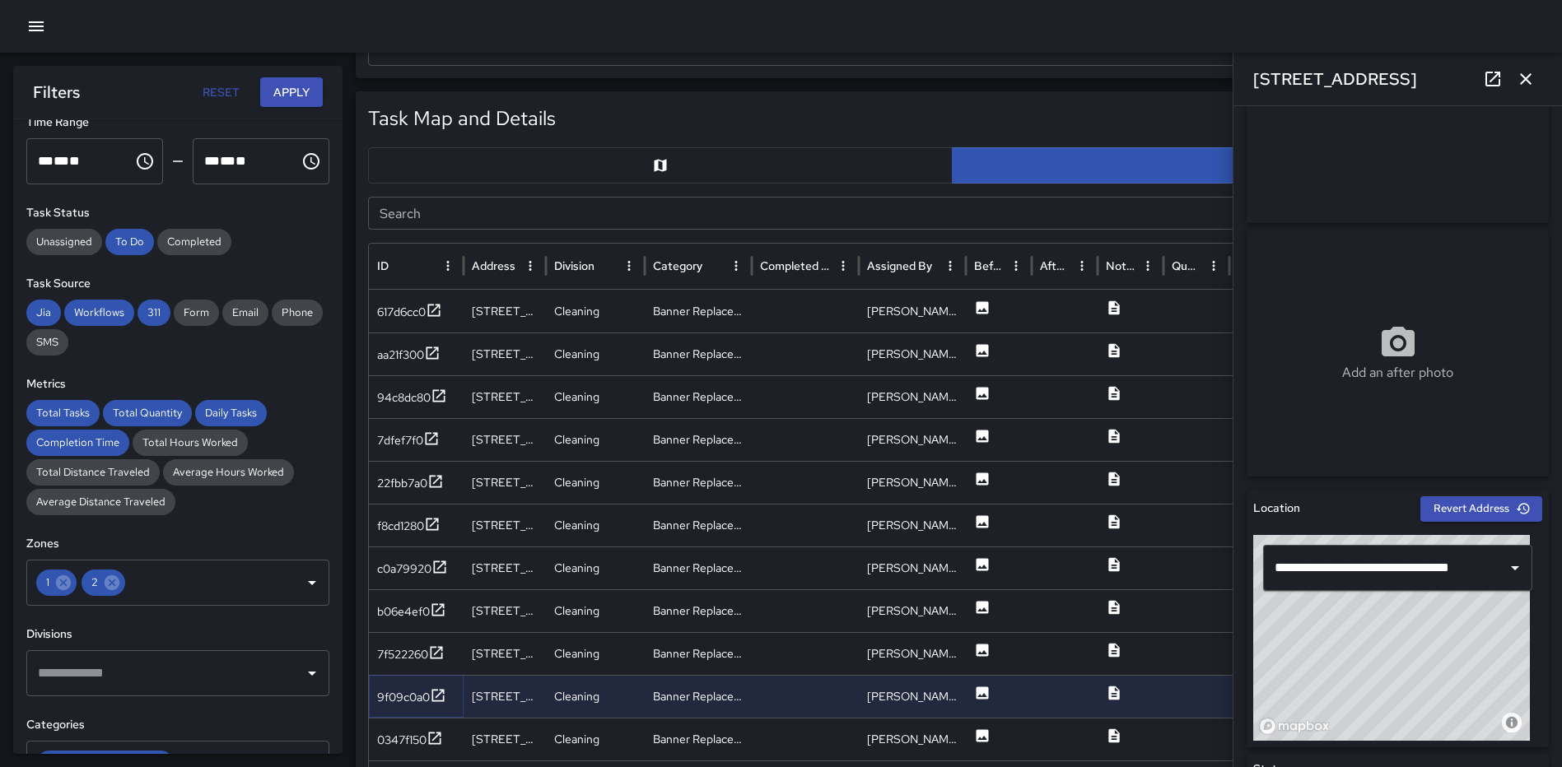
scroll to position [0, 0]
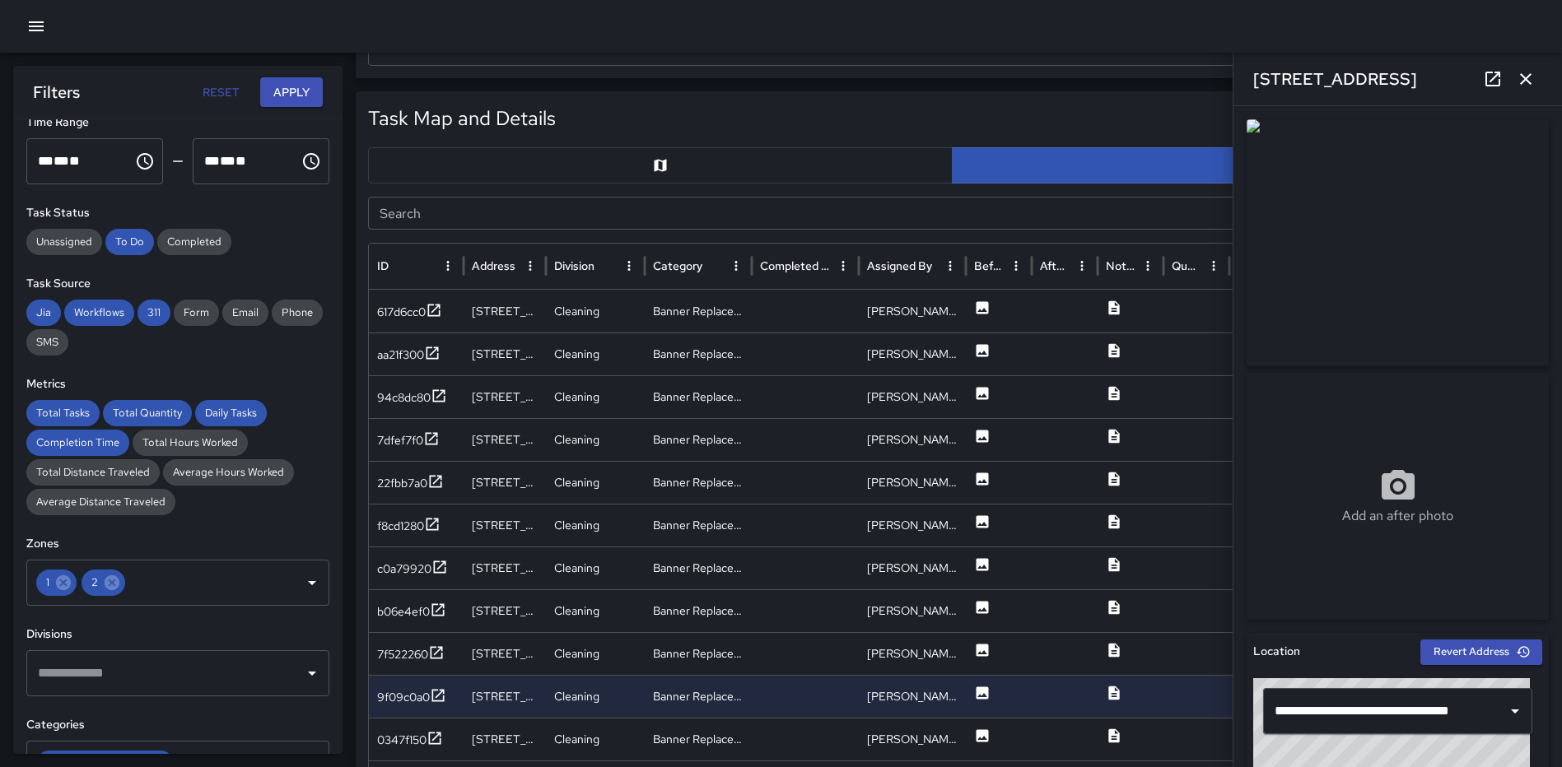
click at [1518, 80] on icon "button" at bounding box center [1525, 79] width 20 height 20
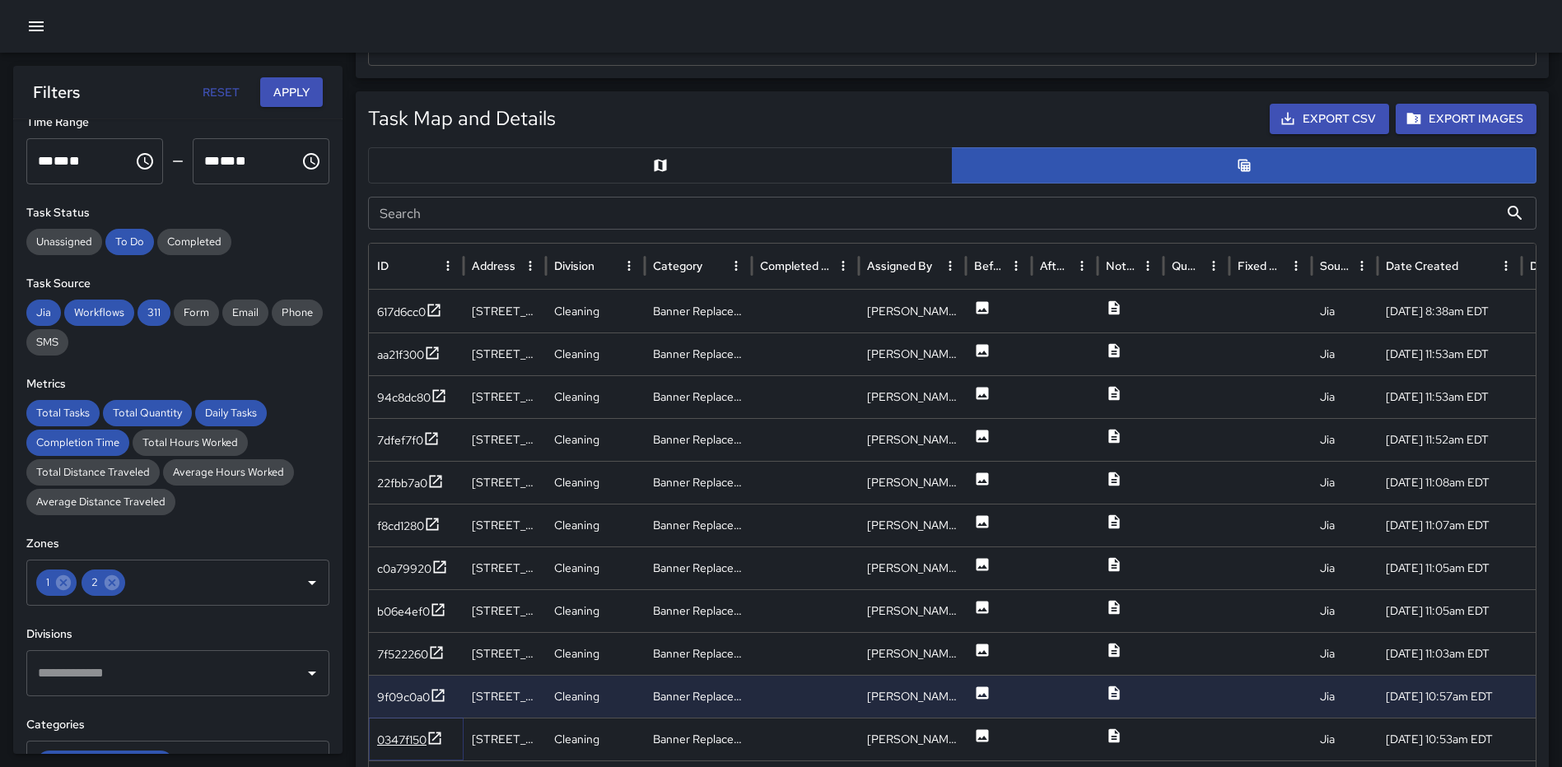
click at [442, 730] on icon at bounding box center [434, 738] width 16 height 16
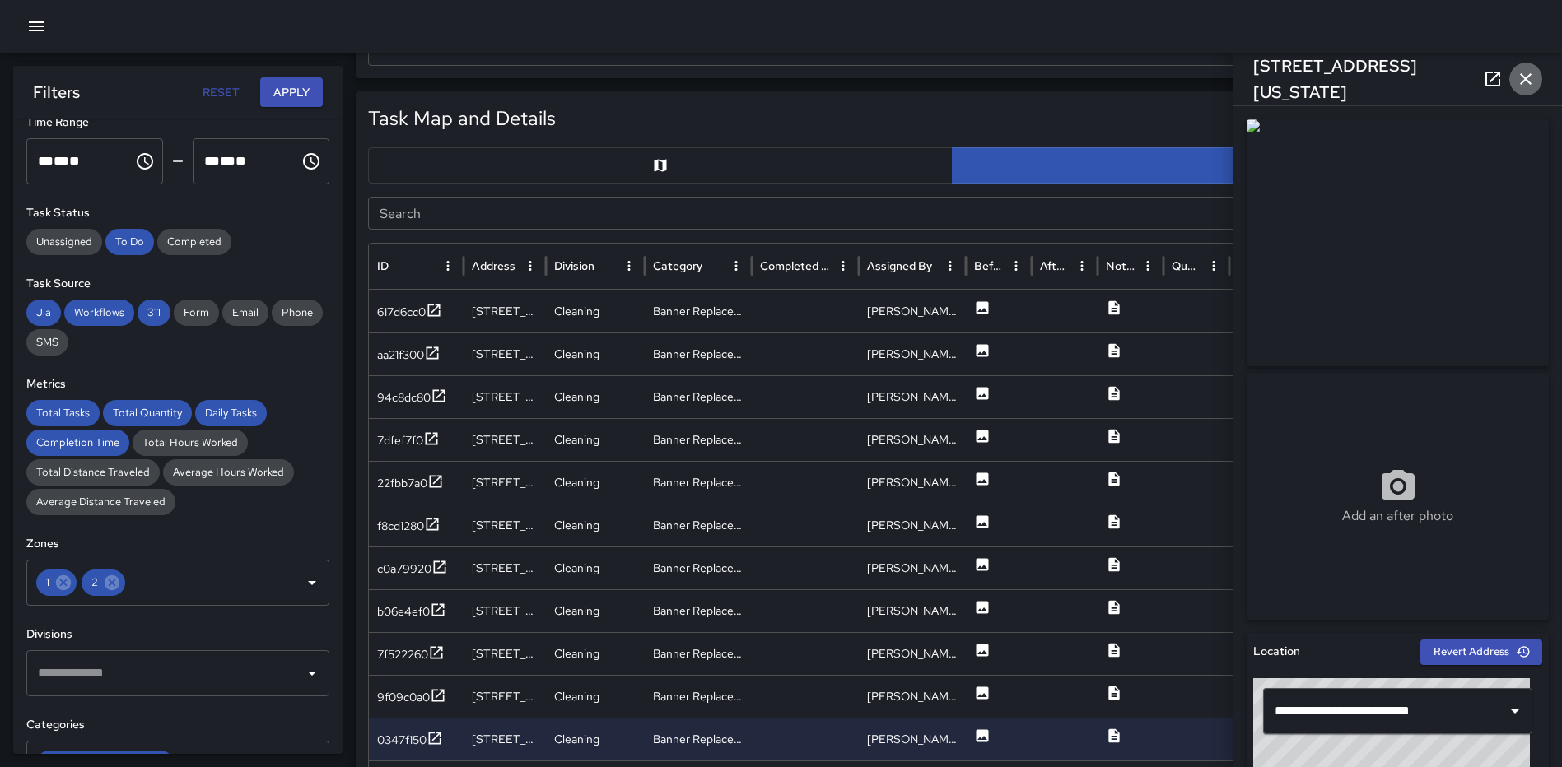
click at [1518, 76] on icon "button" at bounding box center [1525, 79] width 20 height 20
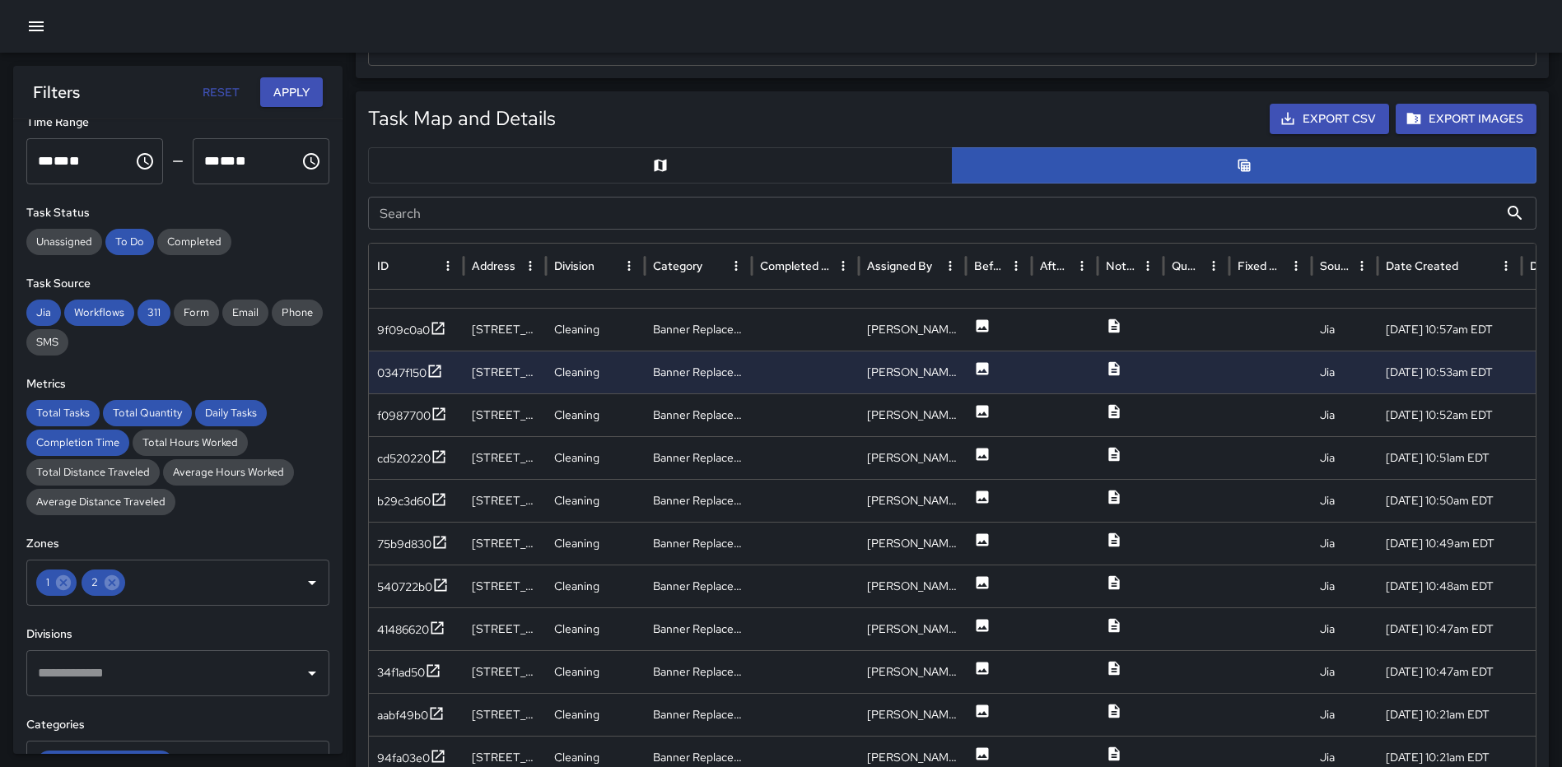
scroll to position [386, 0]
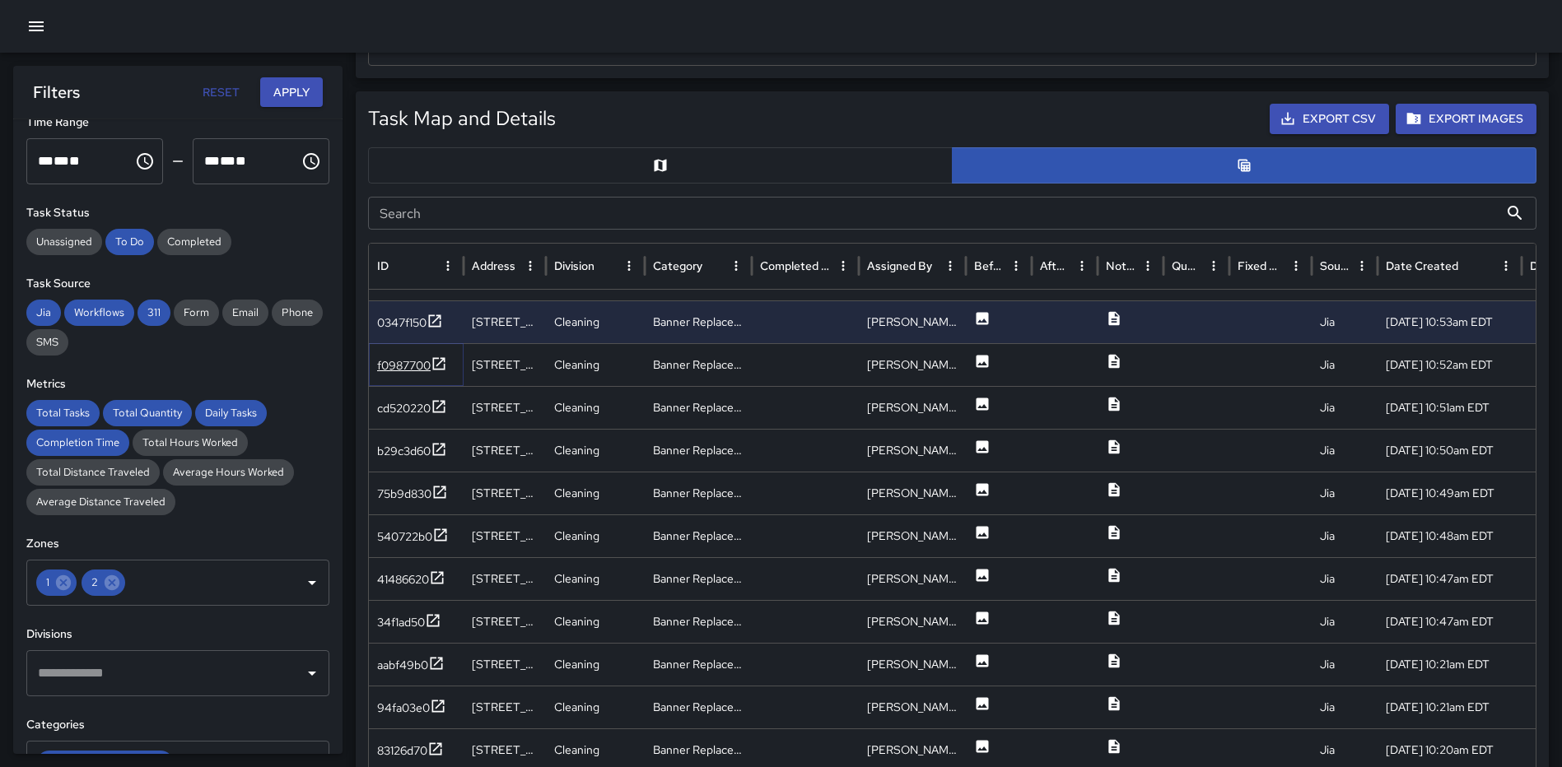
click at [443, 367] on icon at bounding box center [439, 364] width 16 height 16
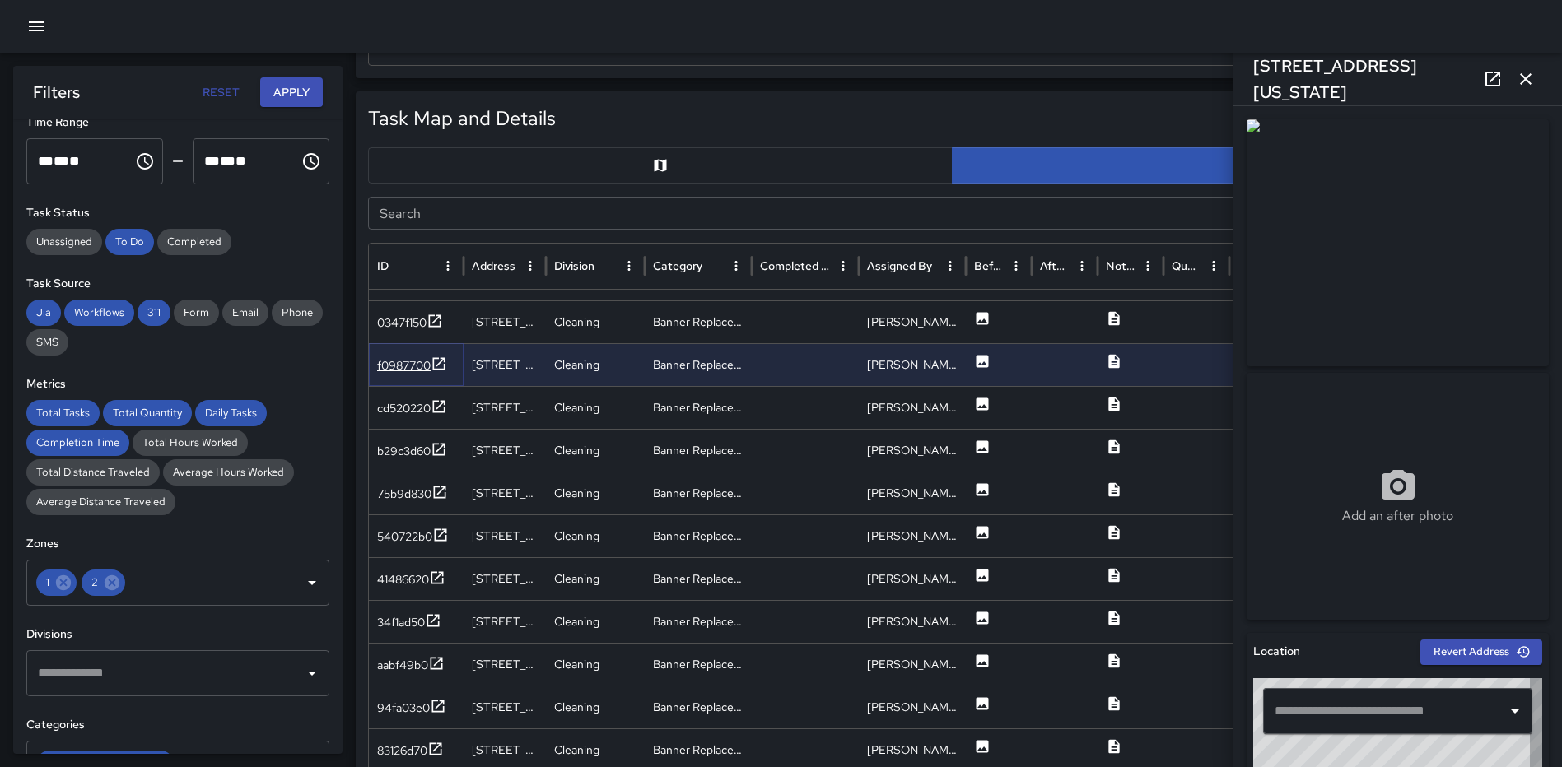
type input "**********"
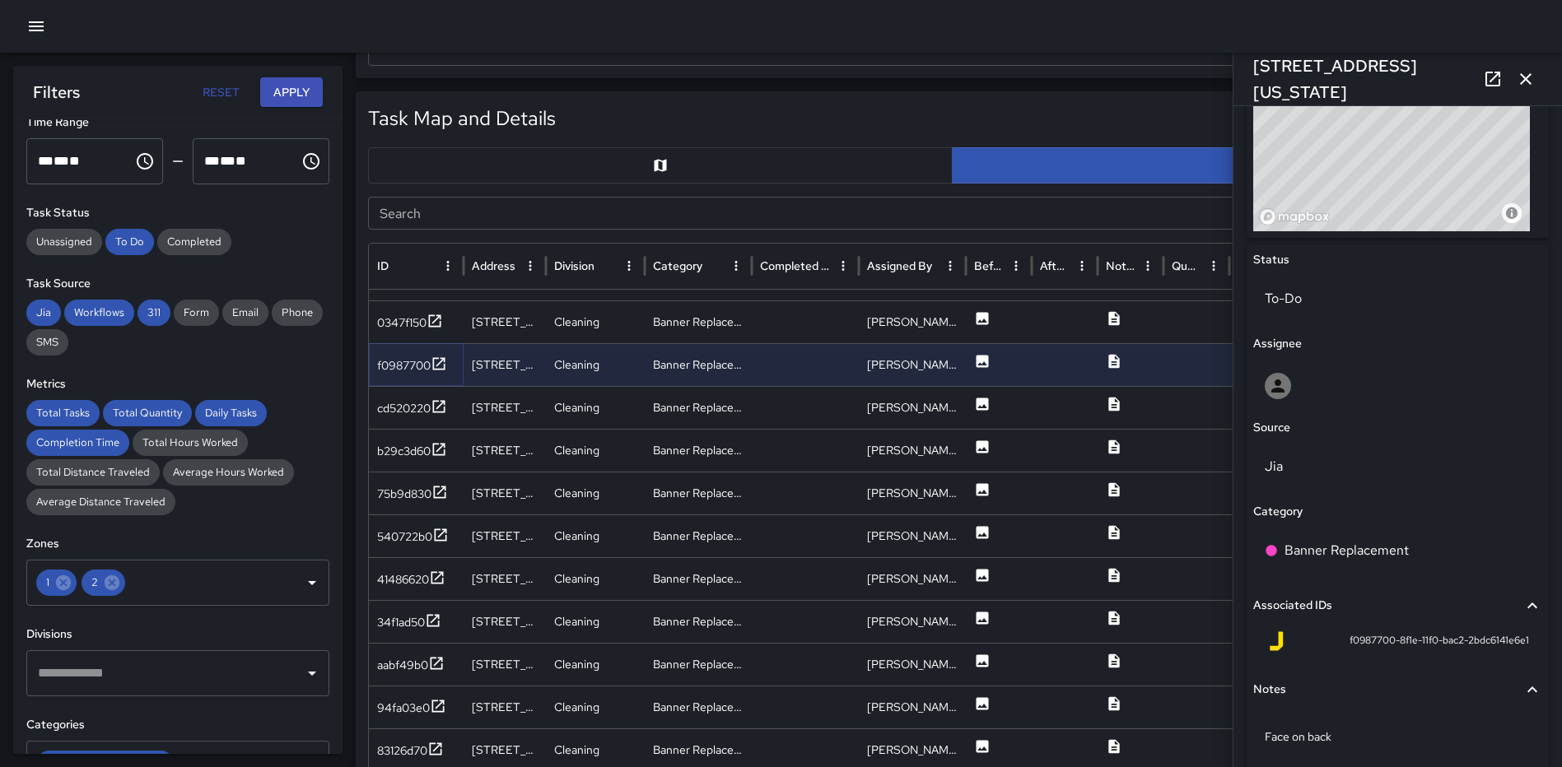
scroll to position [0, 0]
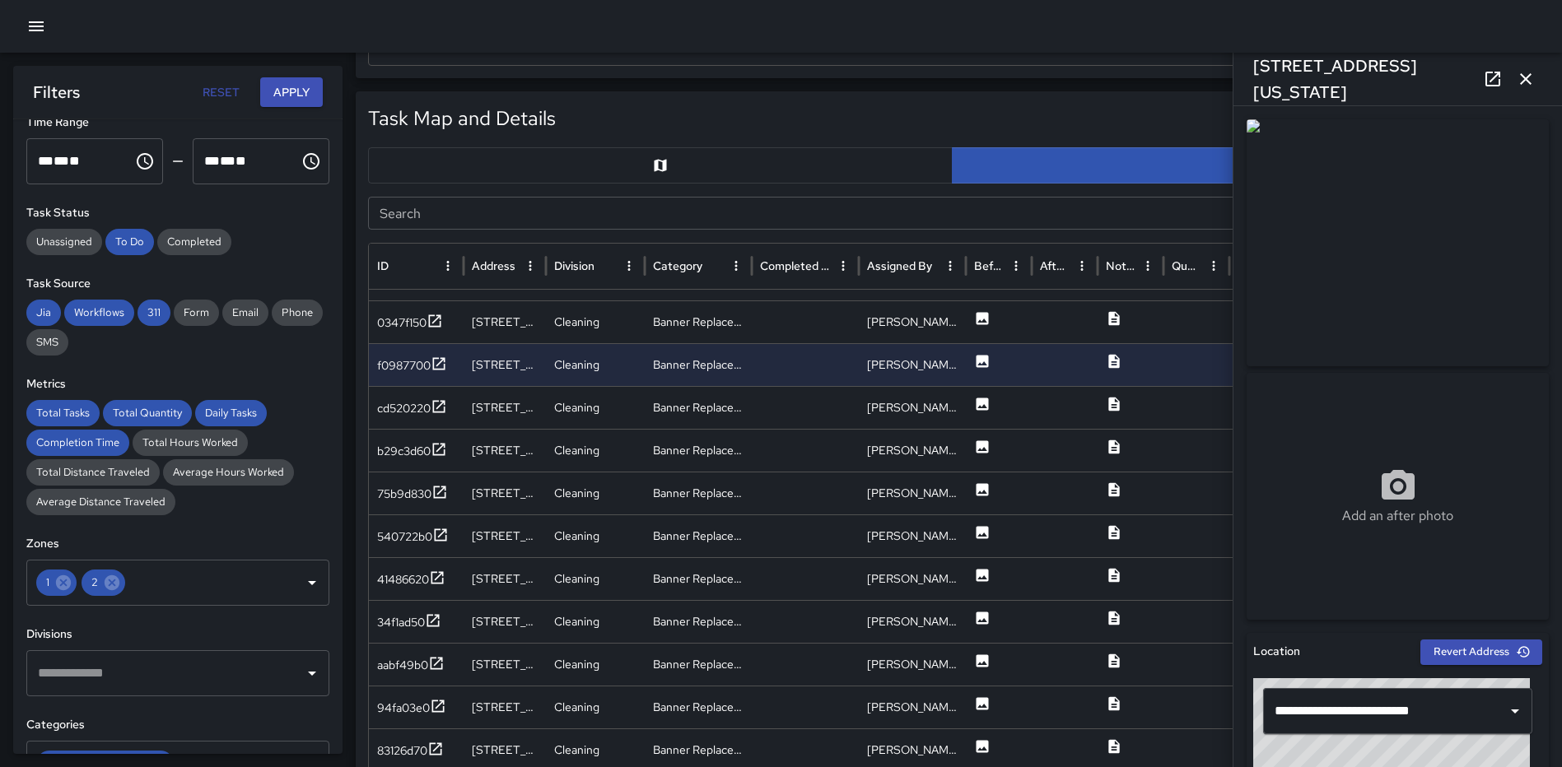
drag, startPoint x: 1525, startPoint y: 78, endPoint x: 1470, endPoint y: 211, distance: 143.6
click at [1525, 78] on icon "button" at bounding box center [1526, 79] width 12 height 12
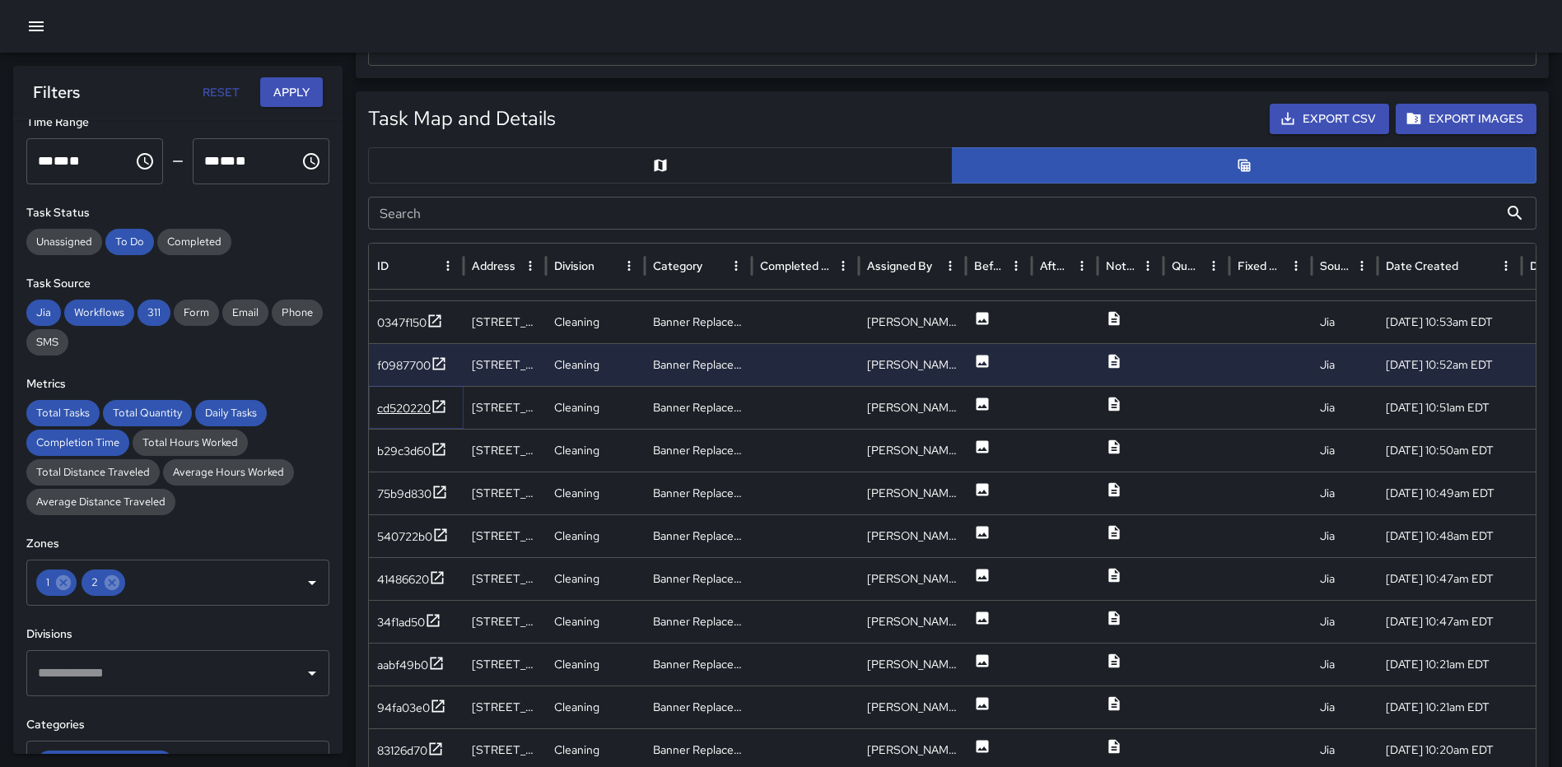
click at [443, 403] on icon at bounding box center [439, 406] width 12 height 12
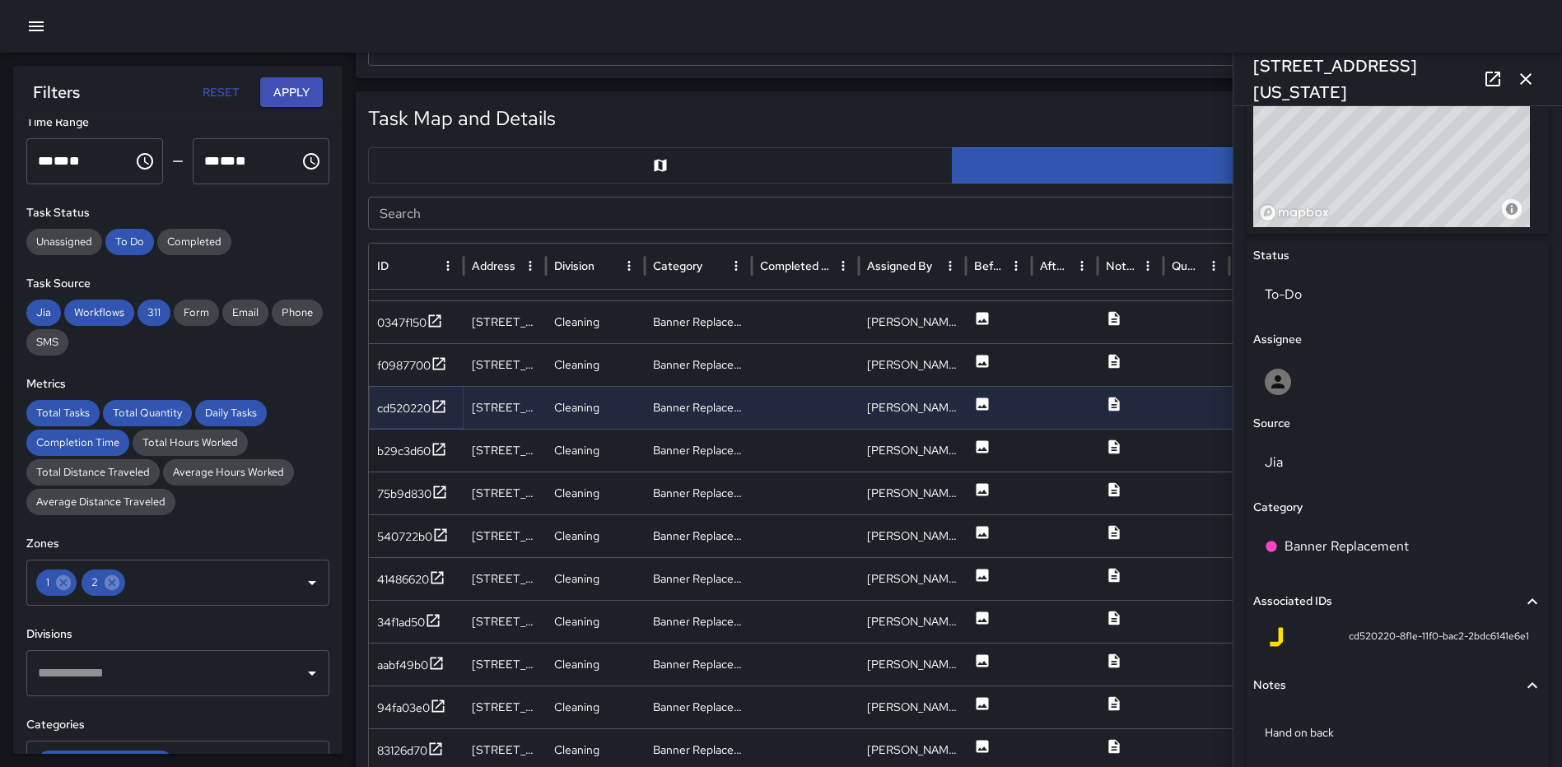
scroll to position [673, 0]
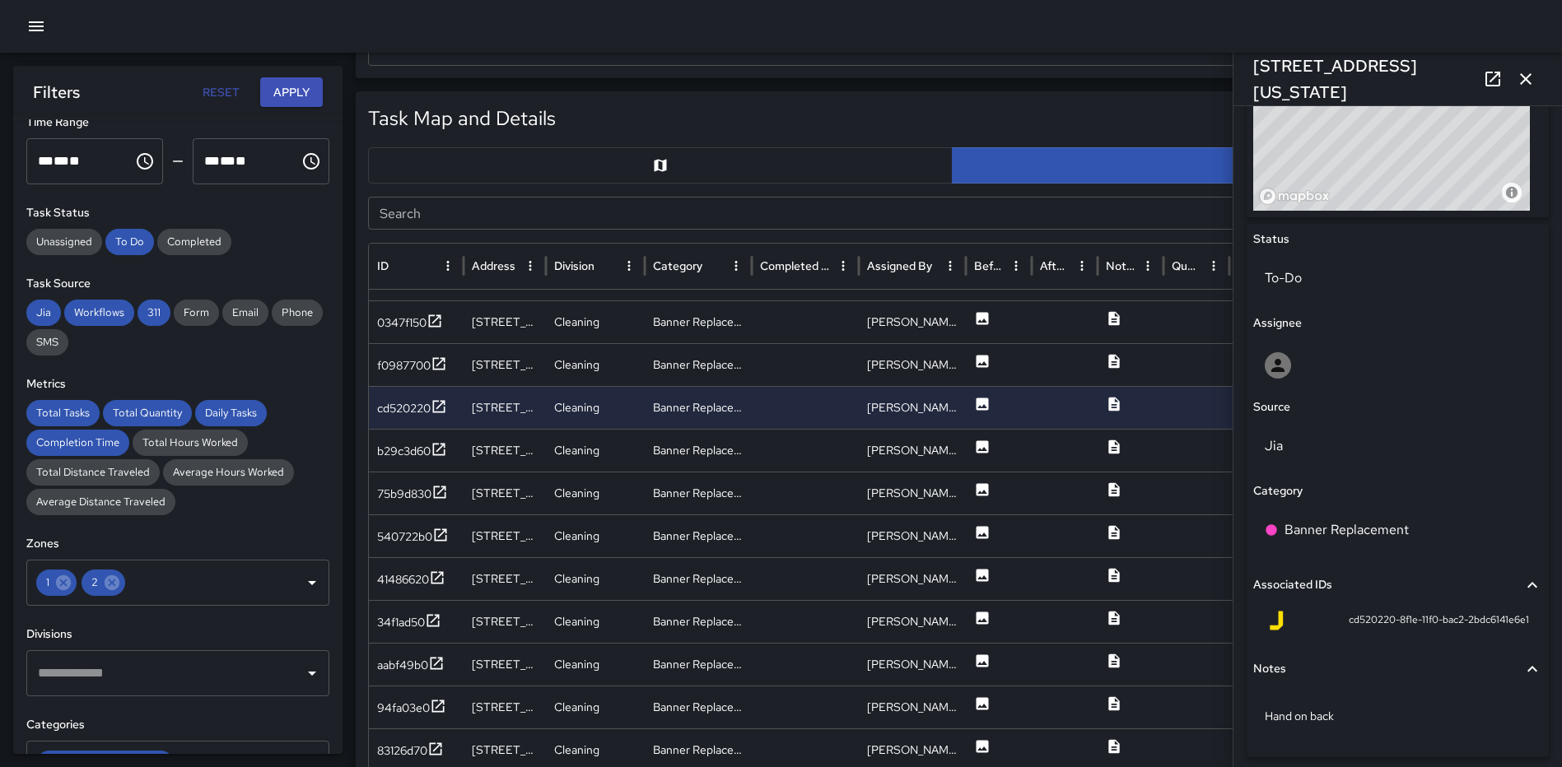
click at [1532, 77] on icon "button" at bounding box center [1525, 79] width 20 height 20
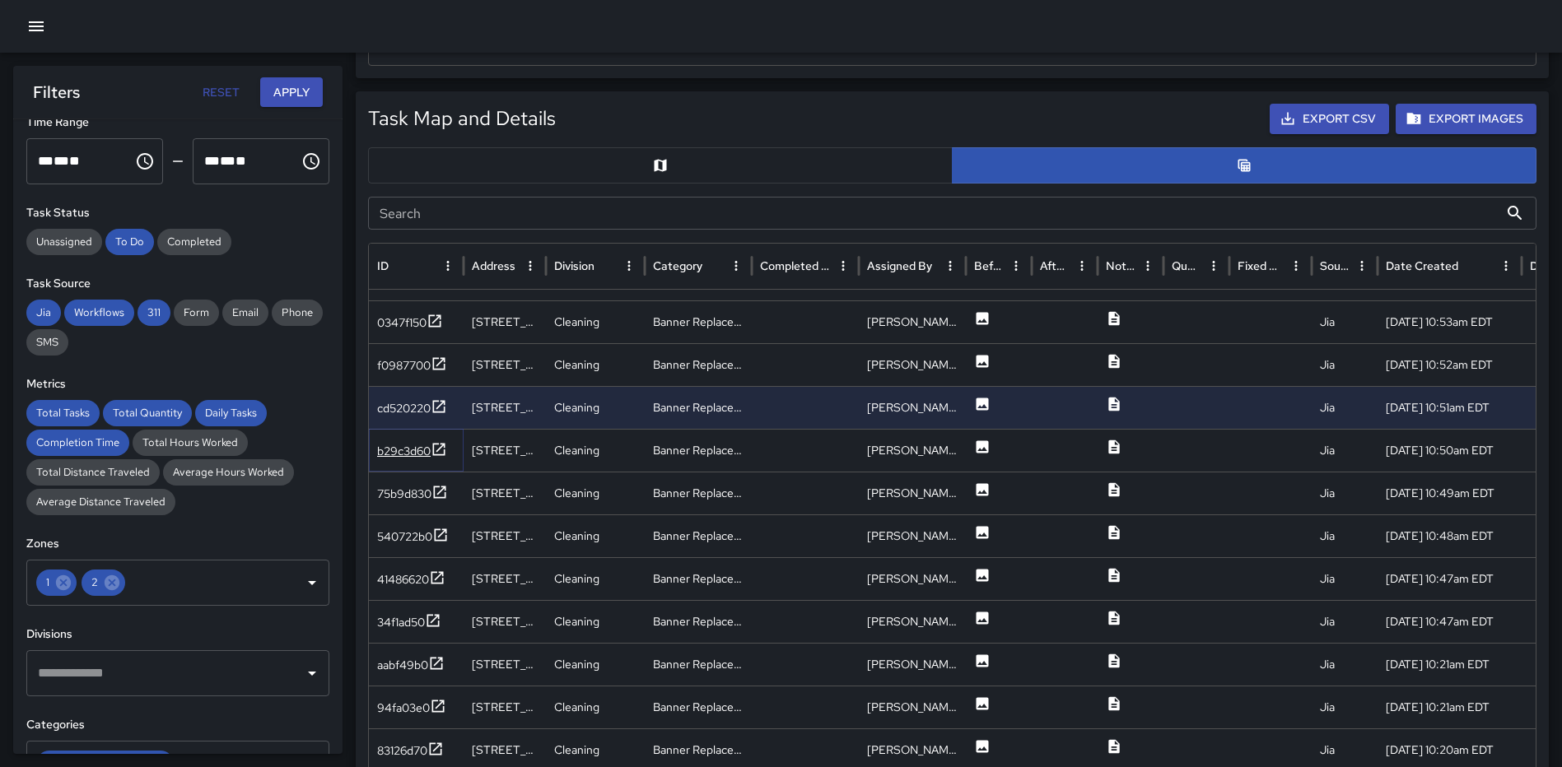
click at [442, 445] on icon at bounding box center [439, 449] width 16 height 16
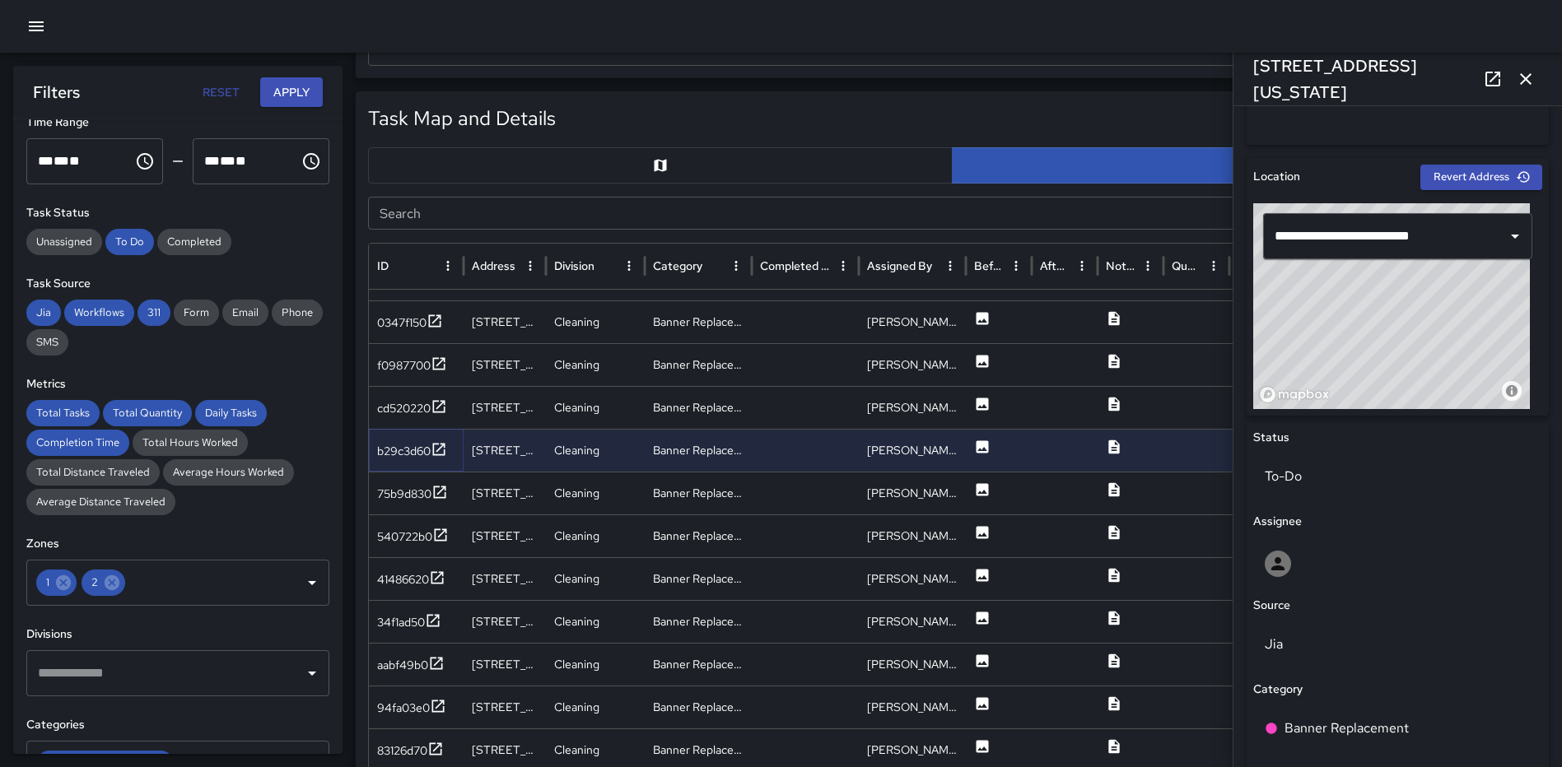
scroll to position [713, 0]
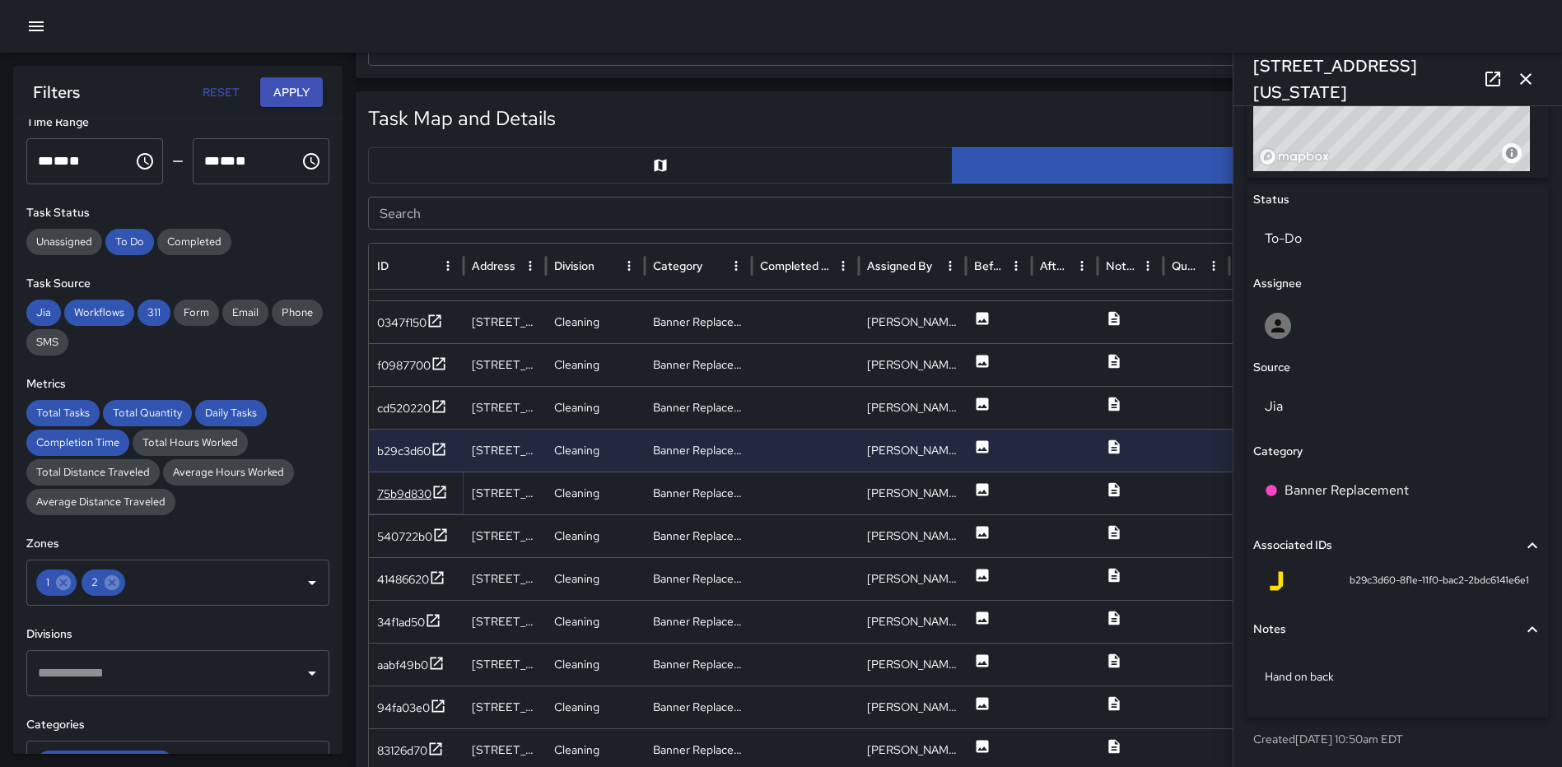
click at [445, 487] on icon at bounding box center [440, 492] width 12 height 12
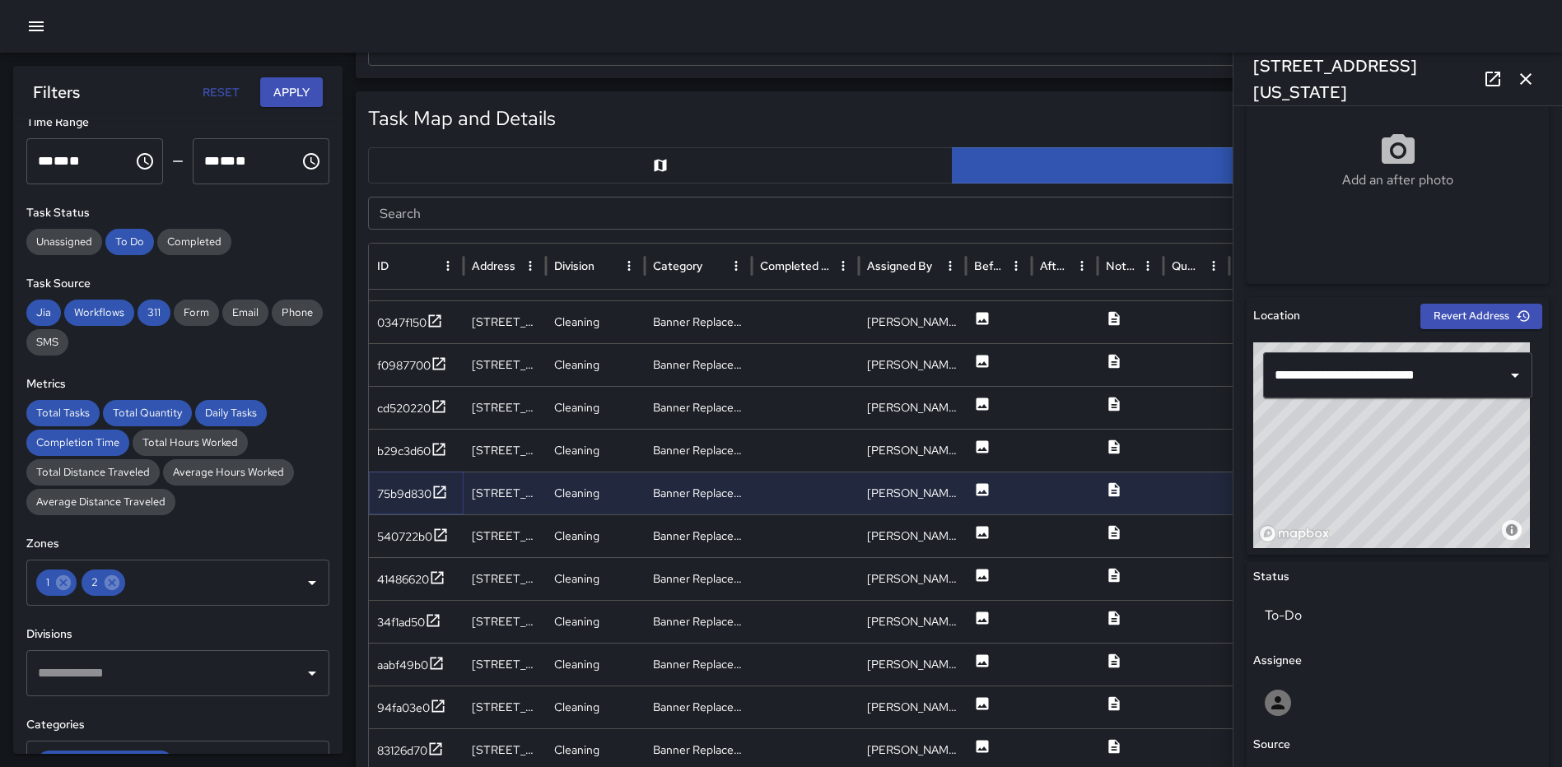
scroll to position [0, 0]
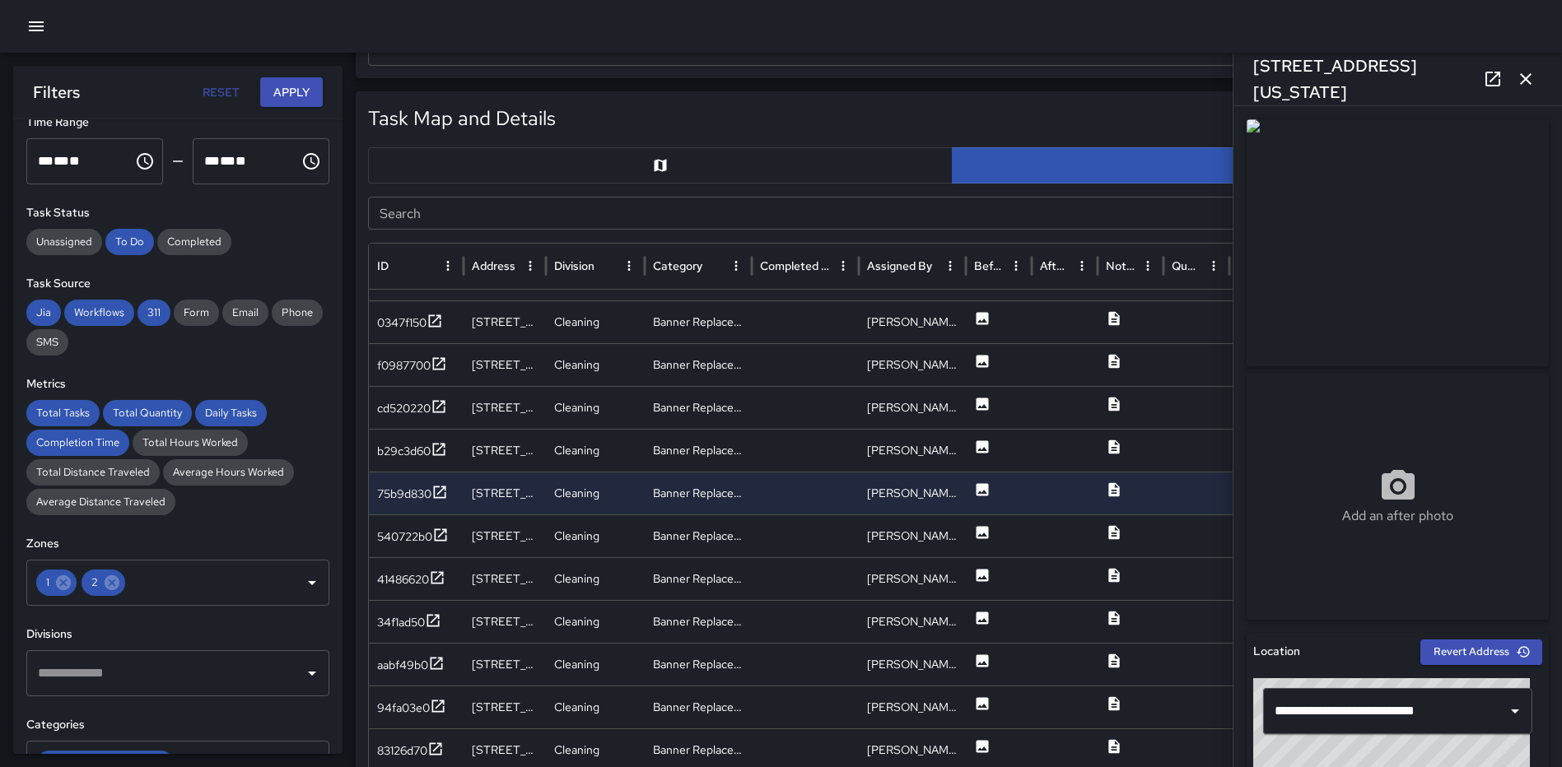
click at [1524, 76] on icon "button" at bounding box center [1525, 79] width 20 height 20
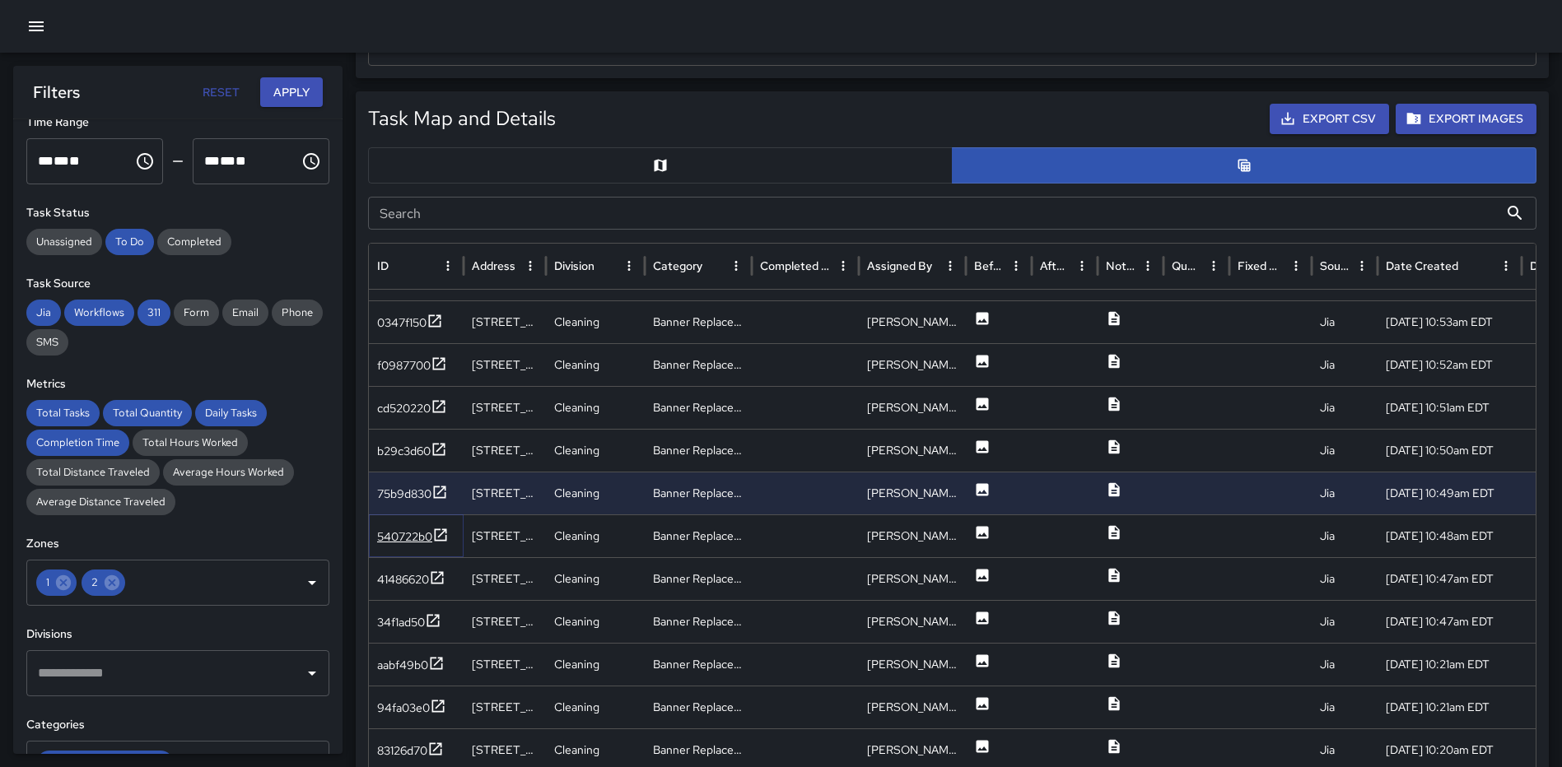
click at [440, 536] on icon at bounding box center [441, 534] width 12 height 12
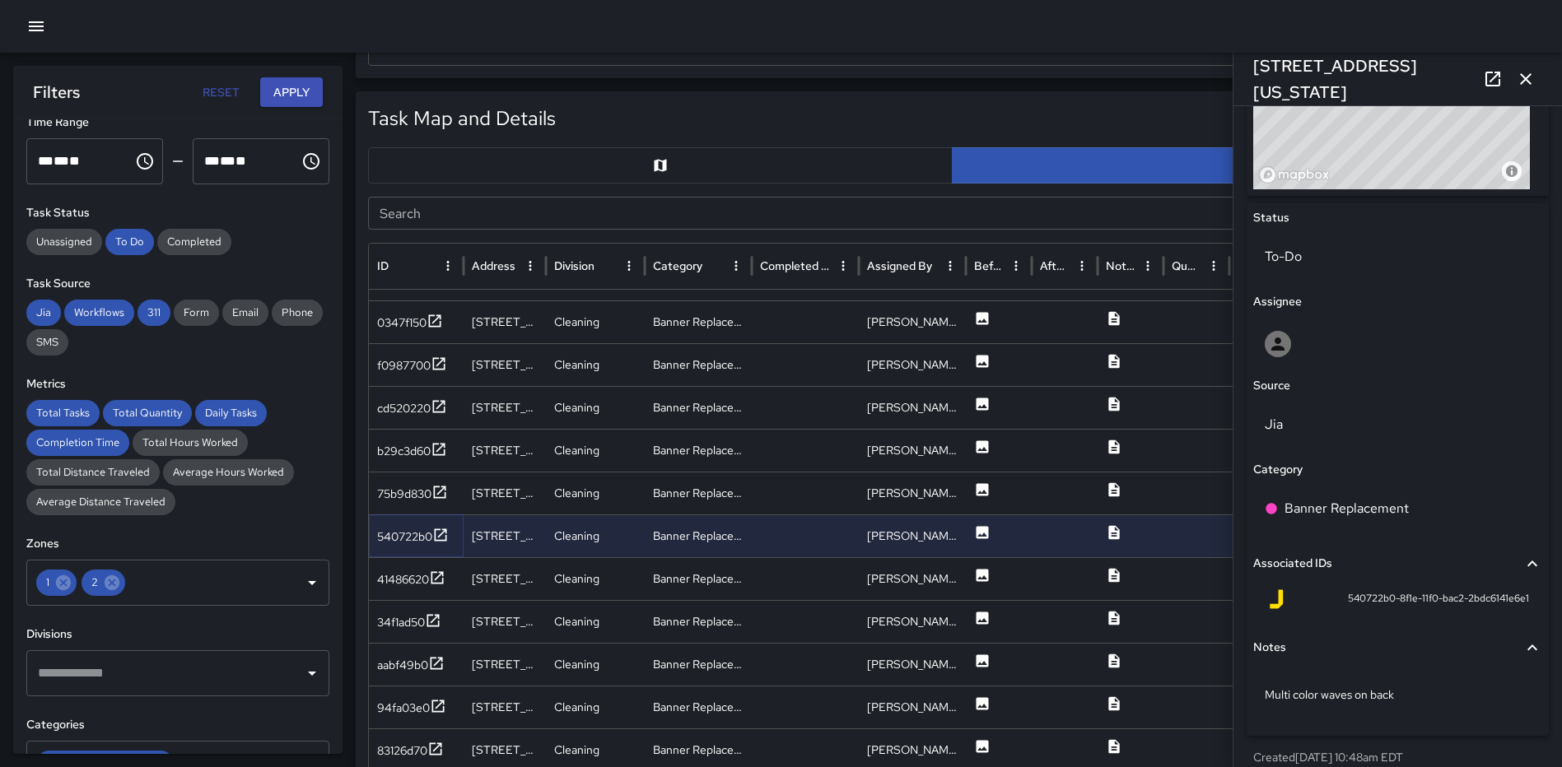
scroll to position [713, 0]
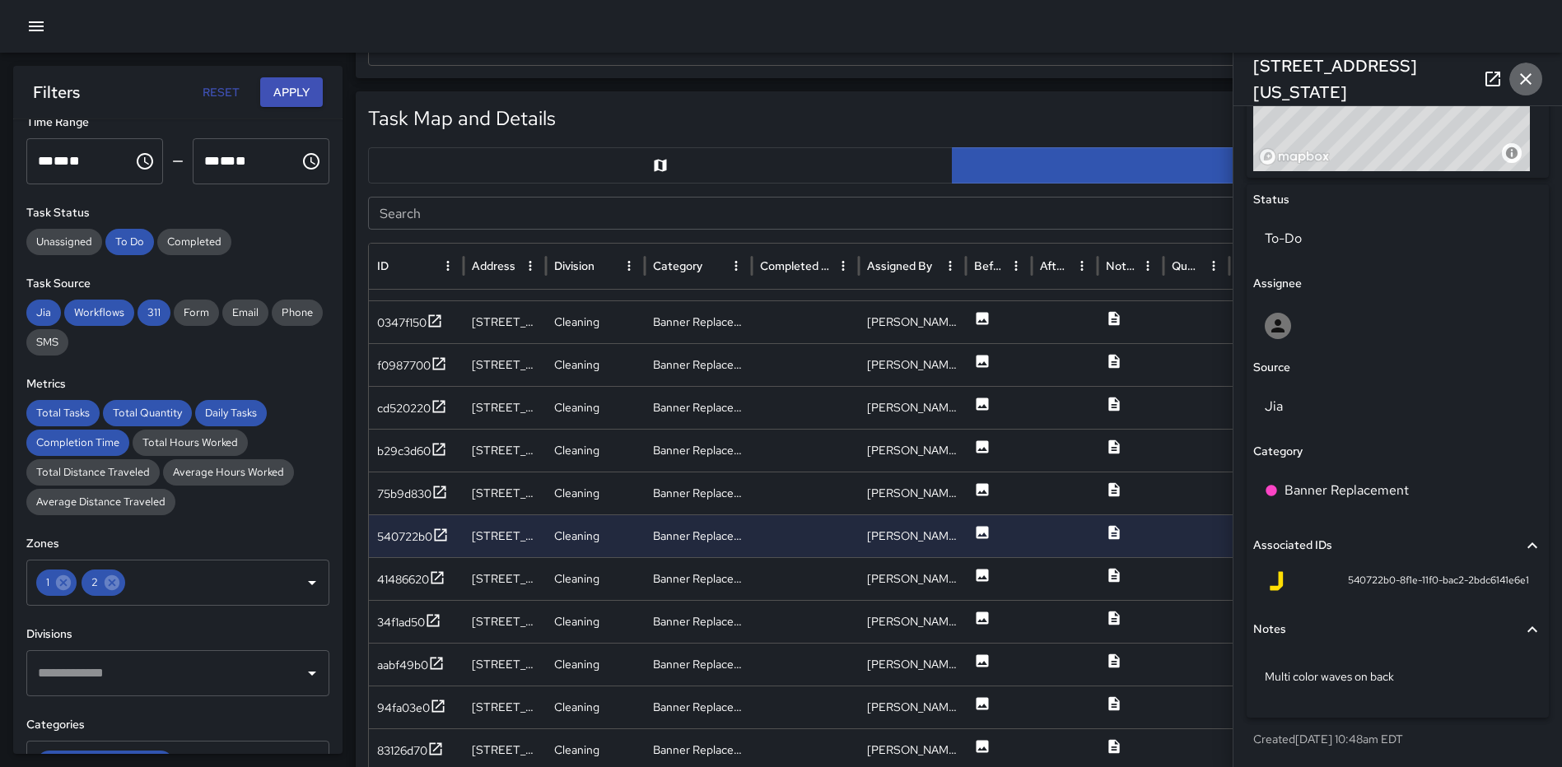
click at [1528, 76] on icon "button" at bounding box center [1526, 79] width 12 height 12
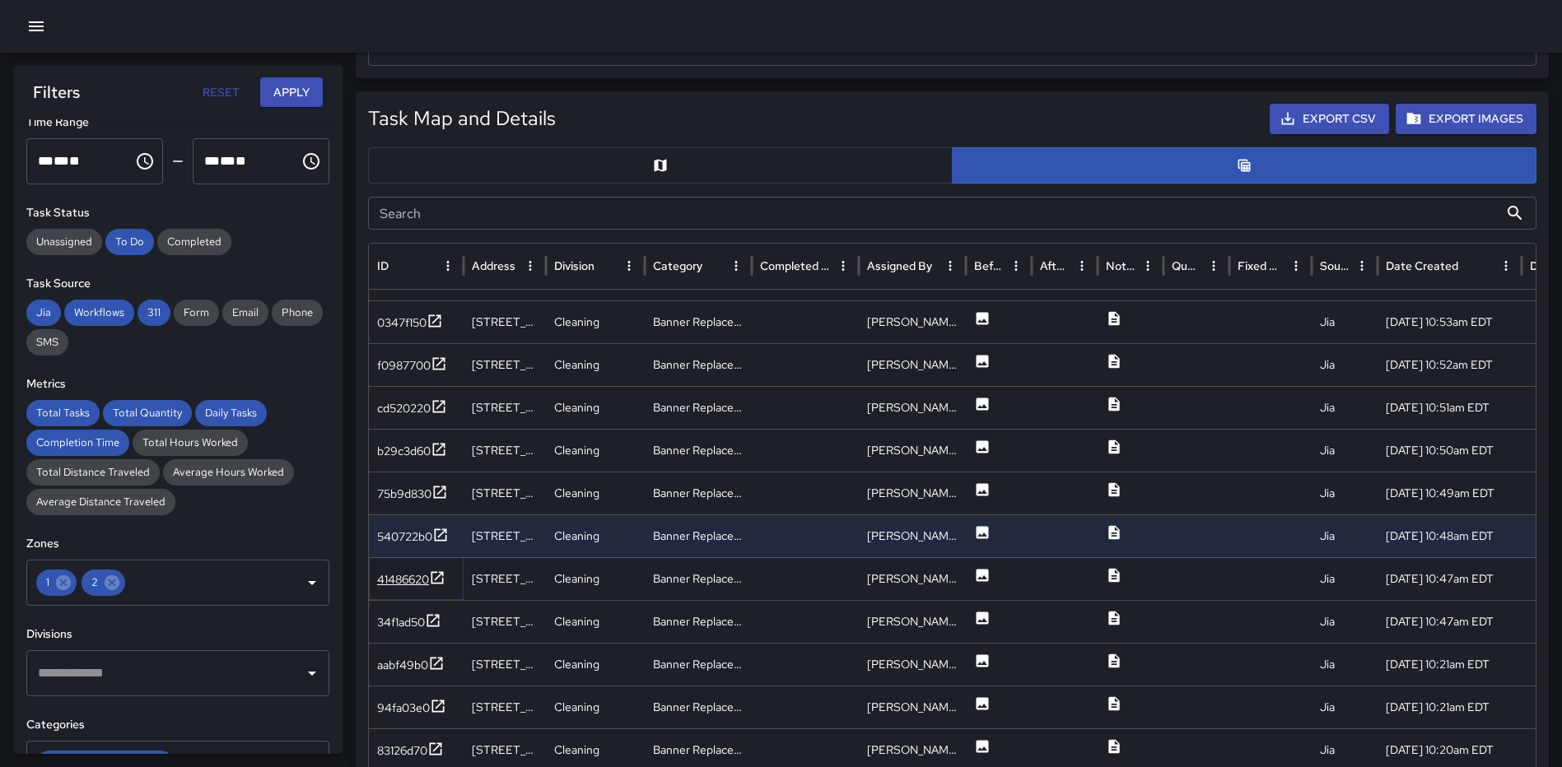
click at [434, 575] on icon at bounding box center [437, 578] width 16 height 16
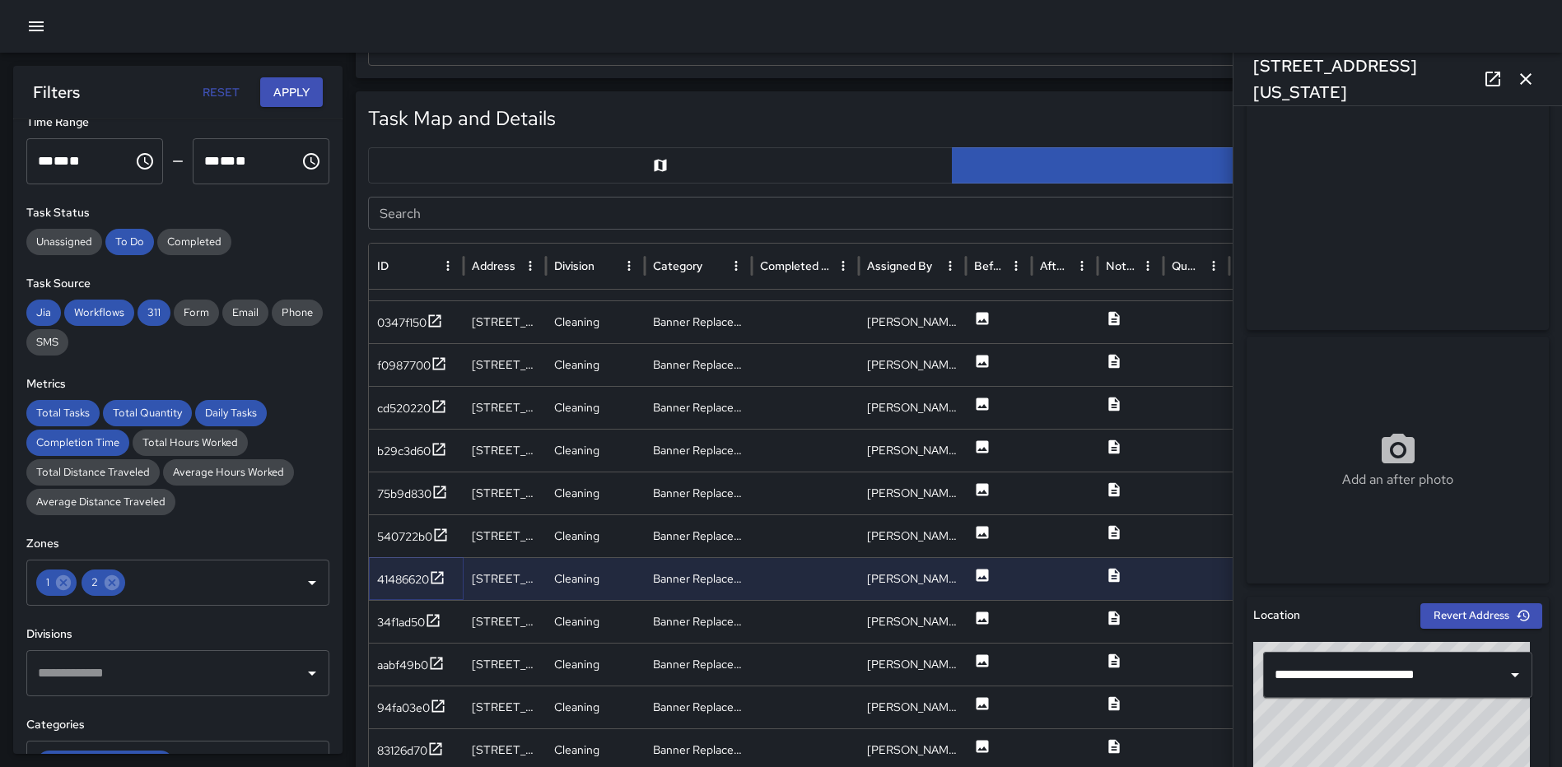
scroll to position [0, 0]
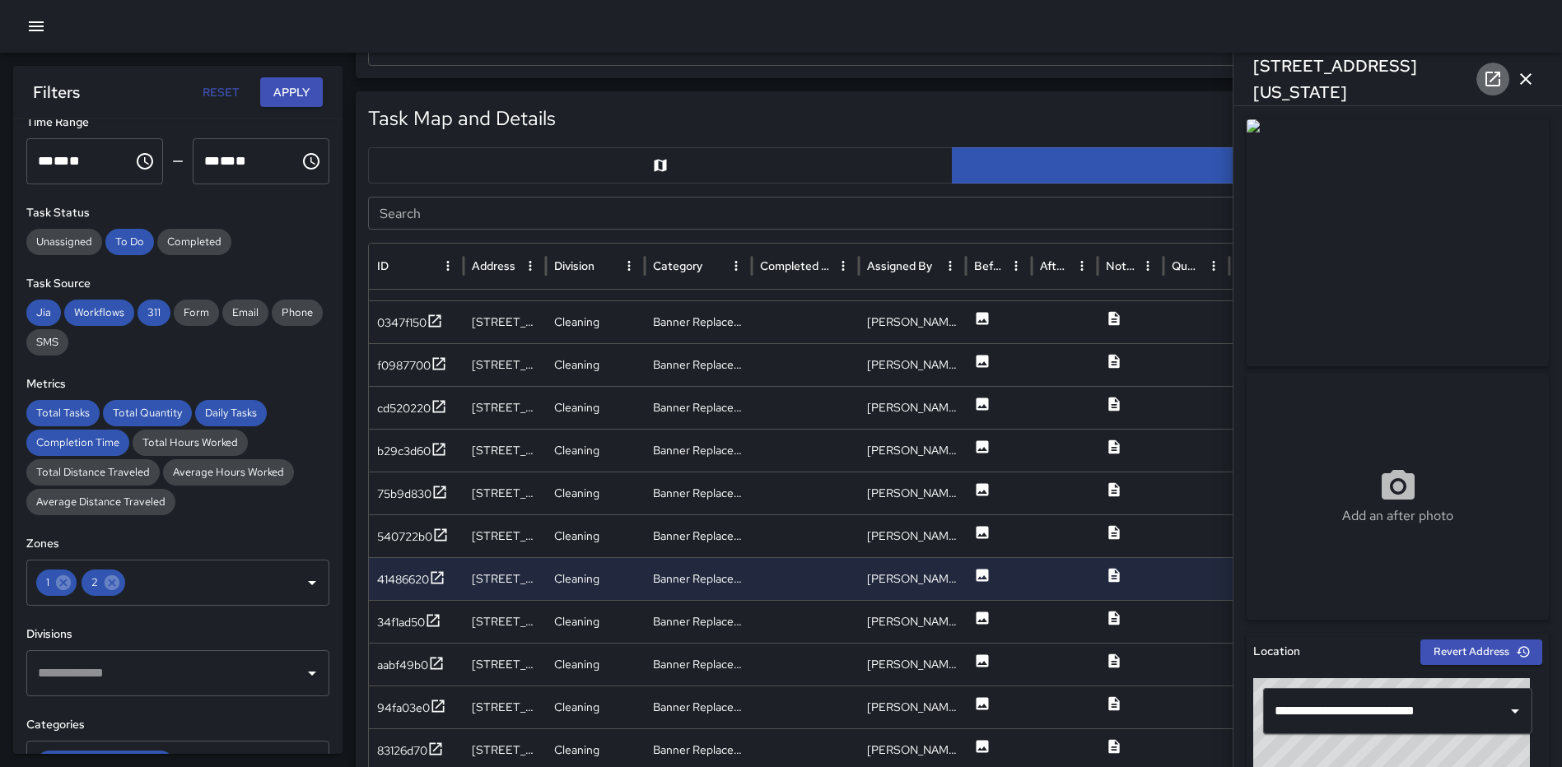
click at [1482, 77] on link at bounding box center [1492, 79] width 33 height 33
click at [440, 620] on icon at bounding box center [433, 620] width 16 height 16
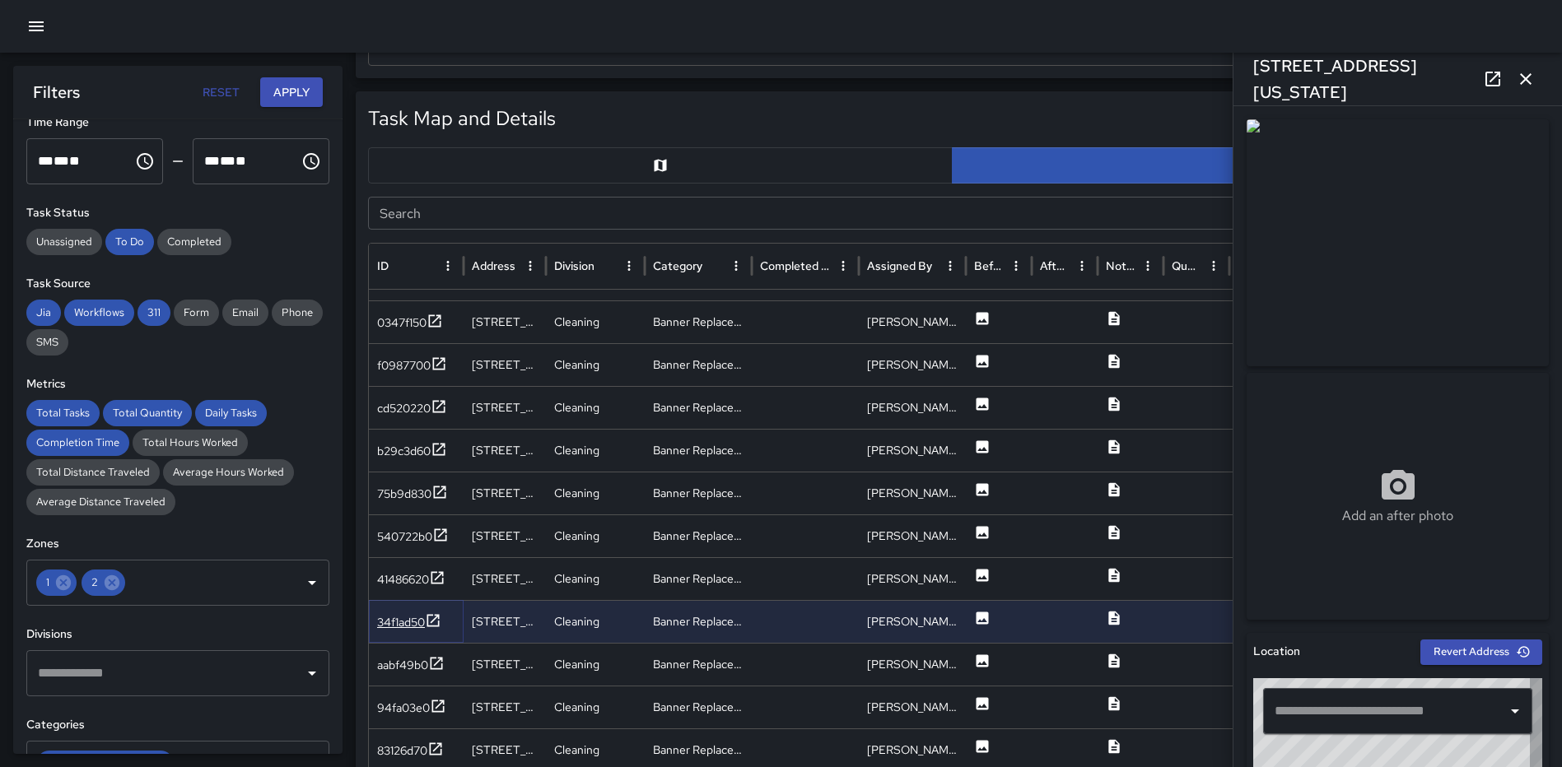
type input "**********"
click at [1533, 75] on icon "button" at bounding box center [1525, 79] width 20 height 20
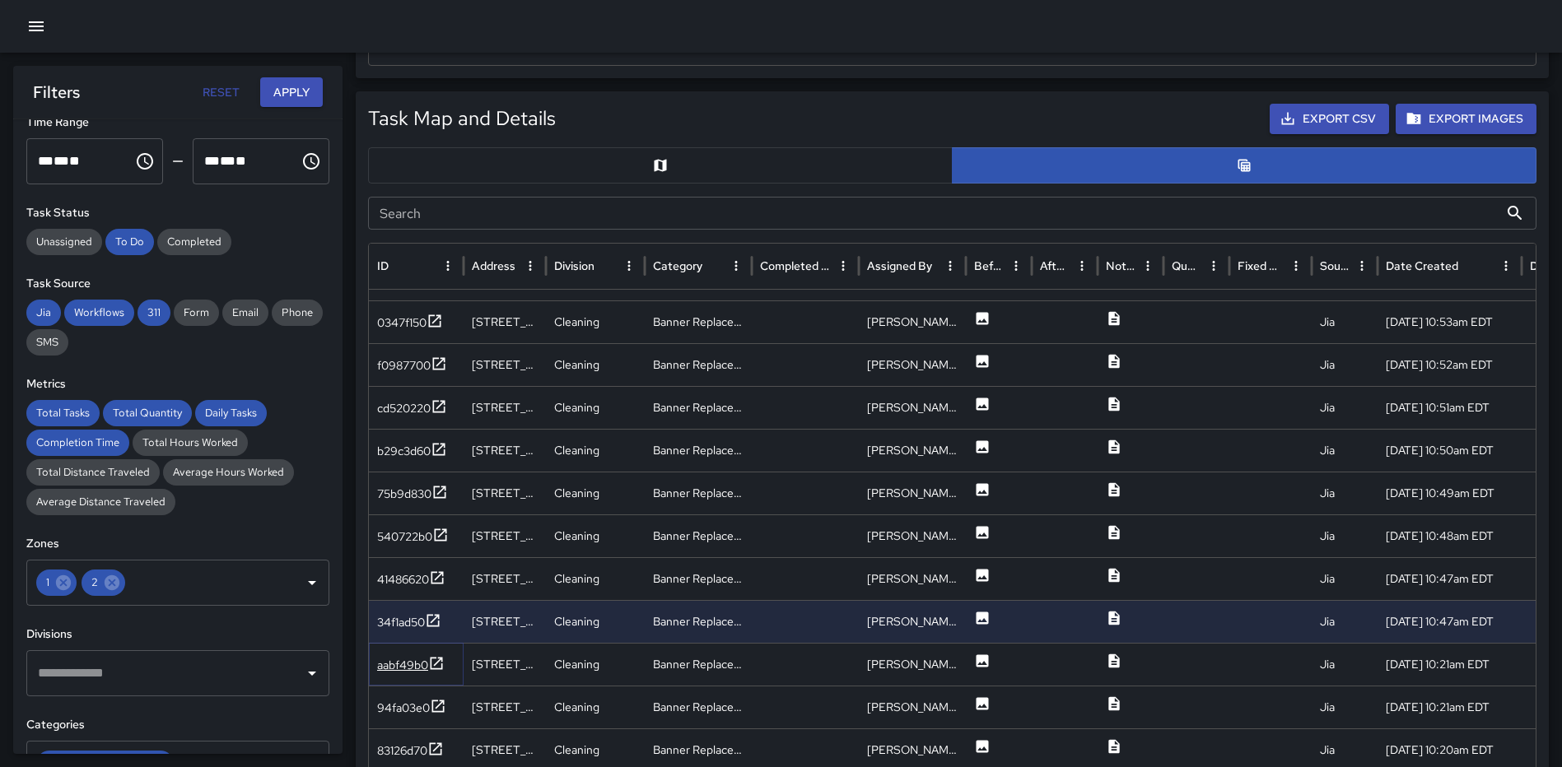
click at [439, 660] on icon at bounding box center [437, 663] width 12 height 12
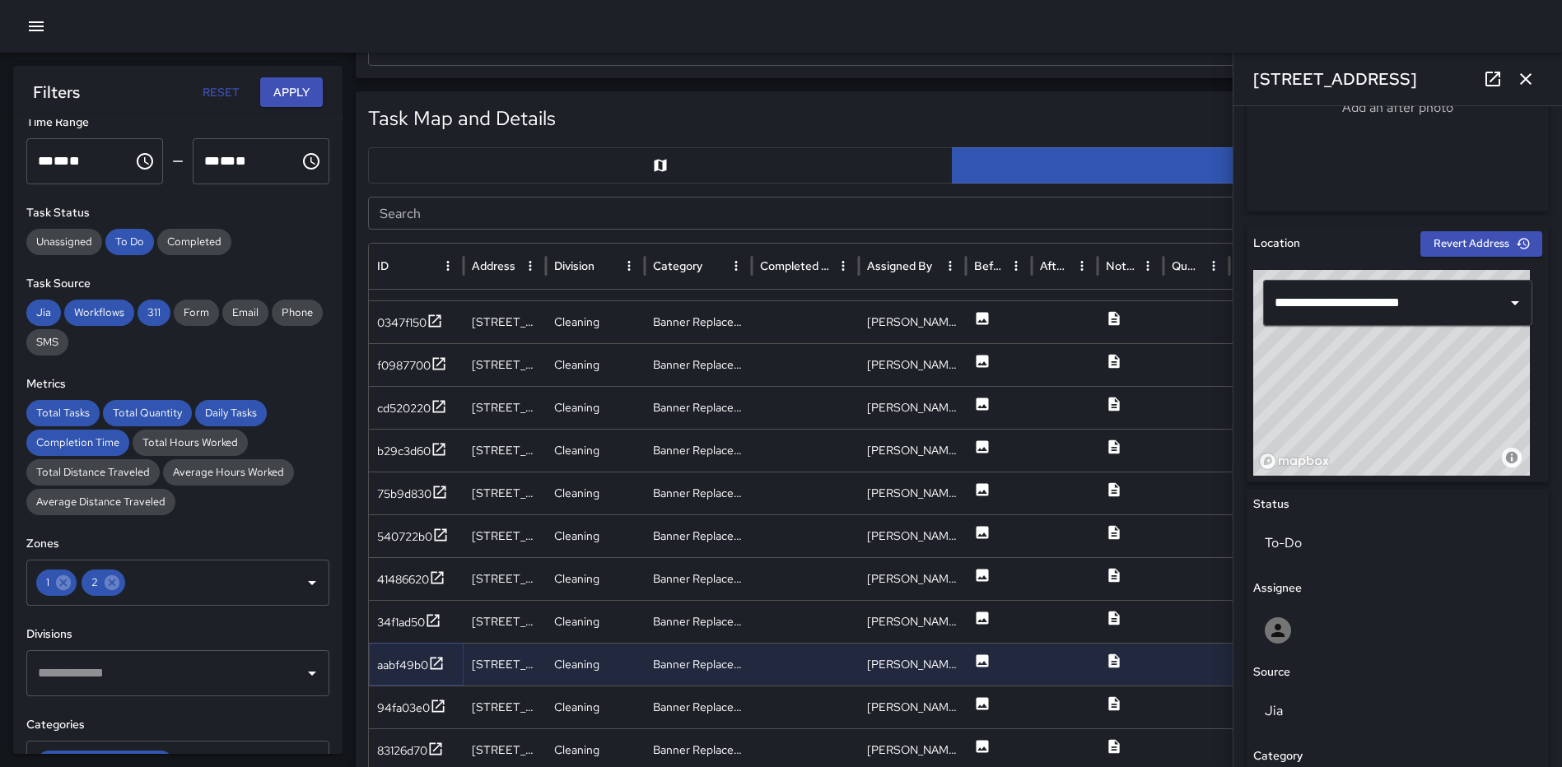
scroll to position [713, 0]
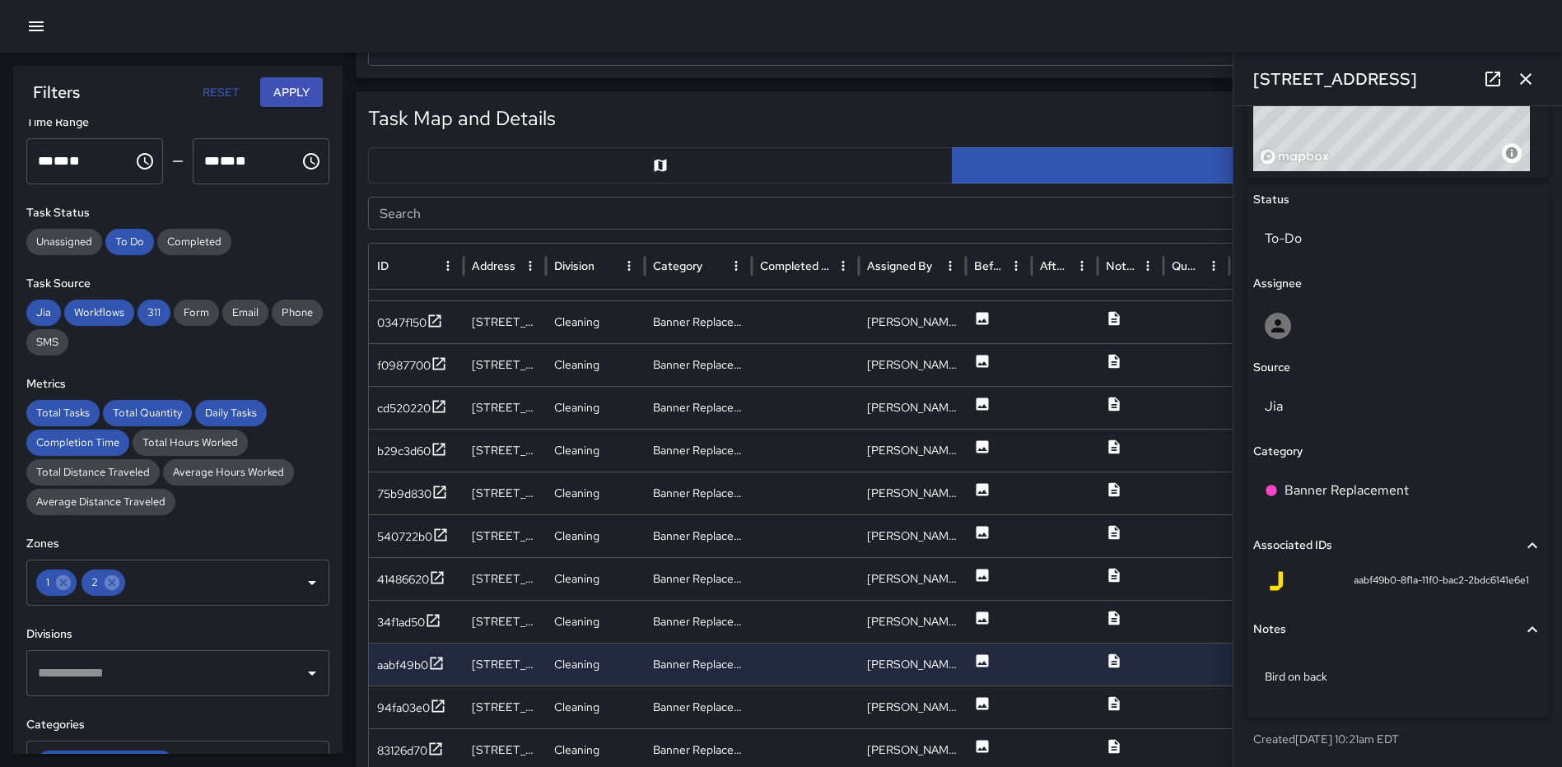
click at [1534, 77] on icon "button" at bounding box center [1525, 79] width 20 height 20
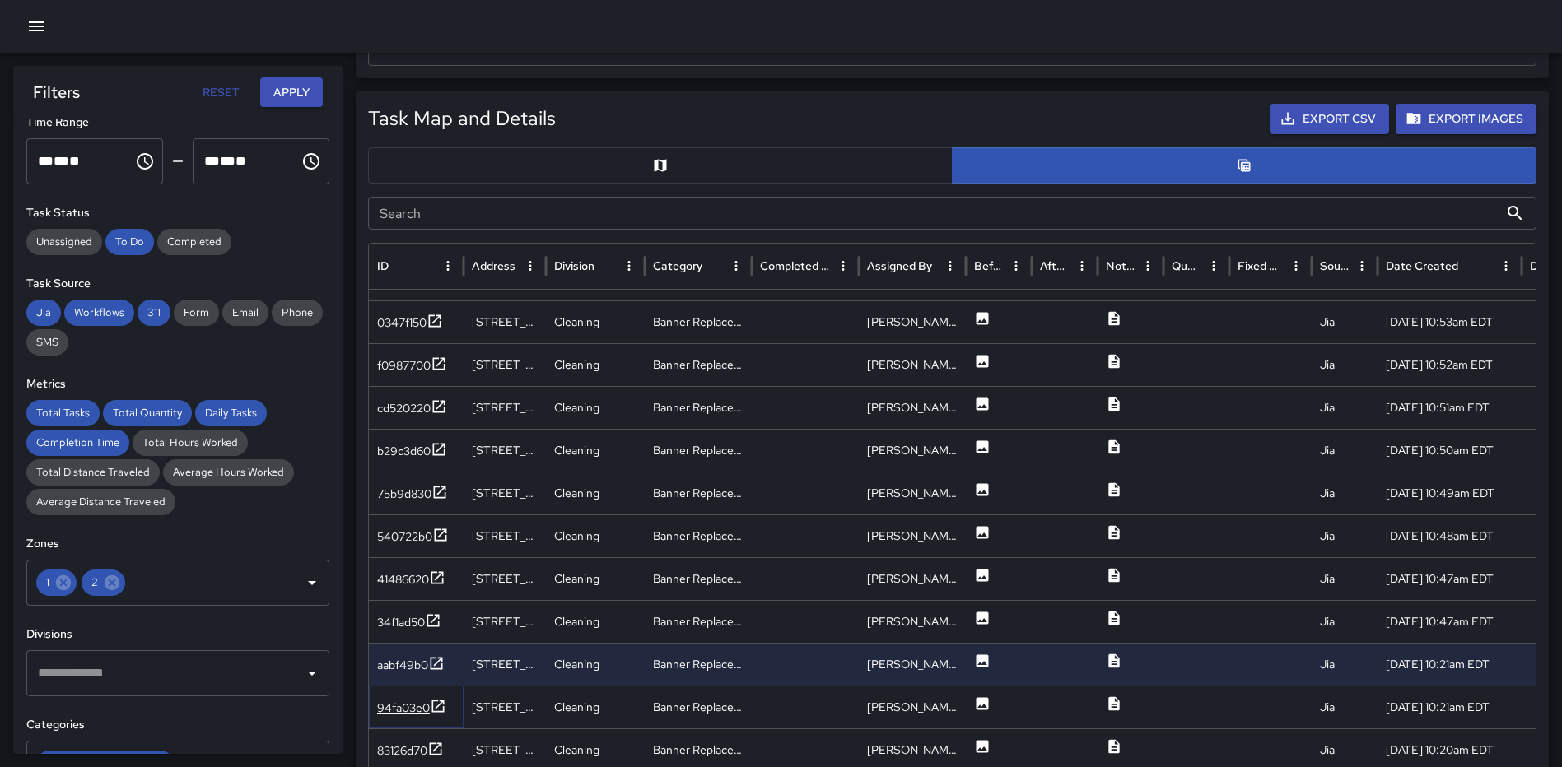
click at [443, 703] on icon at bounding box center [438, 706] width 16 height 16
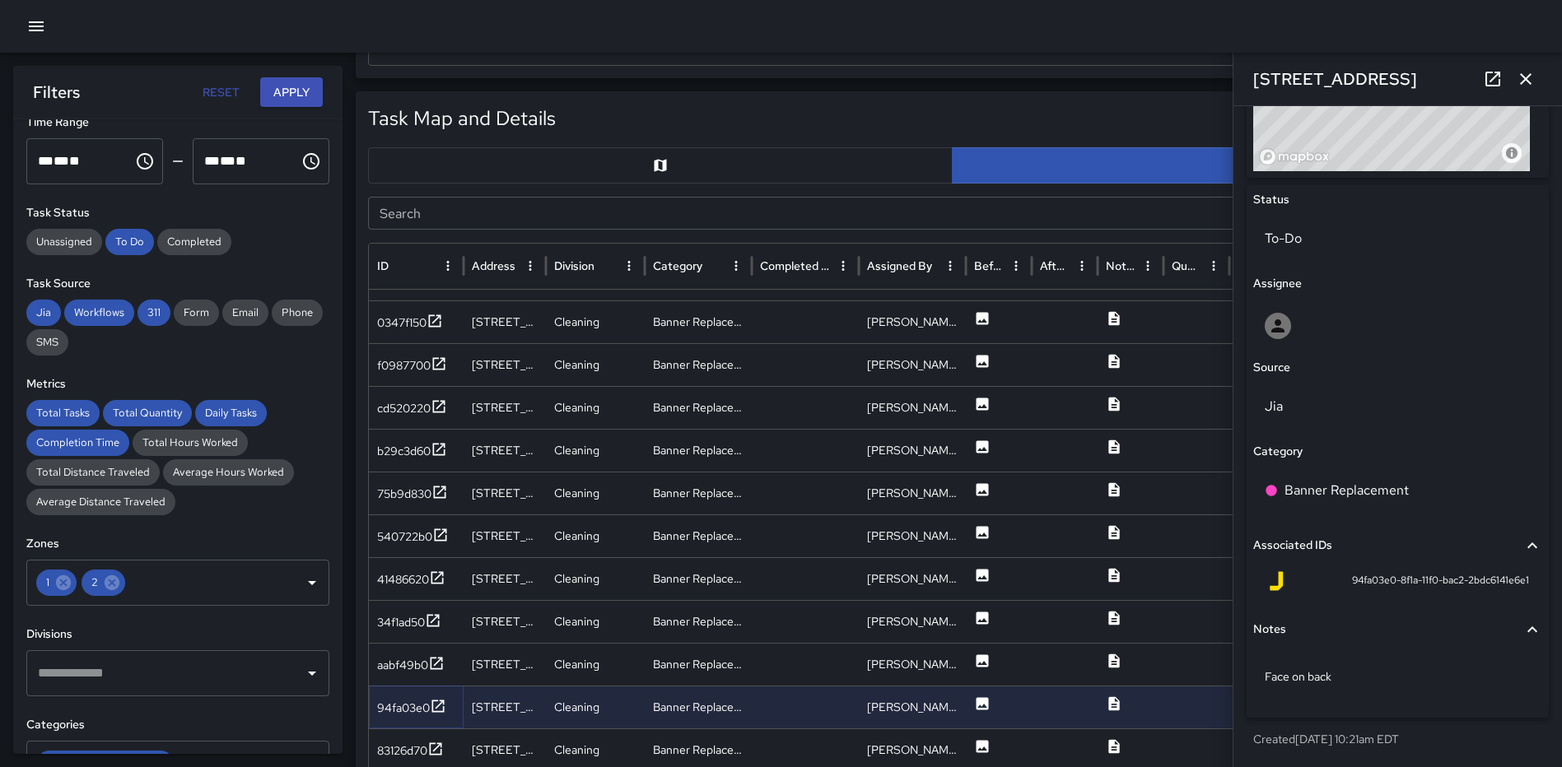
scroll to position [0, 0]
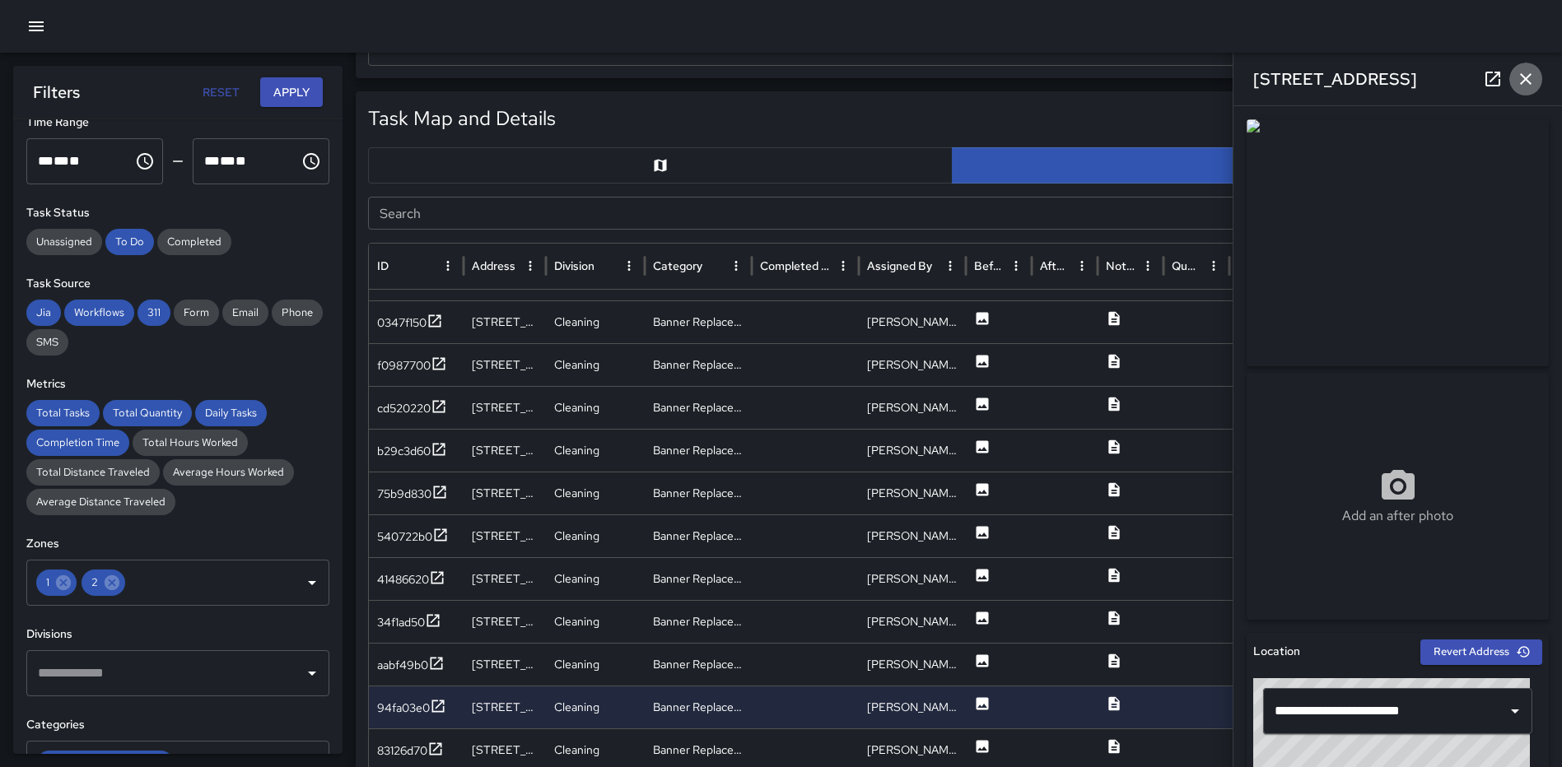
click at [1520, 72] on icon "button" at bounding box center [1525, 79] width 20 height 20
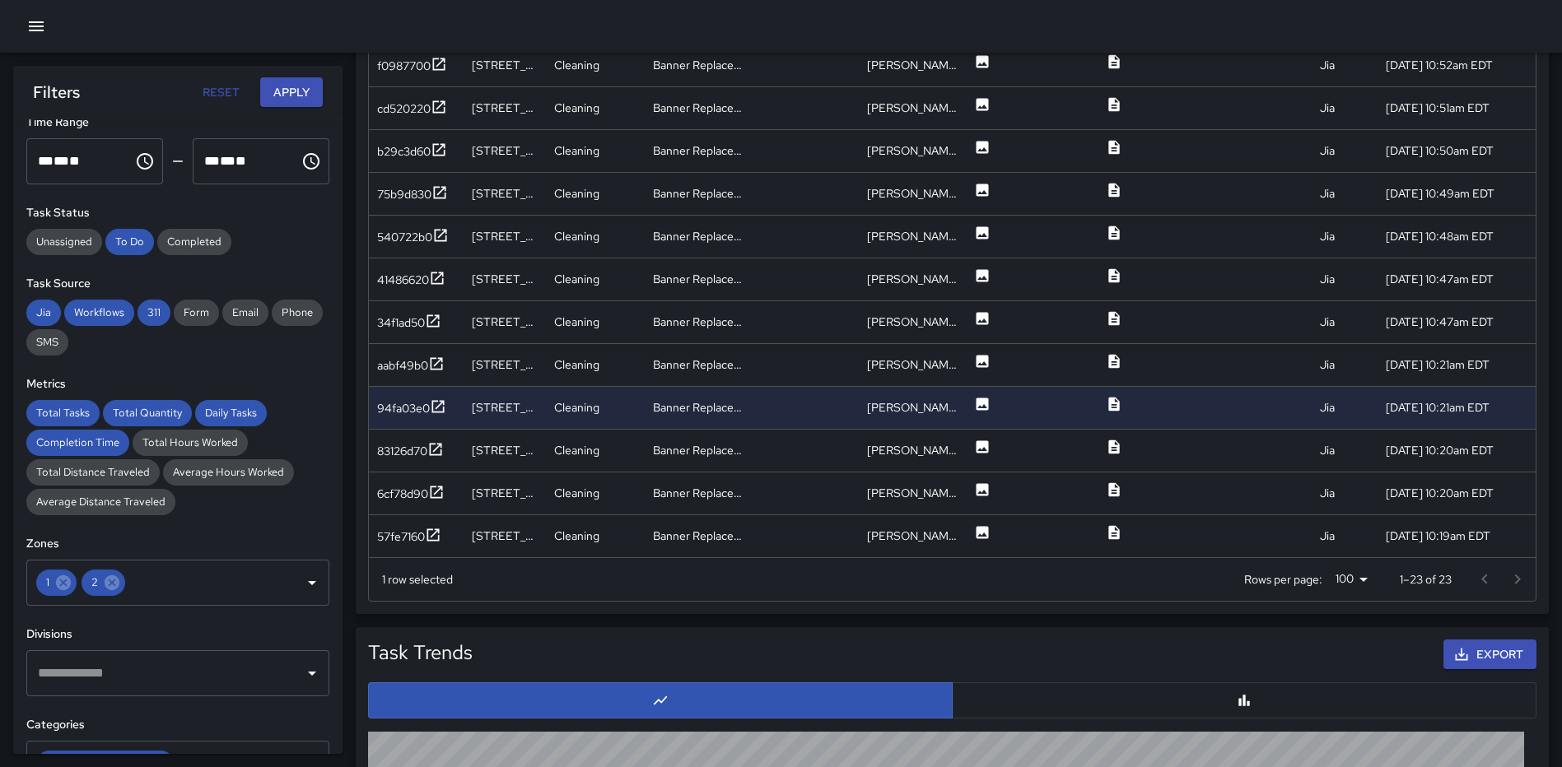
scroll to position [1077, 0]
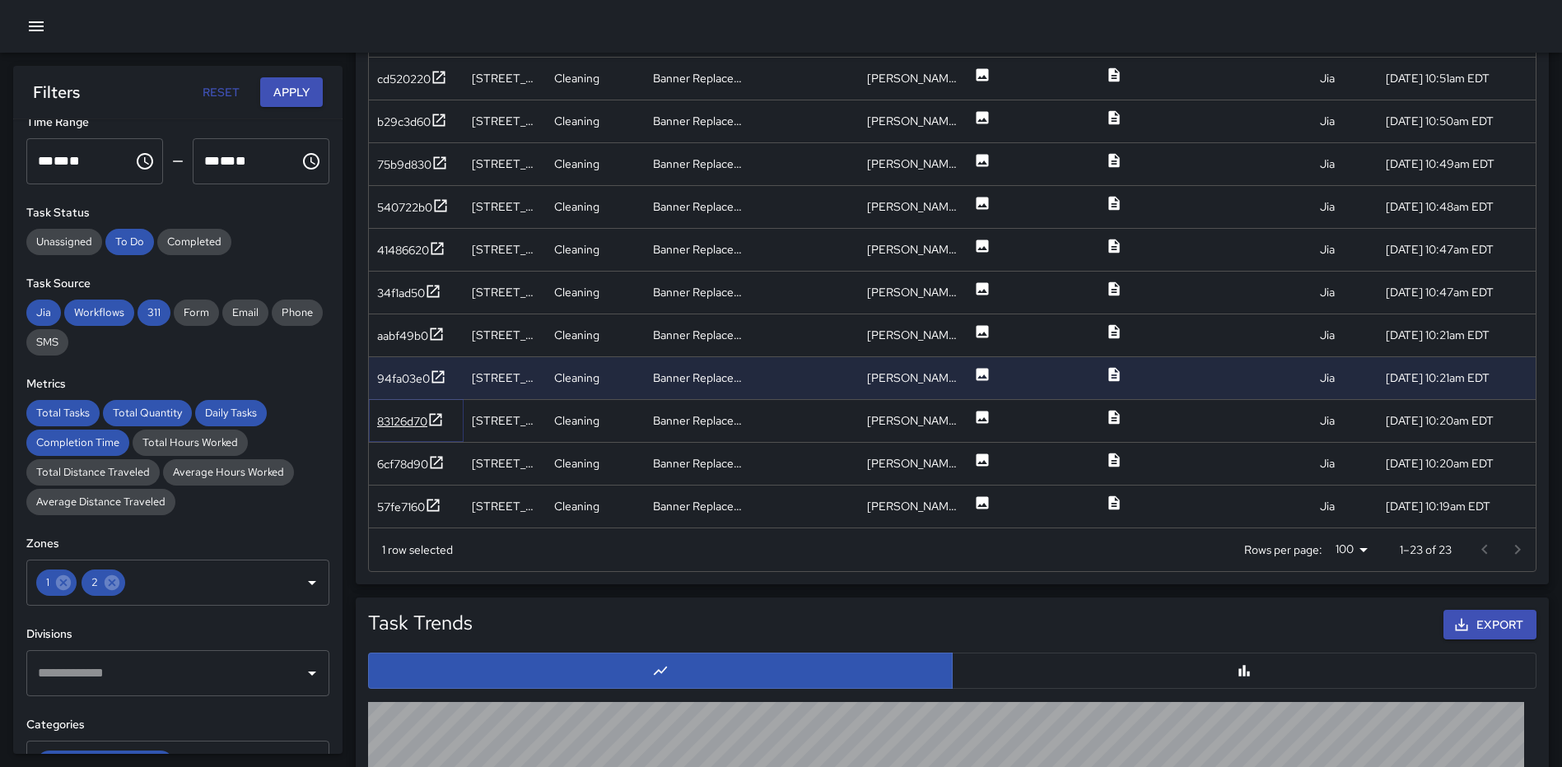
click at [440, 421] on icon at bounding box center [435, 420] width 16 height 16
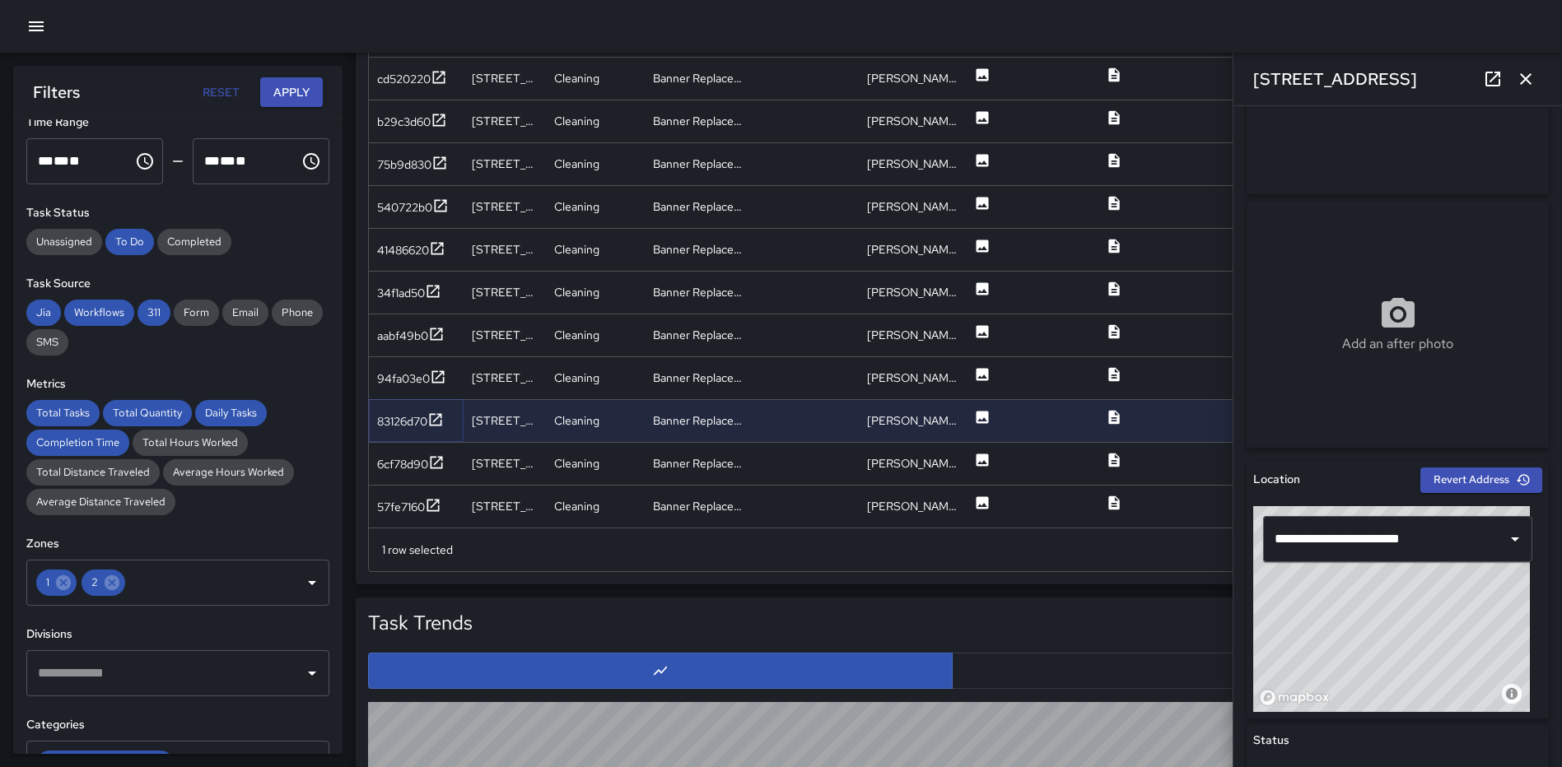
scroll to position [0, 0]
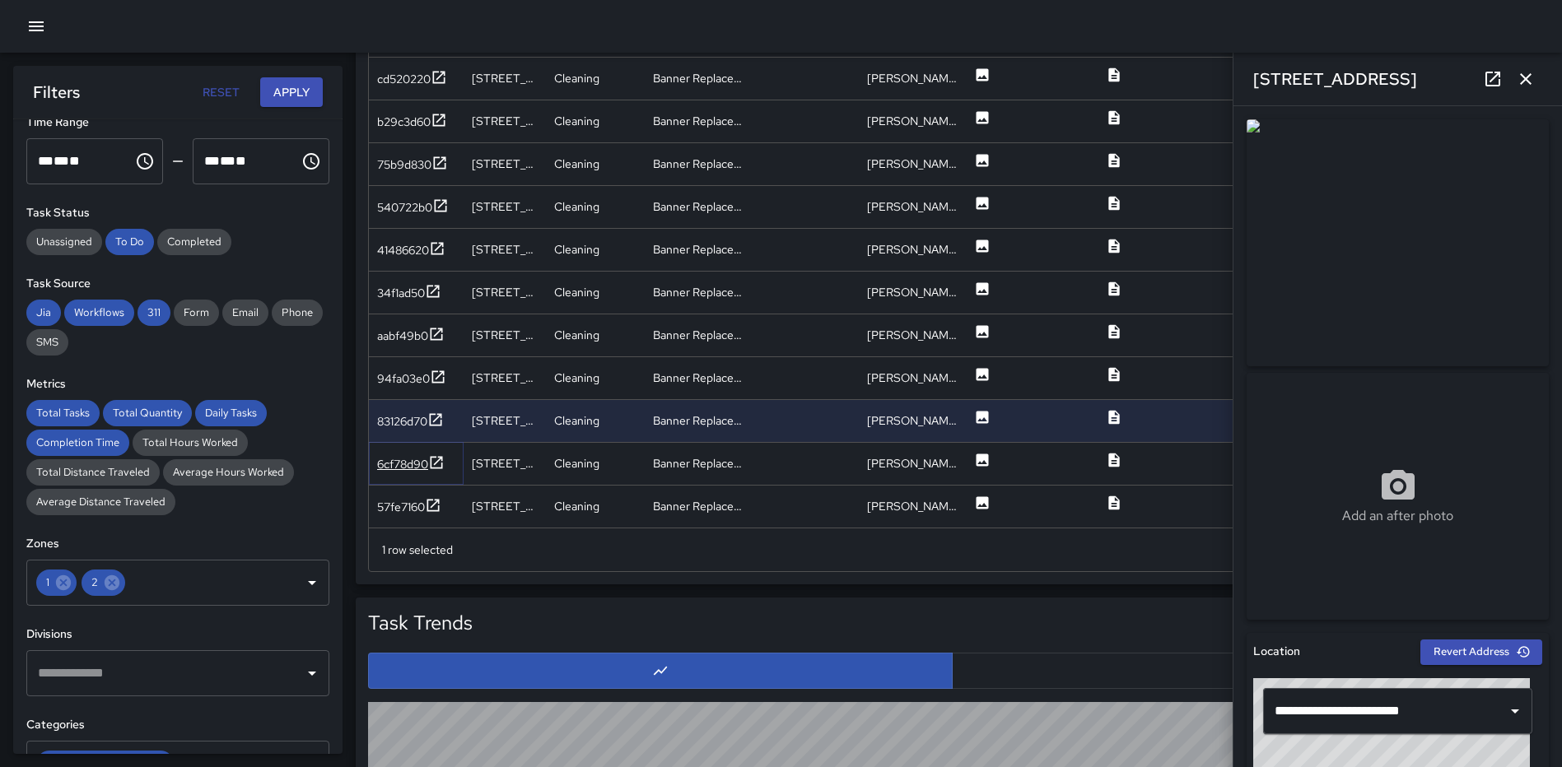
click at [434, 459] on icon at bounding box center [436, 462] width 16 height 16
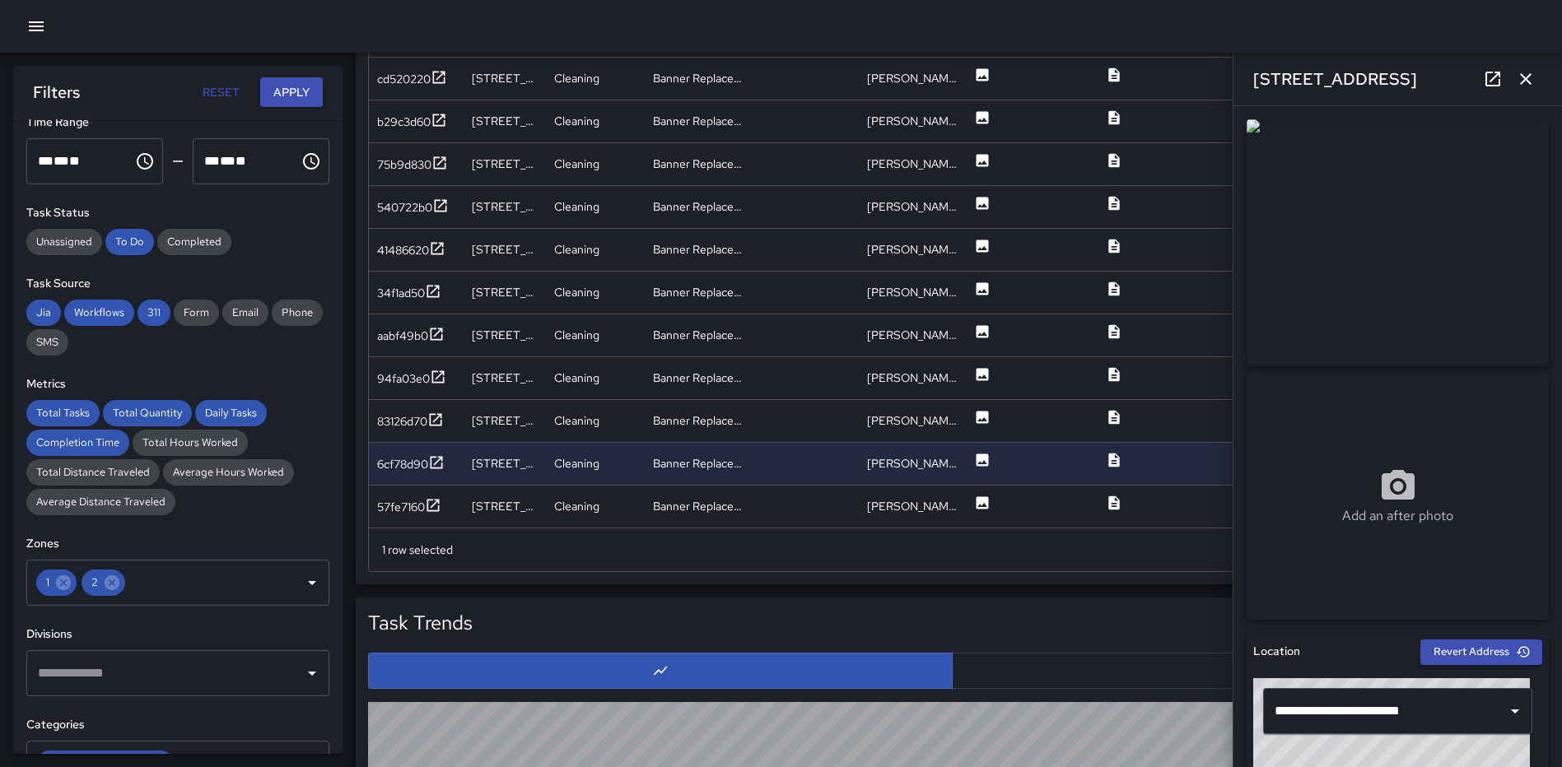
click at [1518, 75] on icon "button" at bounding box center [1525, 79] width 20 height 20
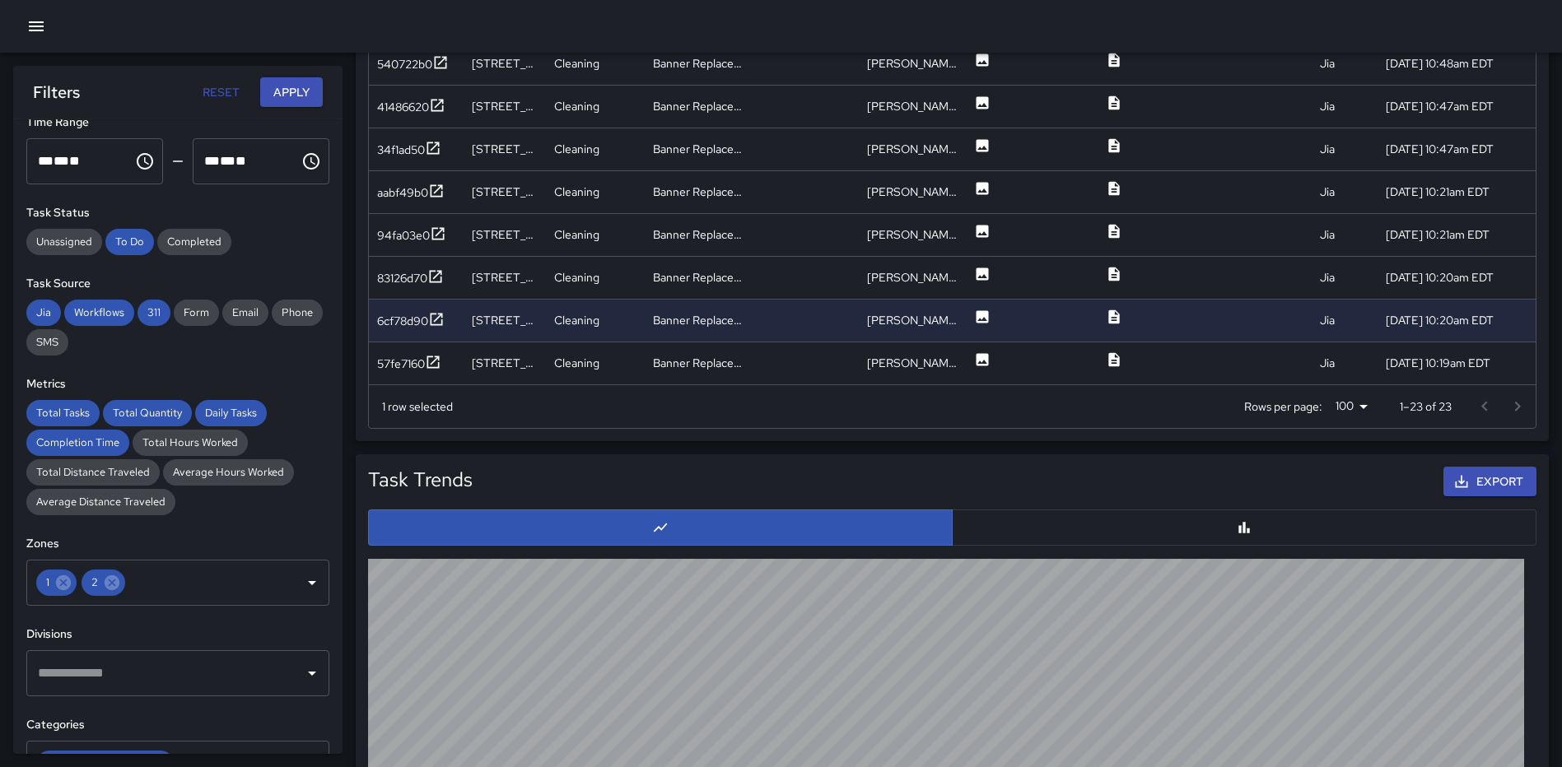
scroll to position [1241, 0]
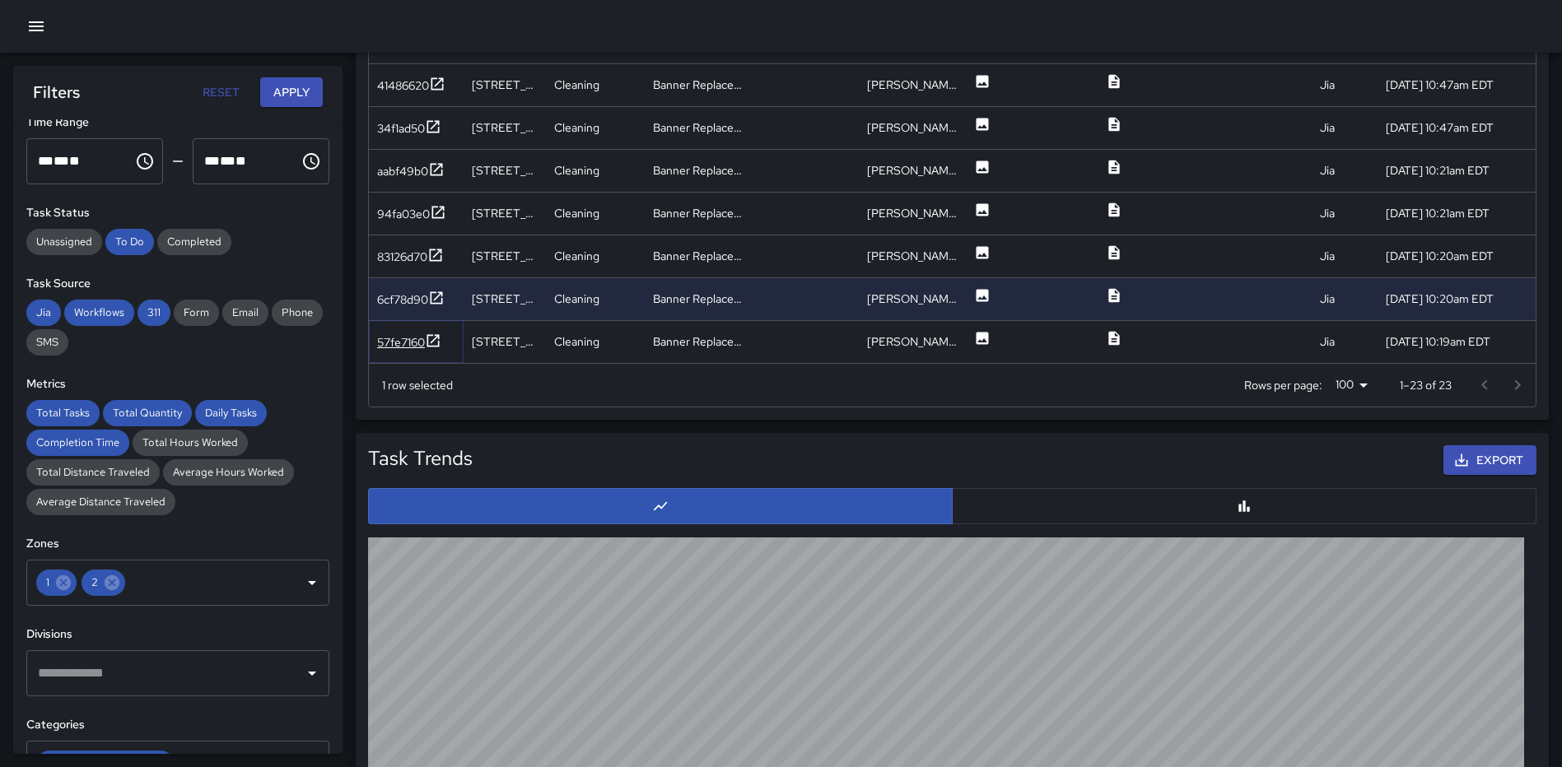
click at [436, 339] on icon at bounding box center [433, 340] width 12 height 12
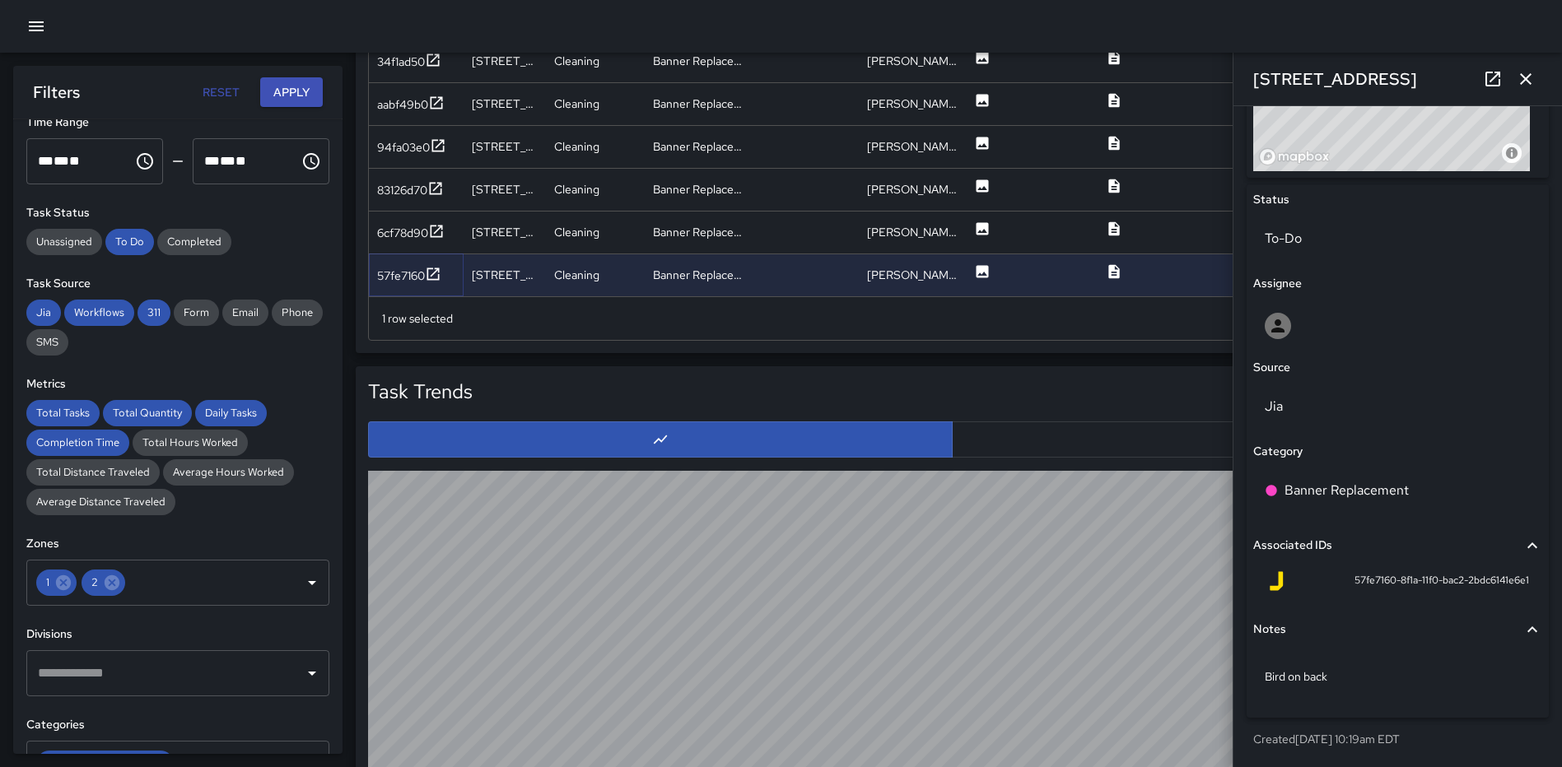
scroll to position [1324, 0]
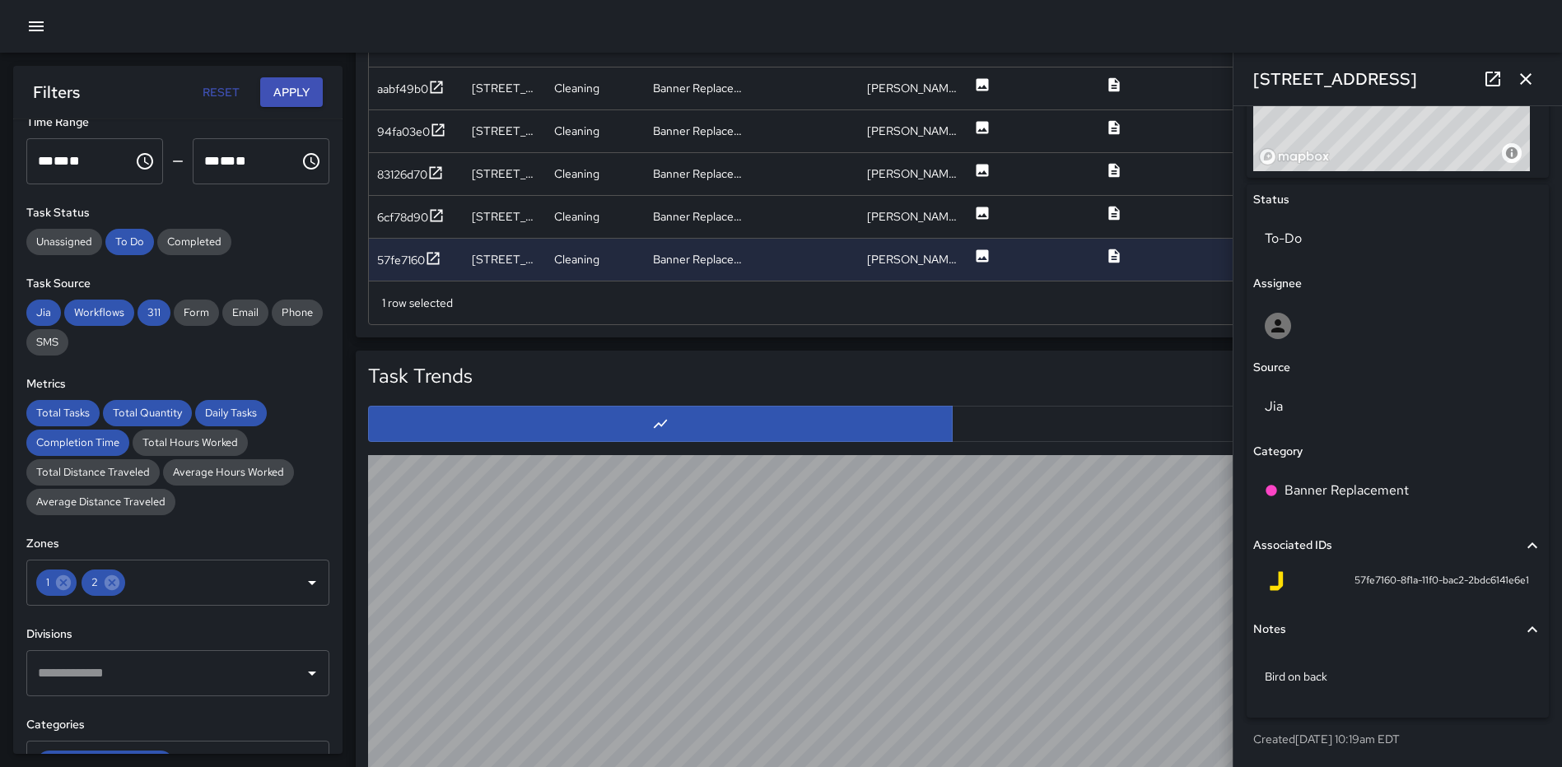
click at [1527, 77] on icon "button" at bounding box center [1526, 79] width 12 height 12
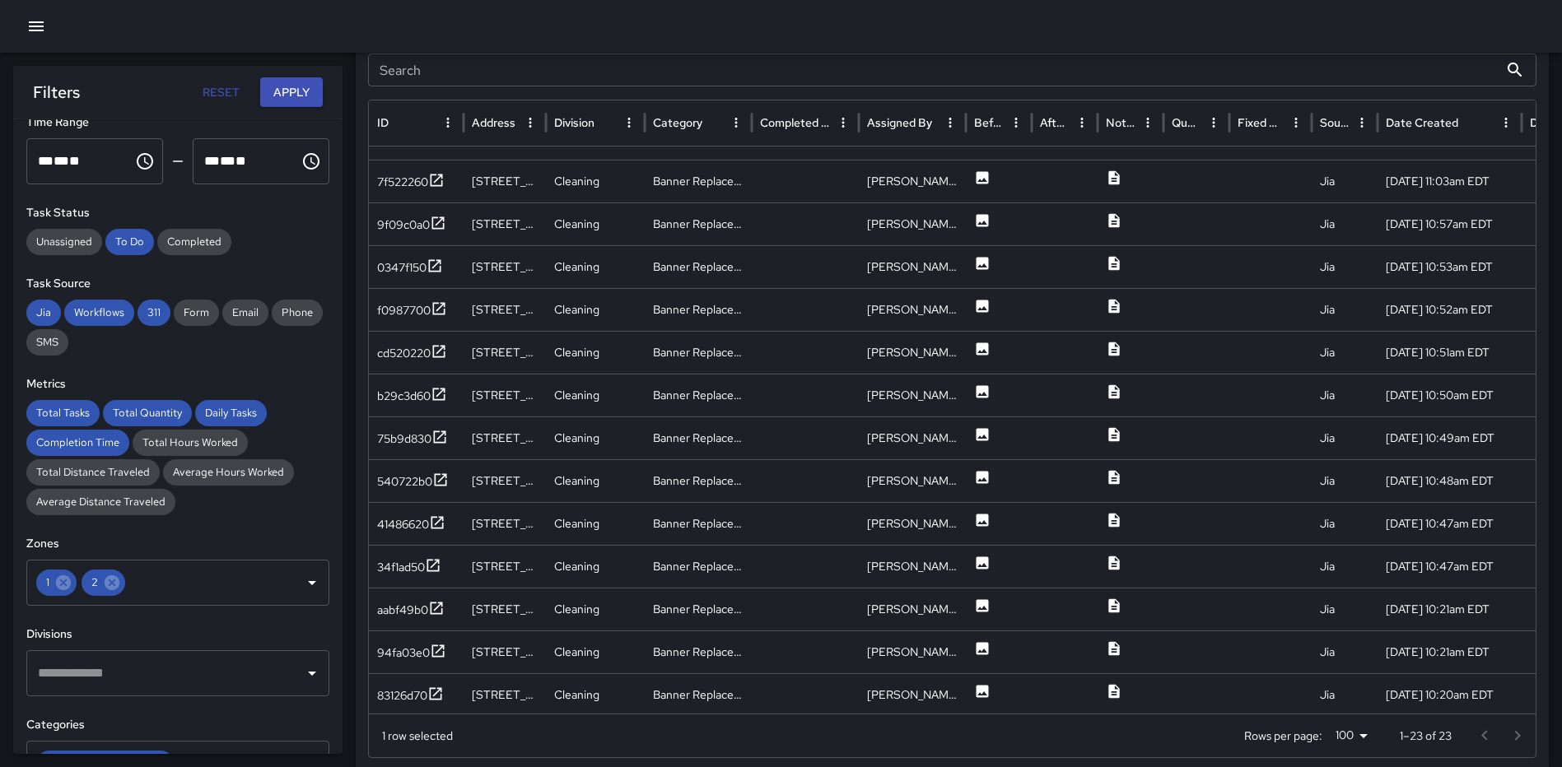
scroll to position [386, 0]
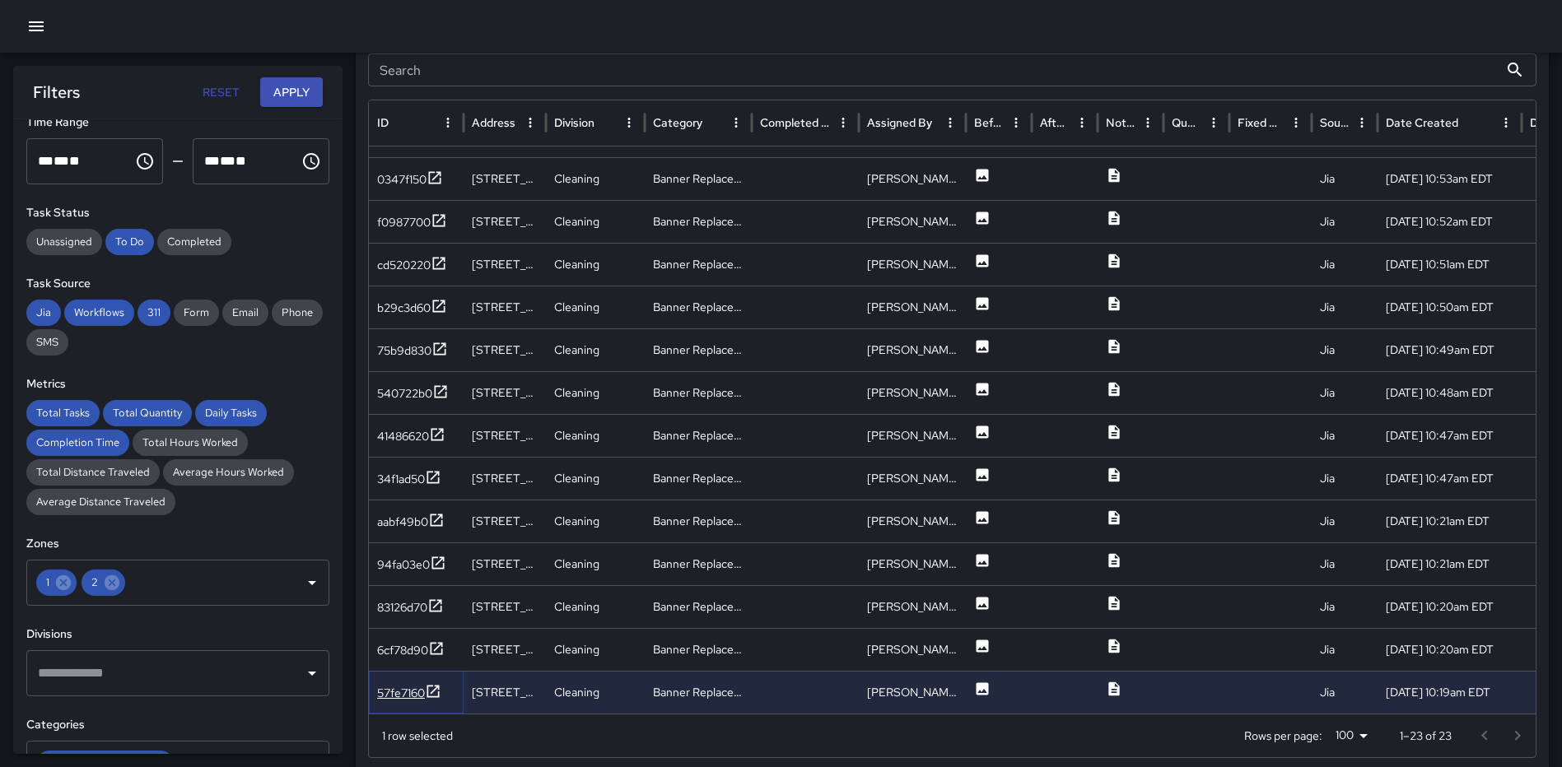
click at [431, 689] on icon at bounding box center [433, 691] width 16 height 16
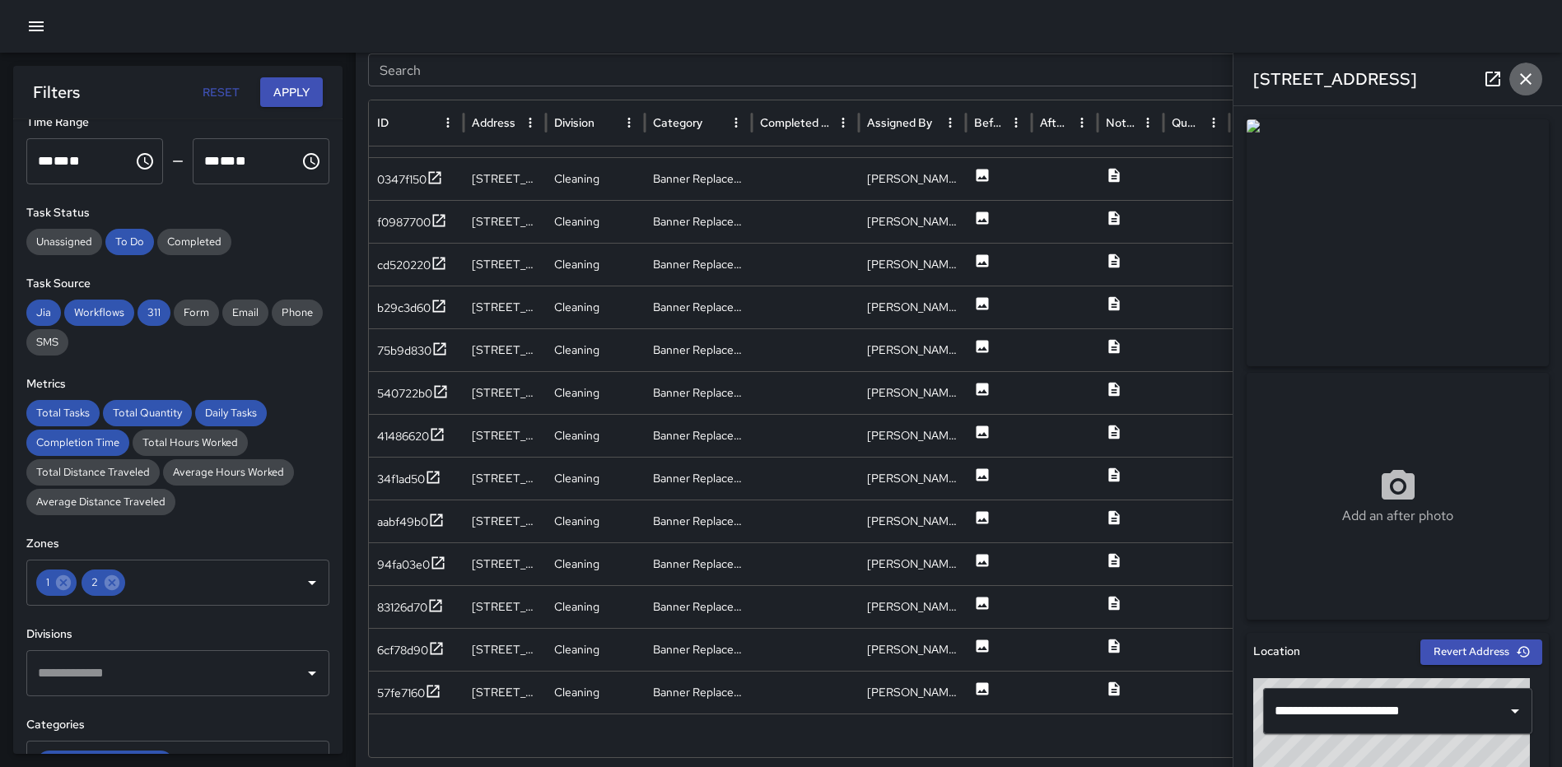
click at [1516, 73] on icon "button" at bounding box center [1525, 79] width 20 height 20
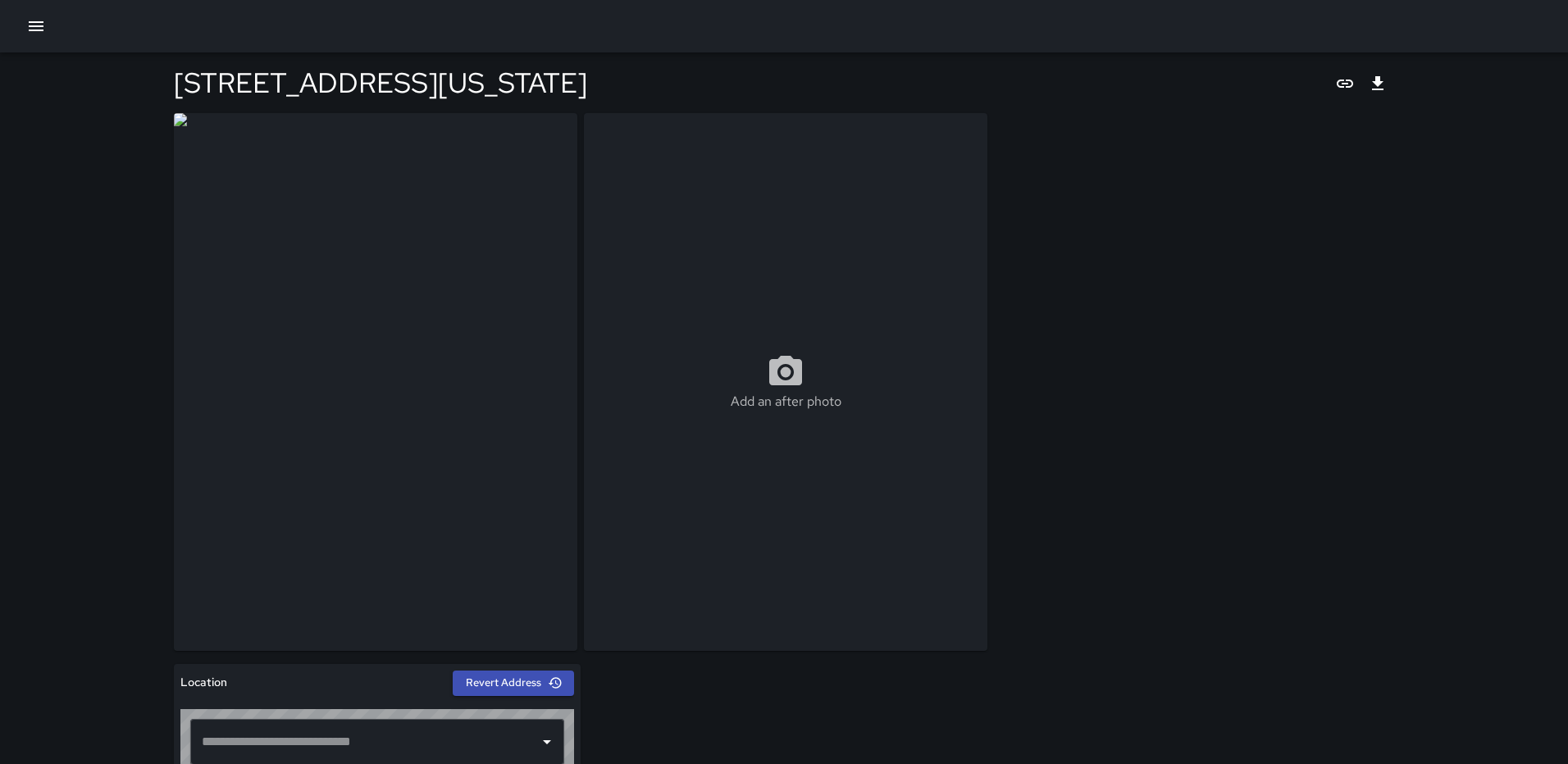
type input "**********"
